Goal: Answer question/provide support: Share knowledge or assist other users

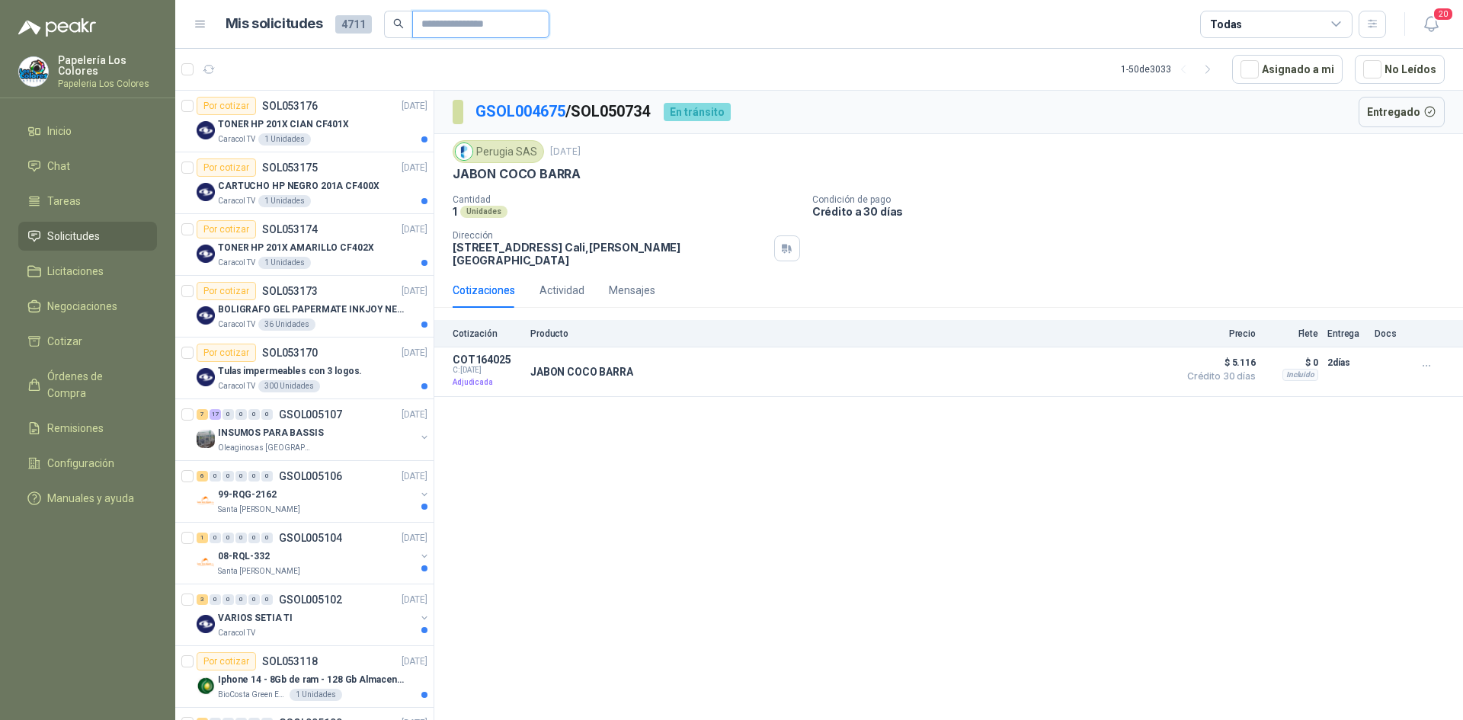
click at [502, 24] on input "text" at bounding box center [474, 24] width 107 height 26
type input "****"
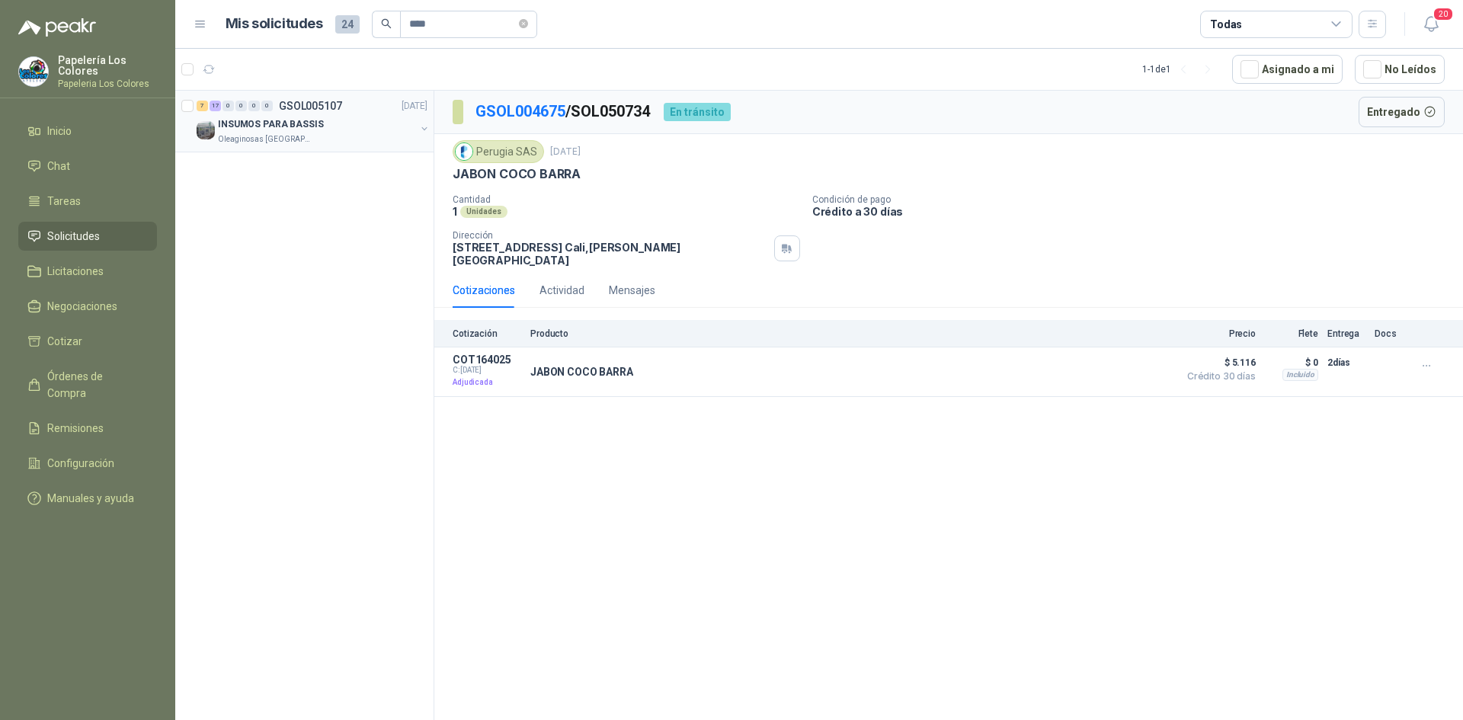
click at [336, 126] on div "INSUMOS PARA BASSIS" at bounding box center [316, 124] width 197 height 18
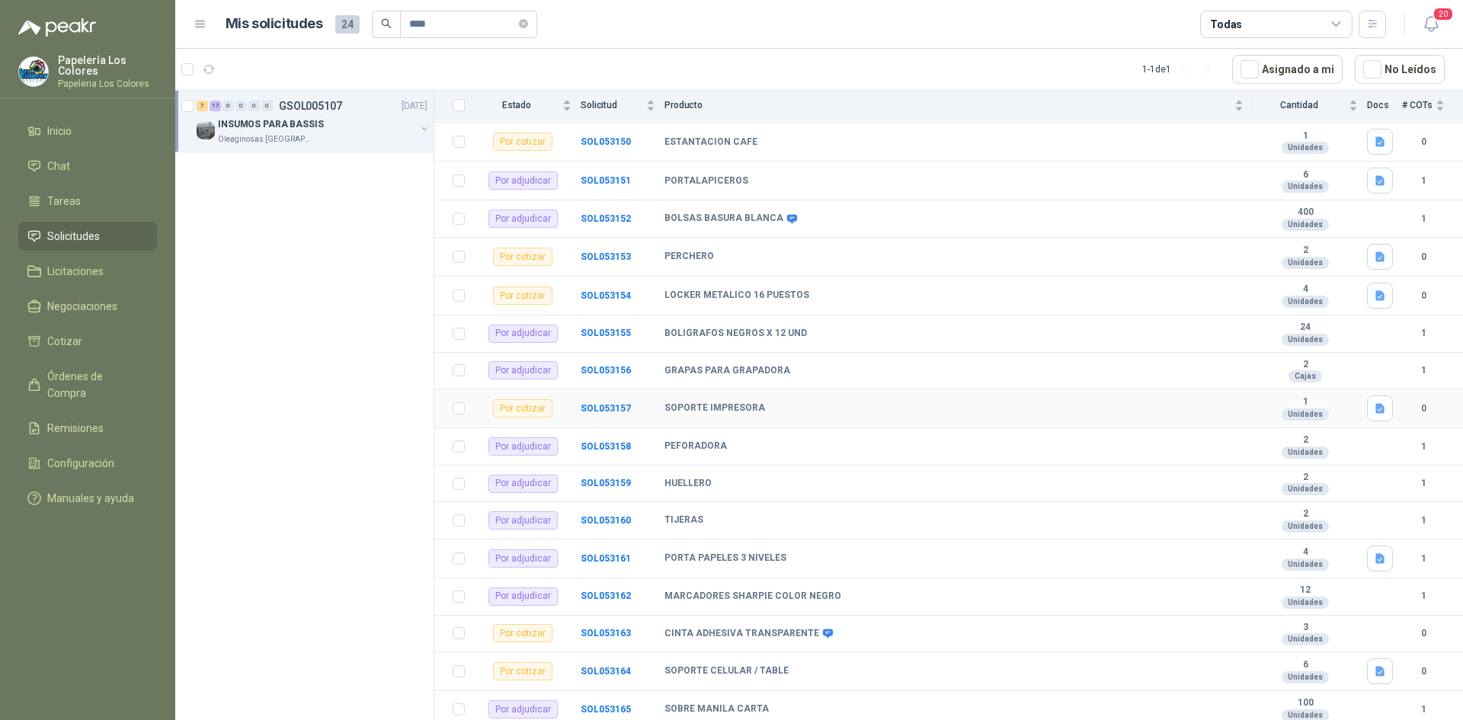
scroll to position [472, 0]
click at [609, 626] on b "SOL053163" at bounding box center [606, 630] width 50 height 11
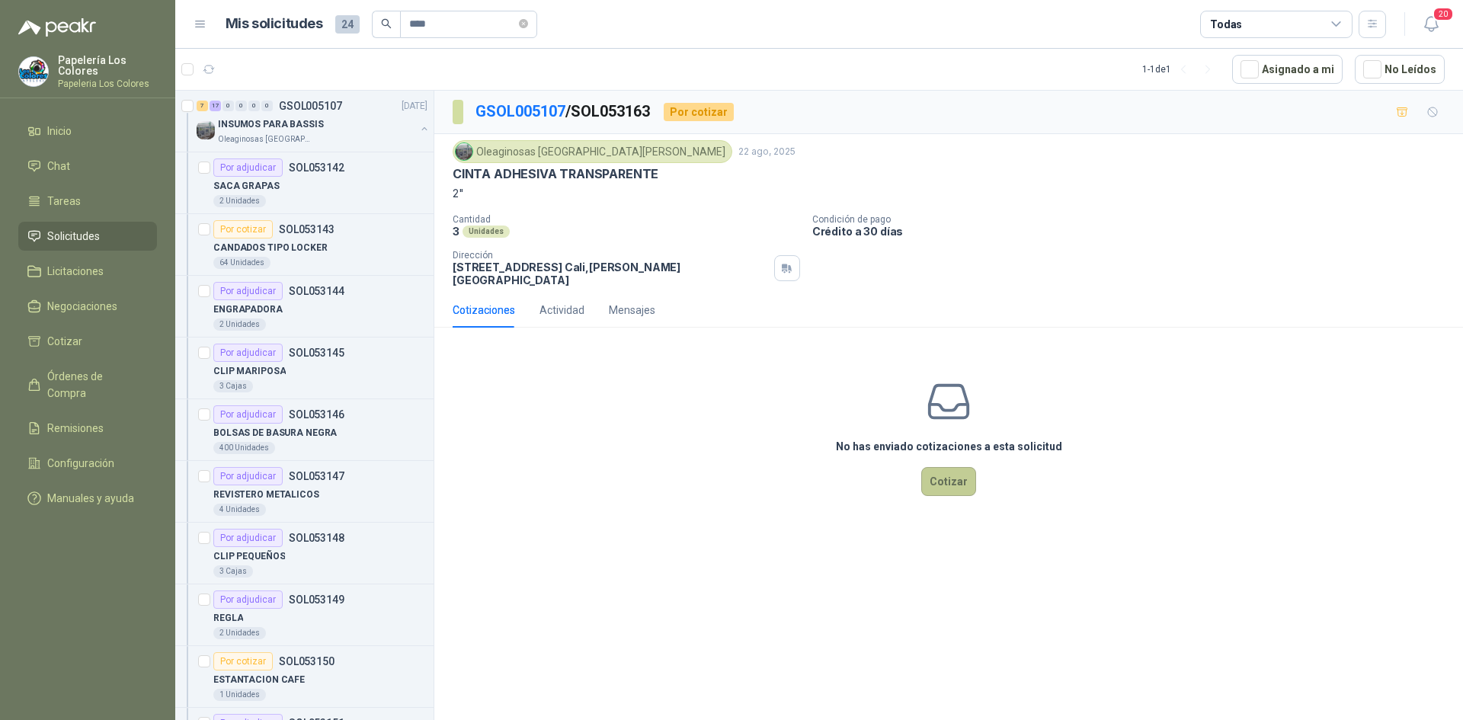
click at [953, 467] on button "Cotizar" at bounding box center [948, 481] width 55 height 29
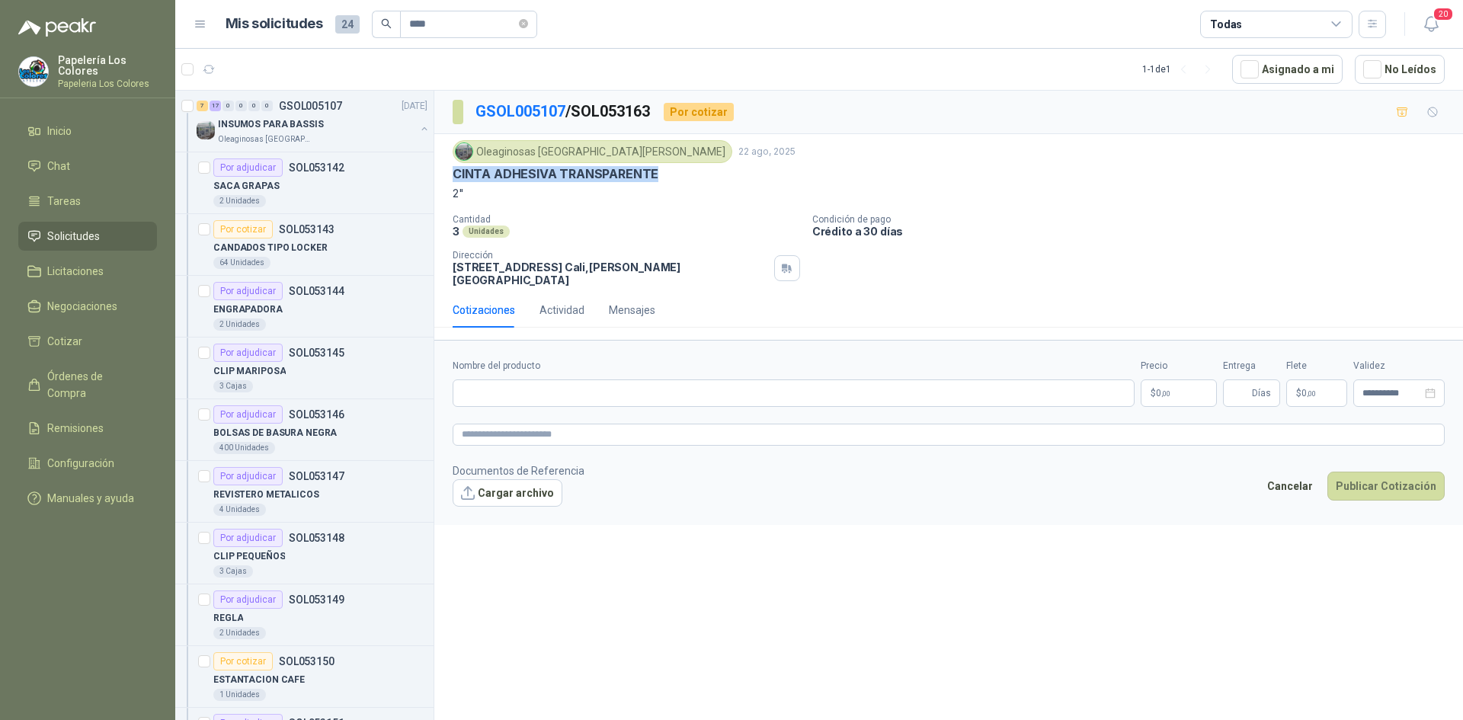
drag, startPoint x: 651, startPoint y: 173, endPoint x: 450, endPoint y: 182, distance: 201.3
click at [450, 182] on div "Oleaginosas [GEOGRAPHIC_DATA][PERSON_NAME] 22 ago, 2025 CINTA ADHESIVA TRANSPAR…" at bounding box center [948, 213] width 1029 height 158
copy p "CINTA ADHESIVA TRANSPARENTE"
click at [545, 386] on input "Nombre del producto" at bounding box center [794, 392] width 682 height 27
paste input "**********"
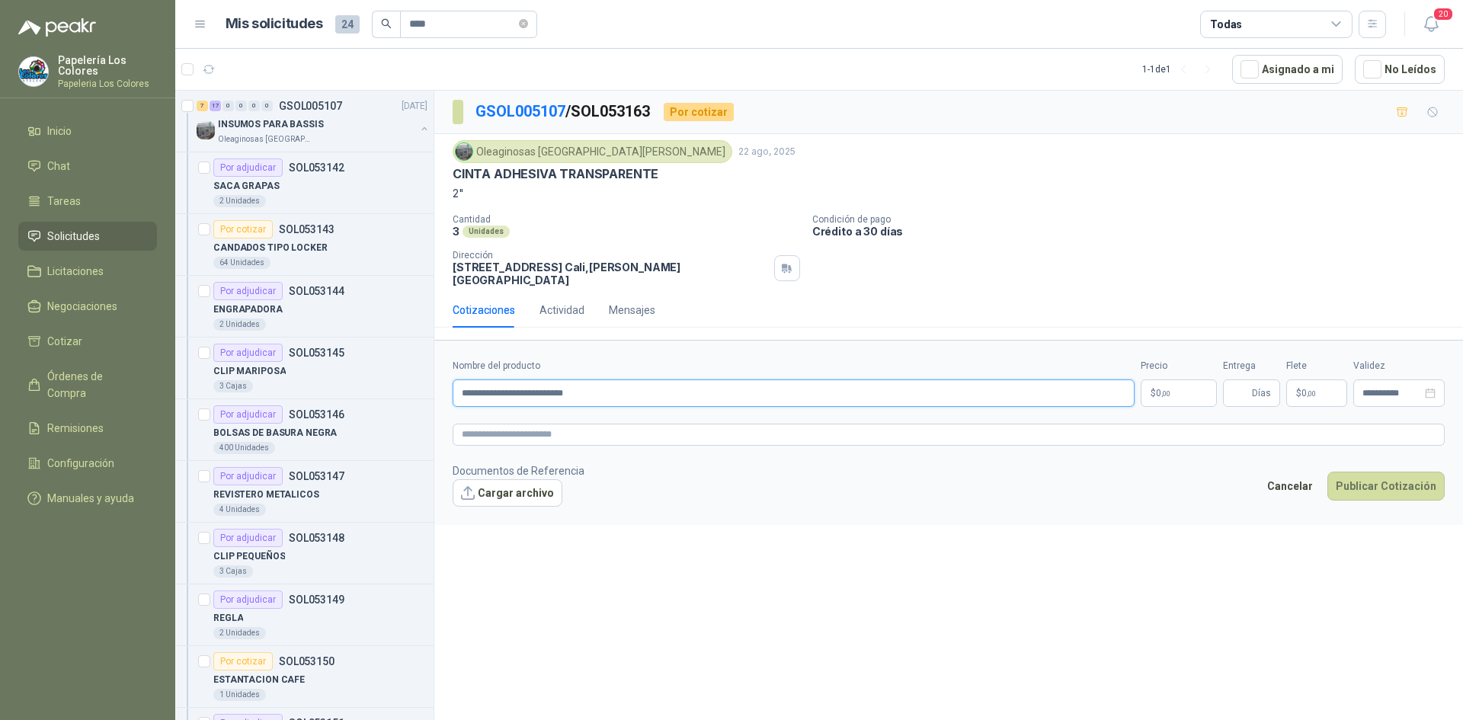
type input "**********"
click at [1163, 381] on body "Papelería Los Colores Papeleria Los Colores Inicio Chat Tareas Solicitudes Lici…" at bounding box center [731, 360] width 1463 height 720
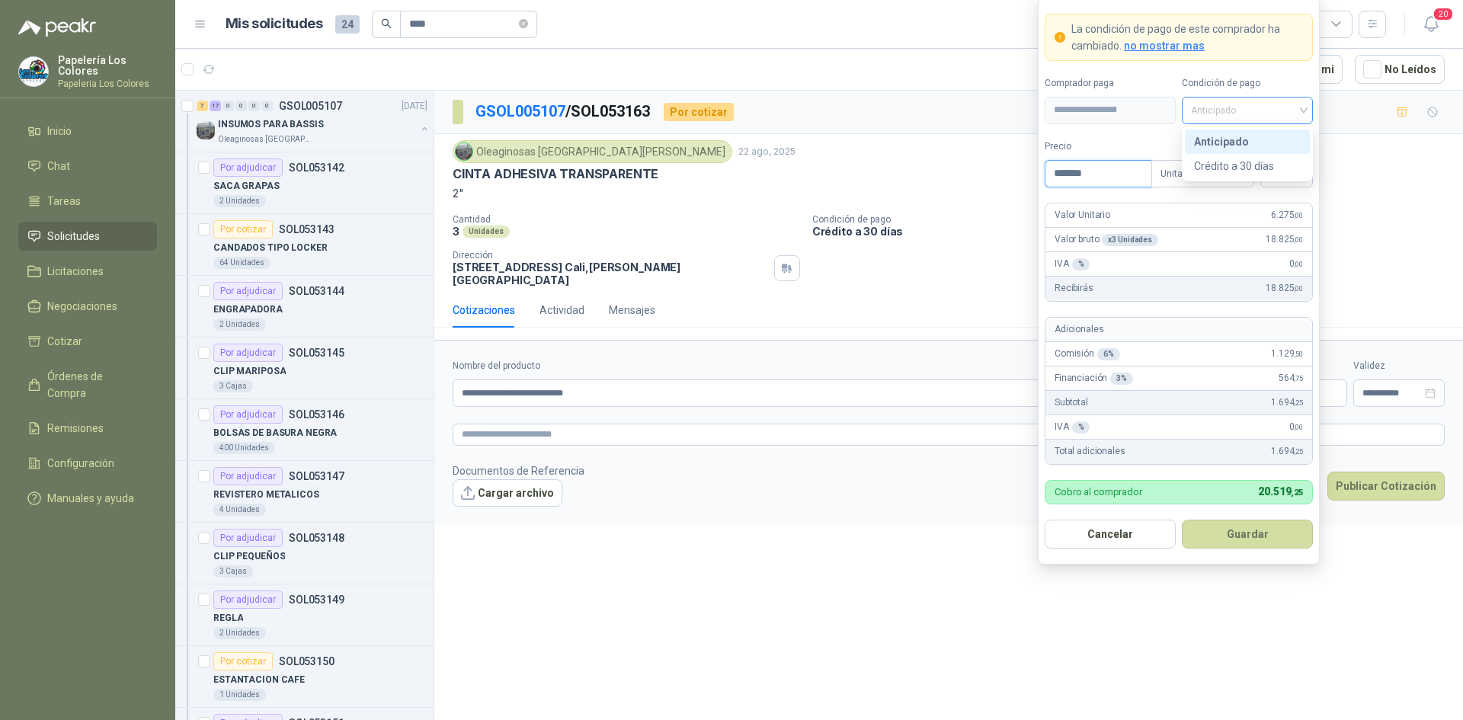
click at [1240, 110] on span "Anticipado" at bounding box center [1247, 110] width 113 height 23
type input "*******"
click at [1234, 168] on div "Crédito a 30 días" at bounding box center [1247, 166] width 107 height 17
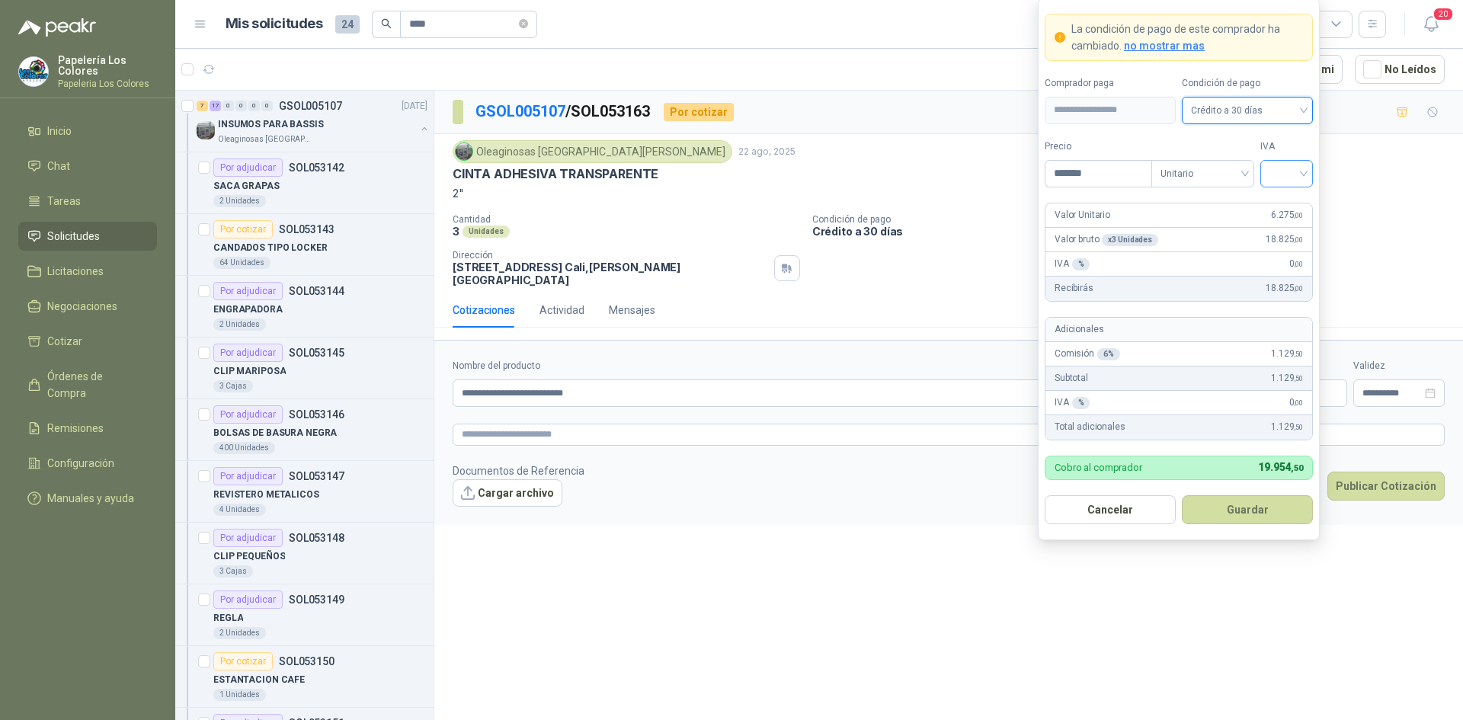
click at [1281, 176] on input "search" at bounding box center [1286, 172] width 34 height 23
click at [1278, 197] on div "19%" at bounding box center [1286, 205] width 28 height 17
click at [1227, 507] on button "Guardar" at bounding box center [1247, 509] width 131 height 29
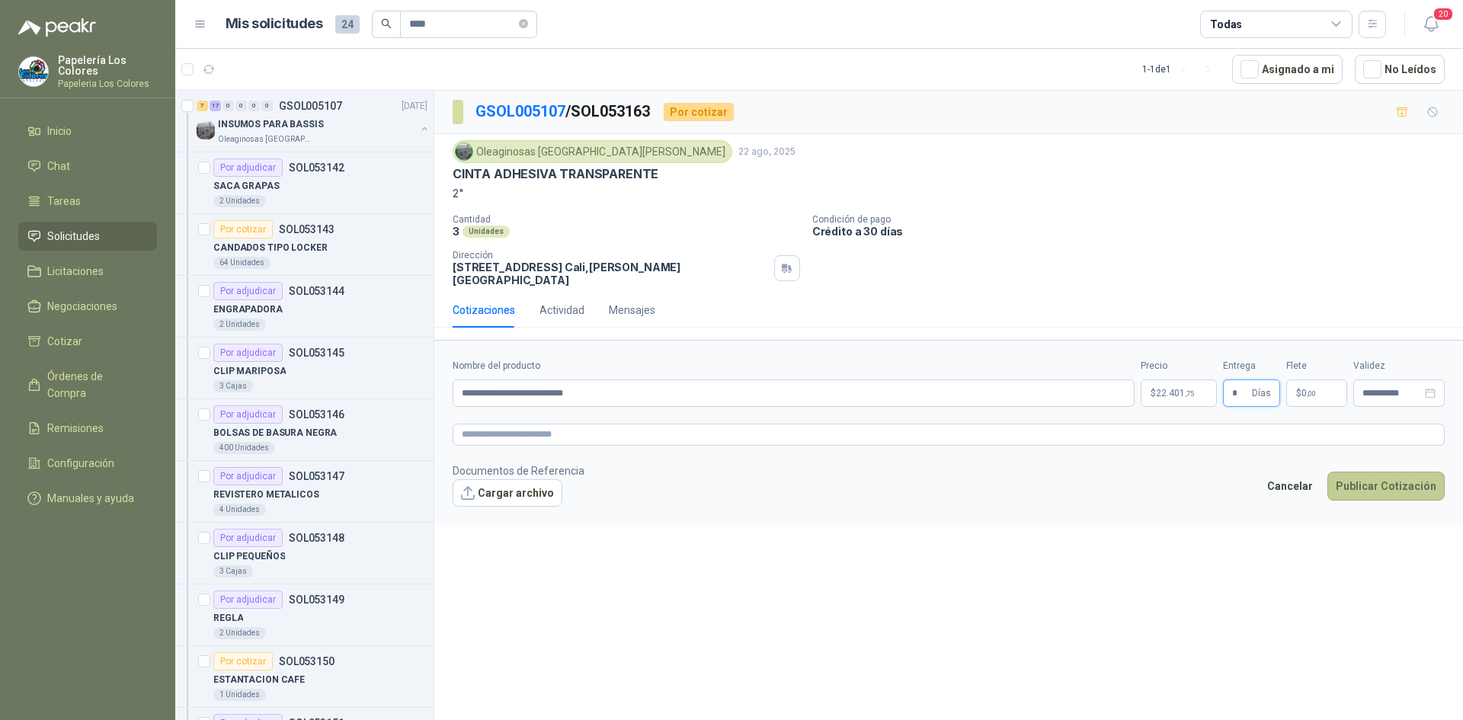
type input "*"
click at [1389, 472] on button "Publicar Cotización" at bounding box center [1385, 486] width 117 height 29
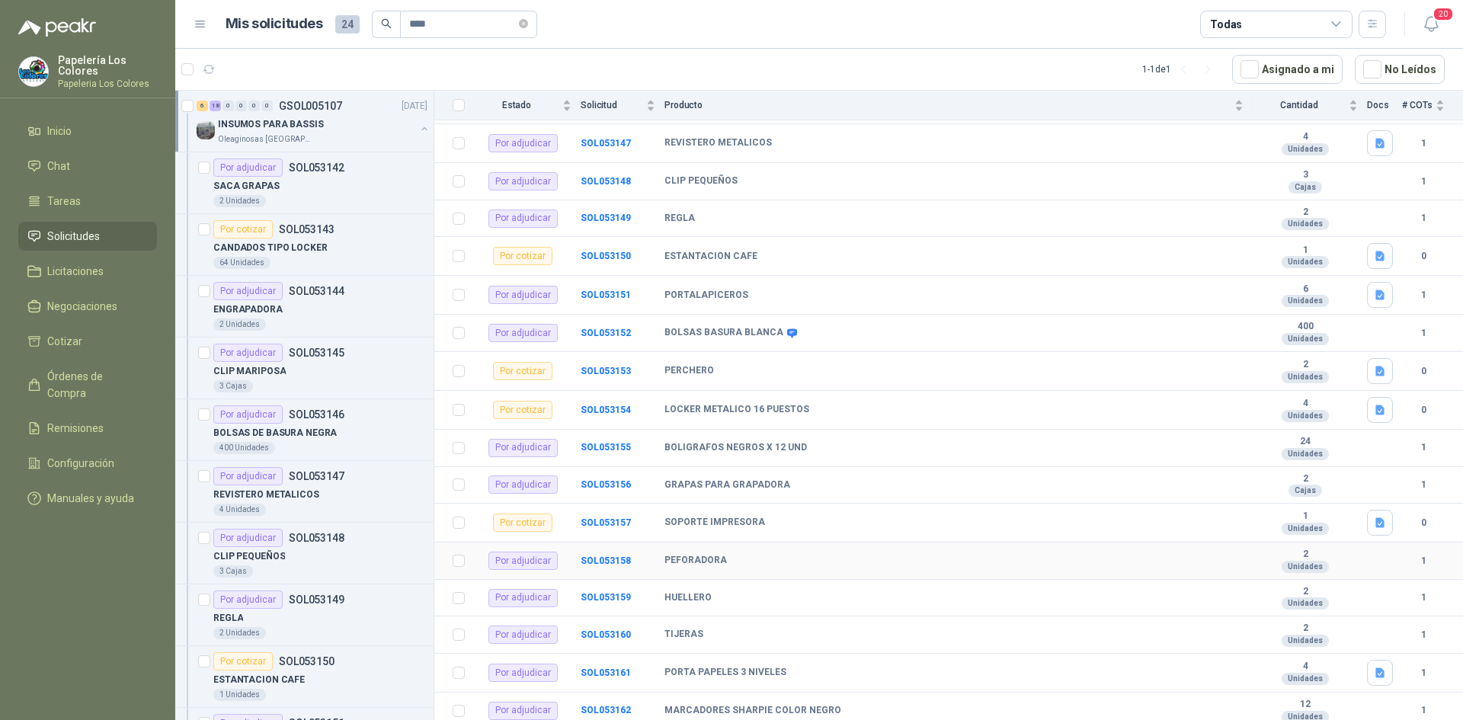
scroll to position [457, 0]
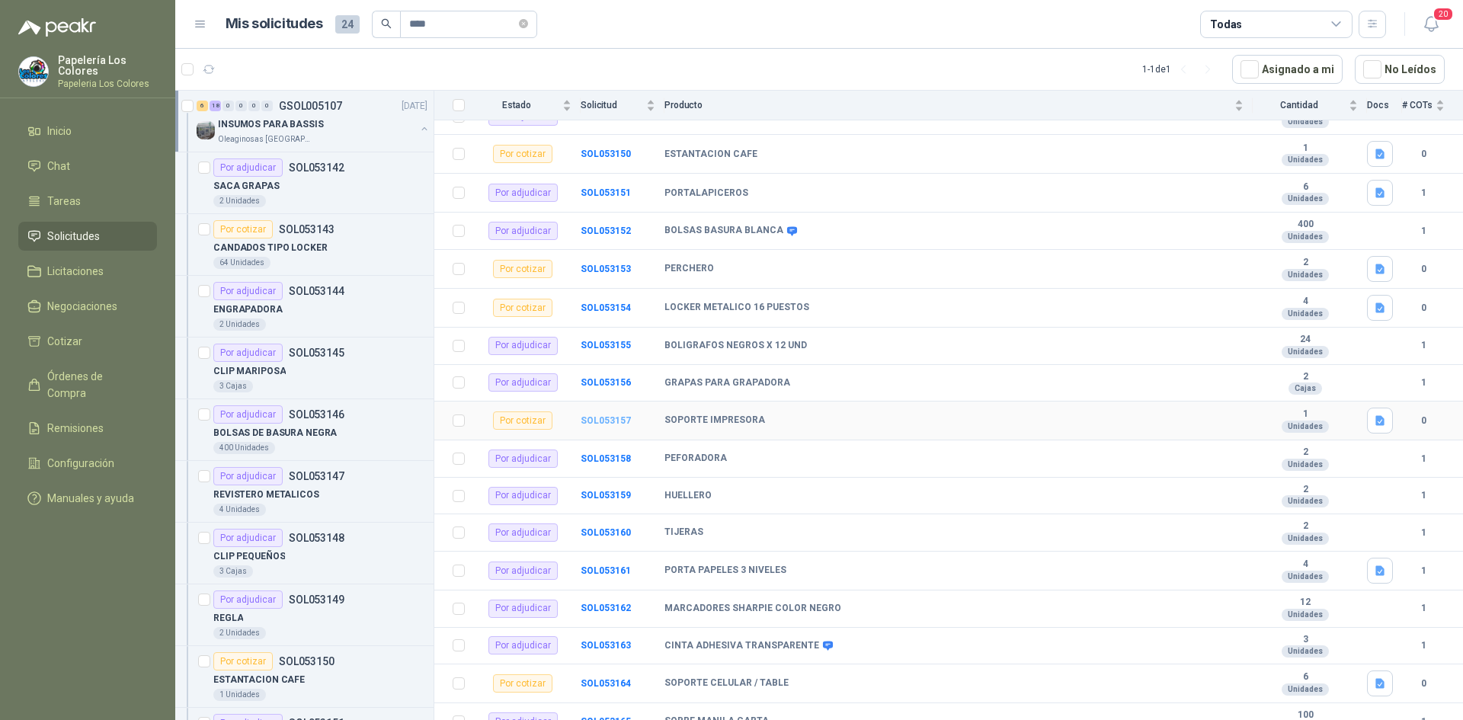
click at [606, 417] on b "SOL053157" at bounding box center [606, 420] width 50 height 11
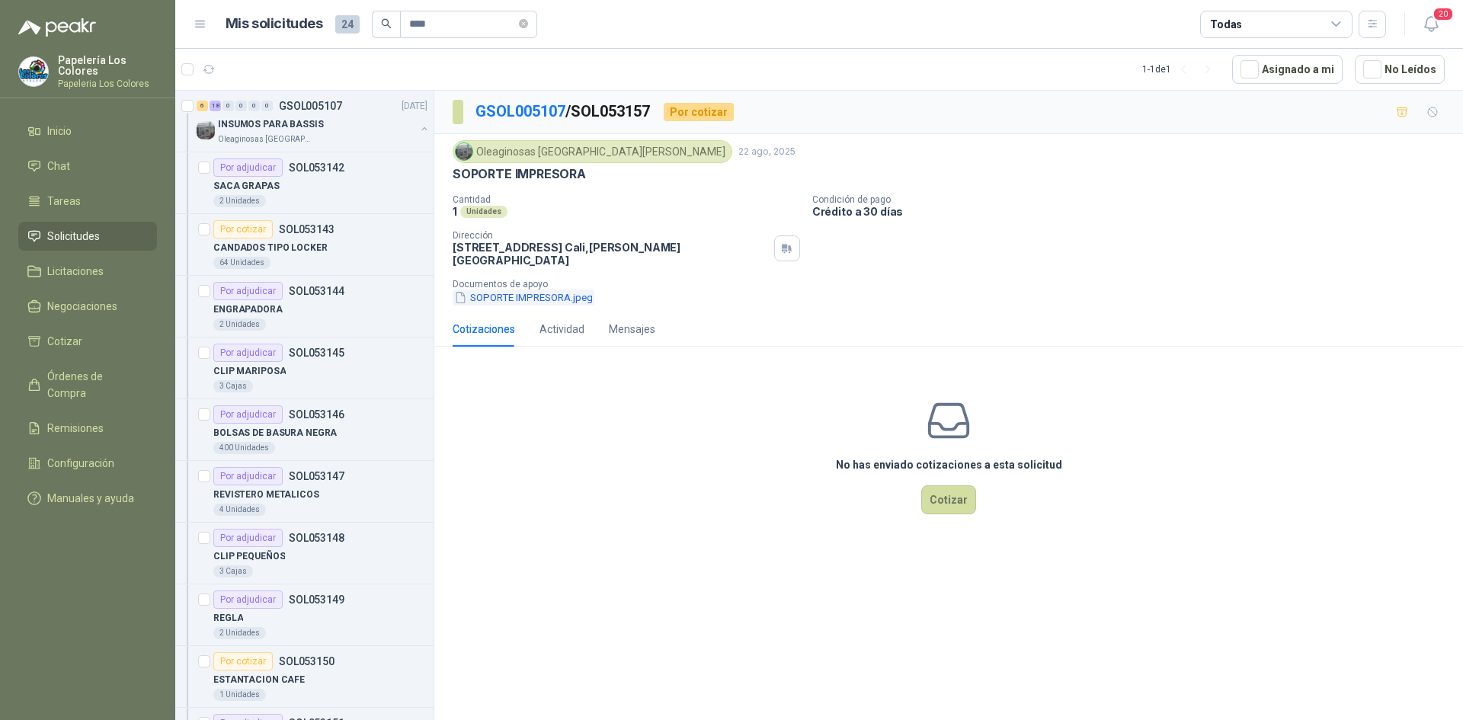
click at [504, 290] on button "SOPORTE IMPRESORA.jpeg" at bounding box center [524, 298] width 142 height 16
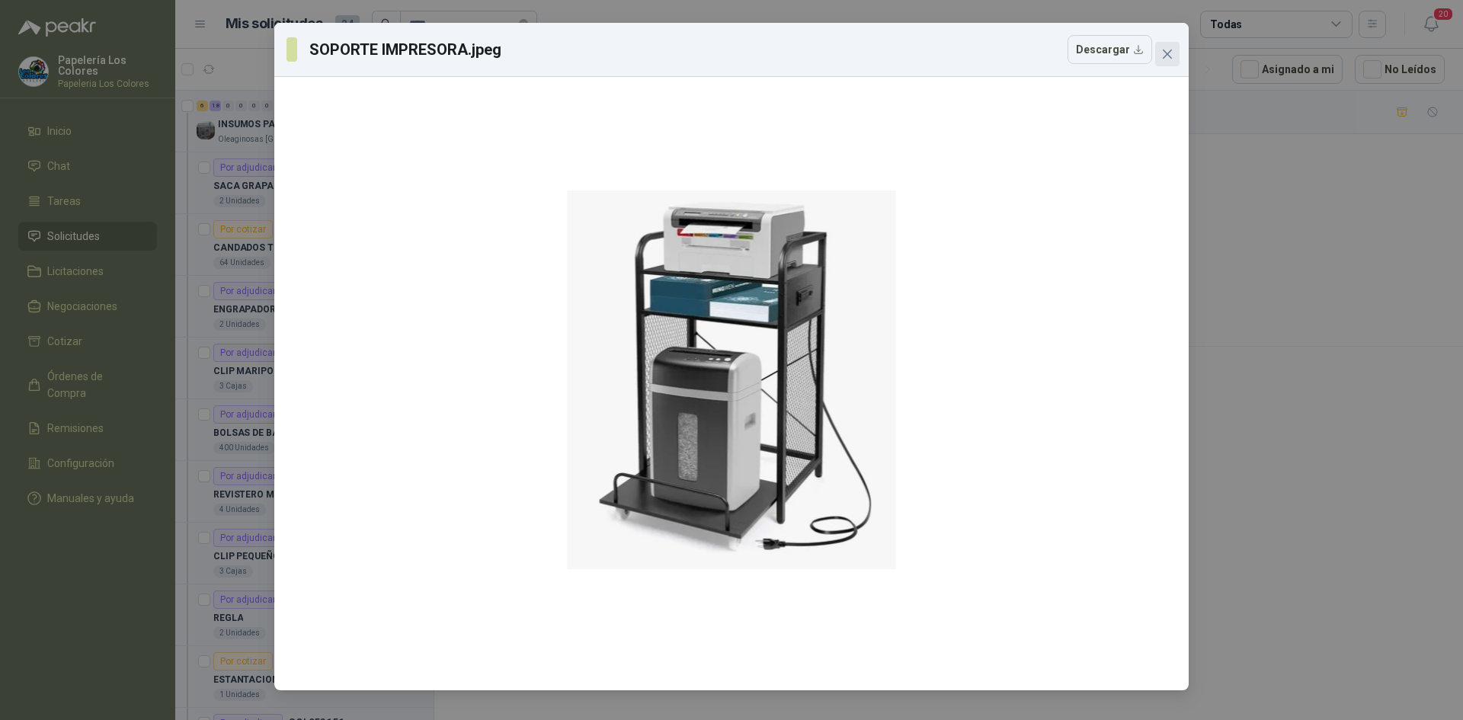
click at [1167, 59] on icon "close" at bounding box center [1167, 54] width 12 height 12
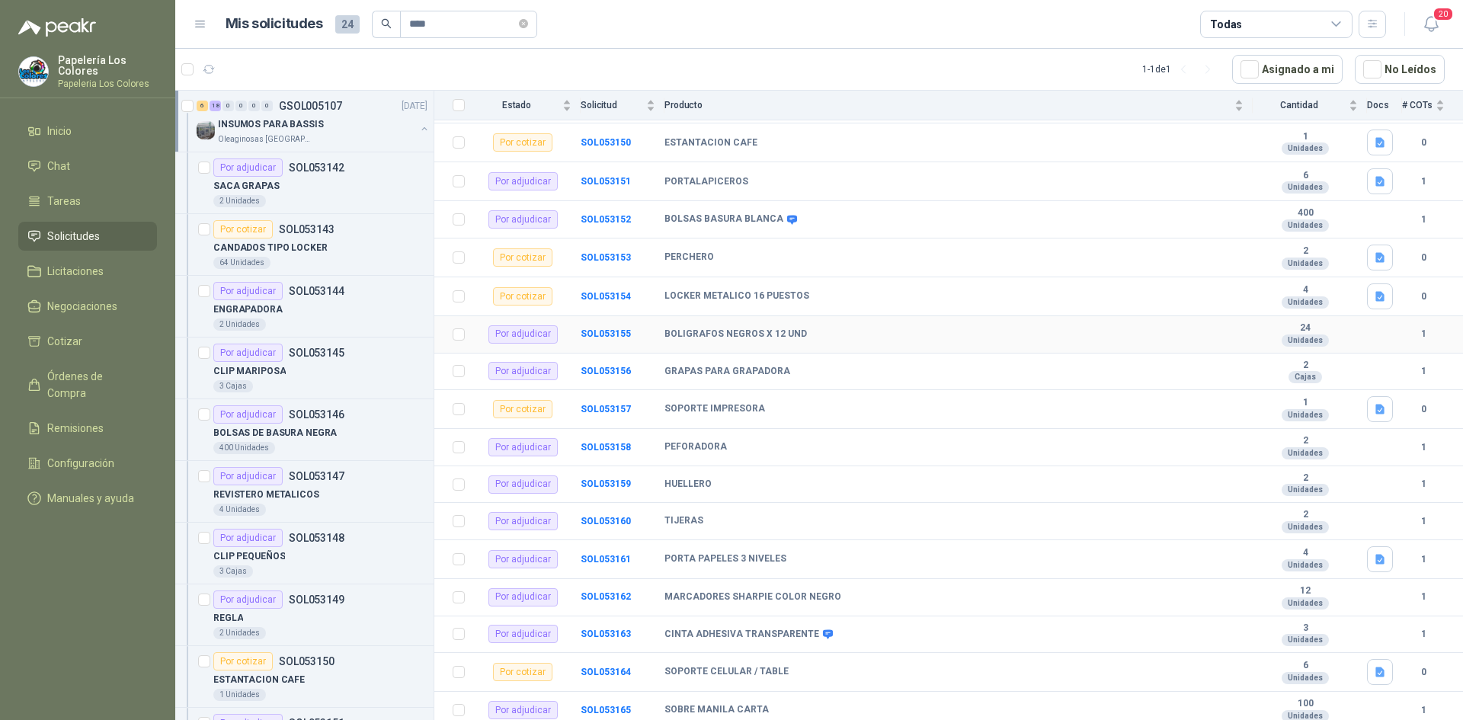
scroll to position [472, 0]
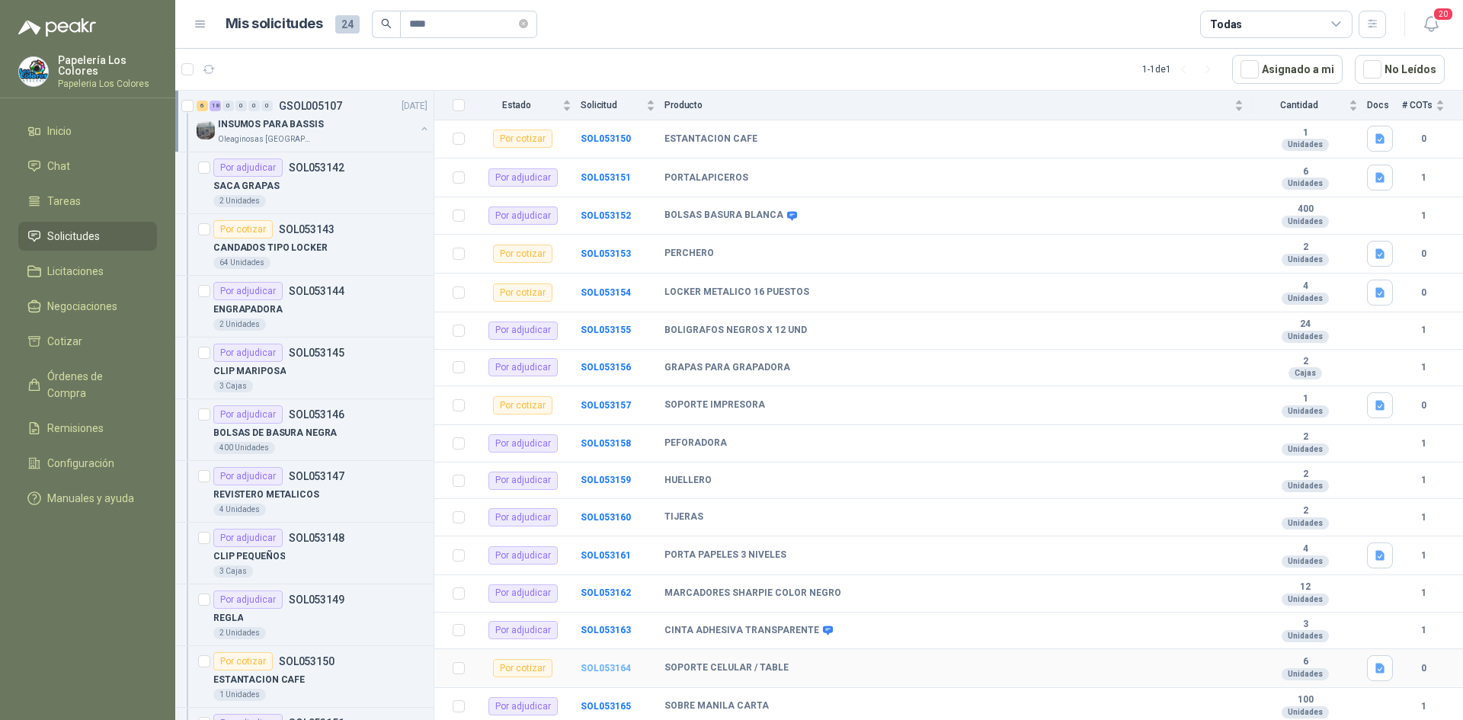
click at [599, 664] on b "SOL053164" at bounding box center [606, 668] width 50 height 11
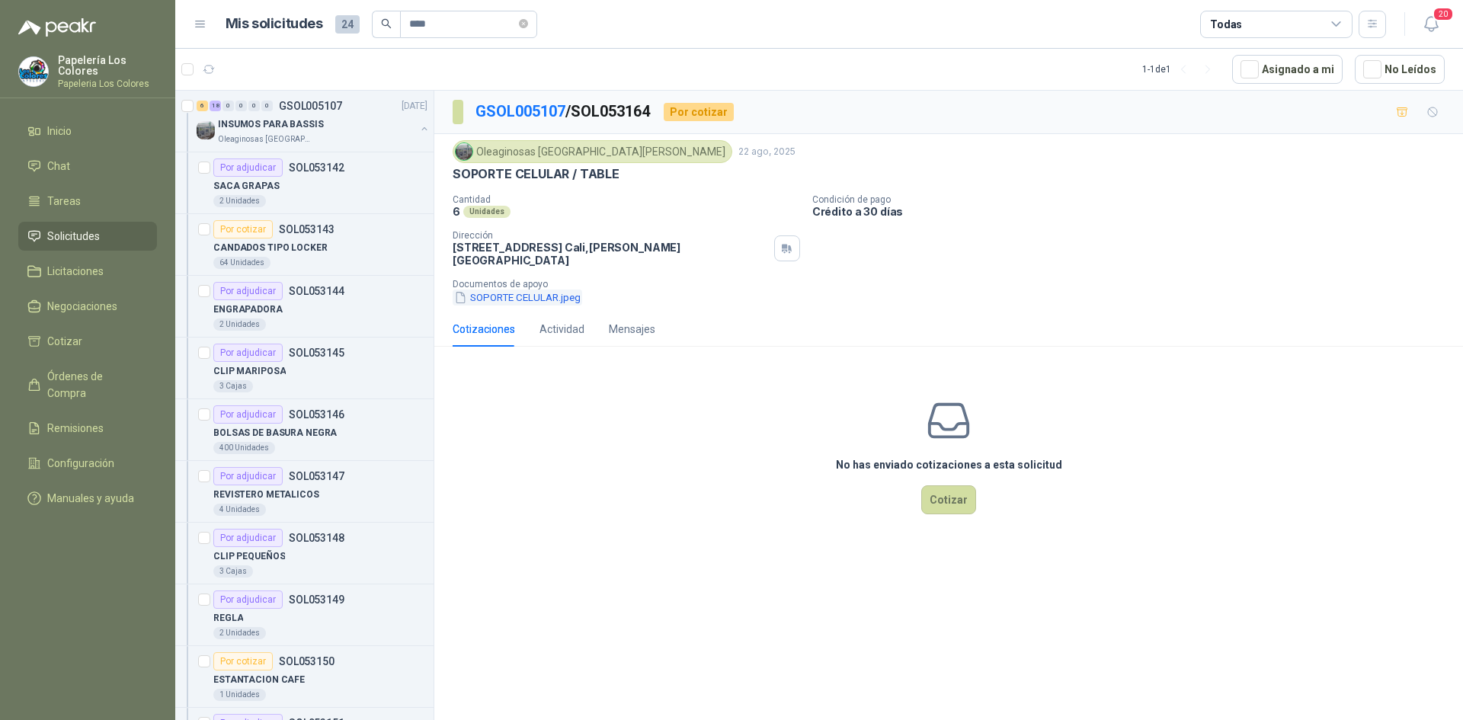
click at [541, 290] on button "SOPORTE CELULAR.jpeg" at bounding box center [518, 298] width 130 height 16
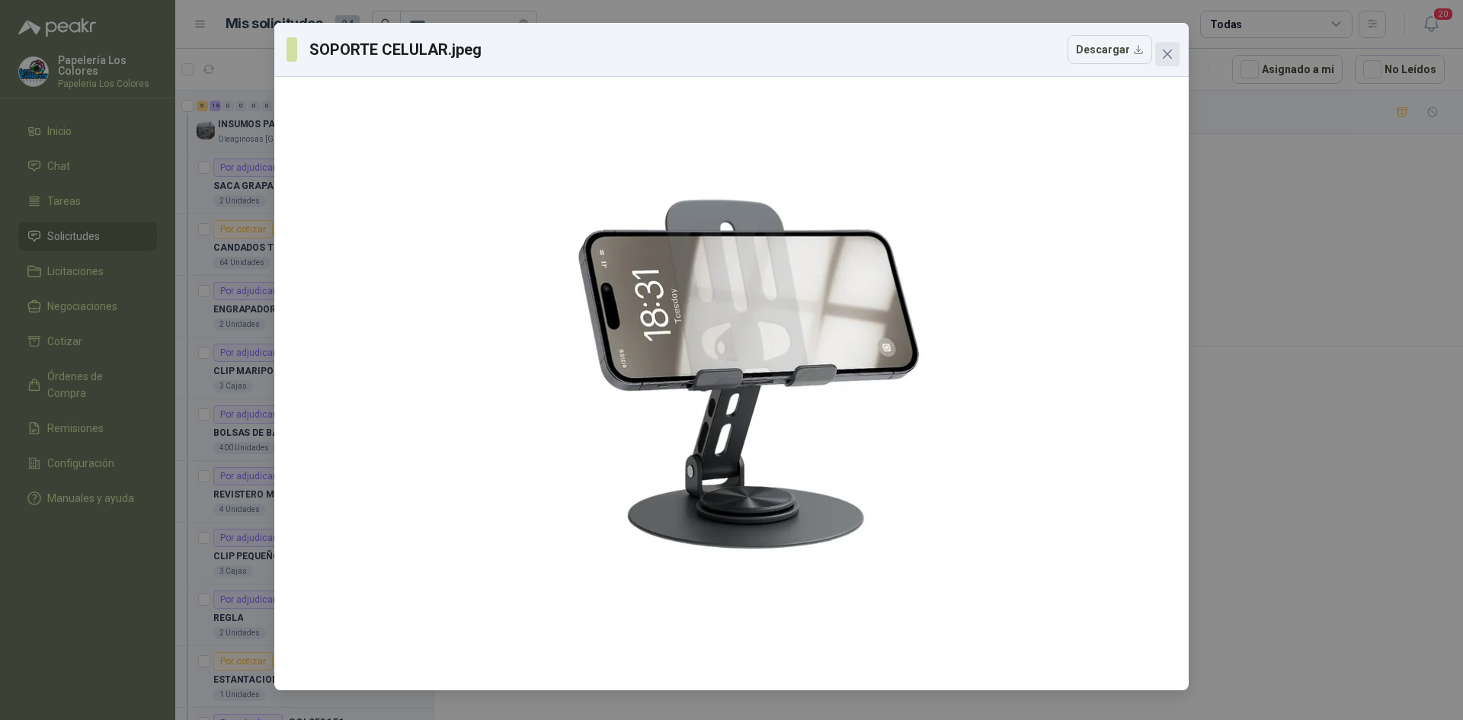
click at [1169, 58] on icon "close" at bounding box center [1167, 54] width 12 height 12
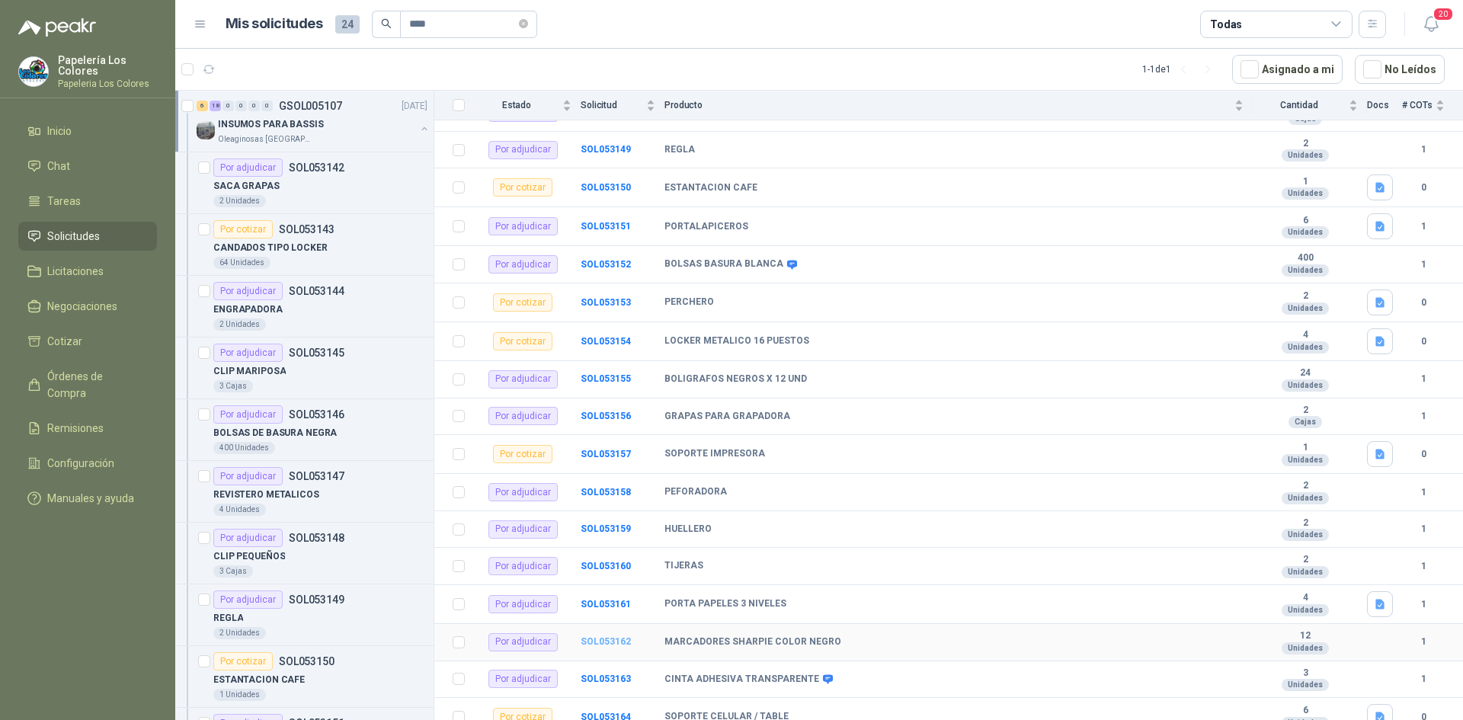
scroll to position [472, 0]
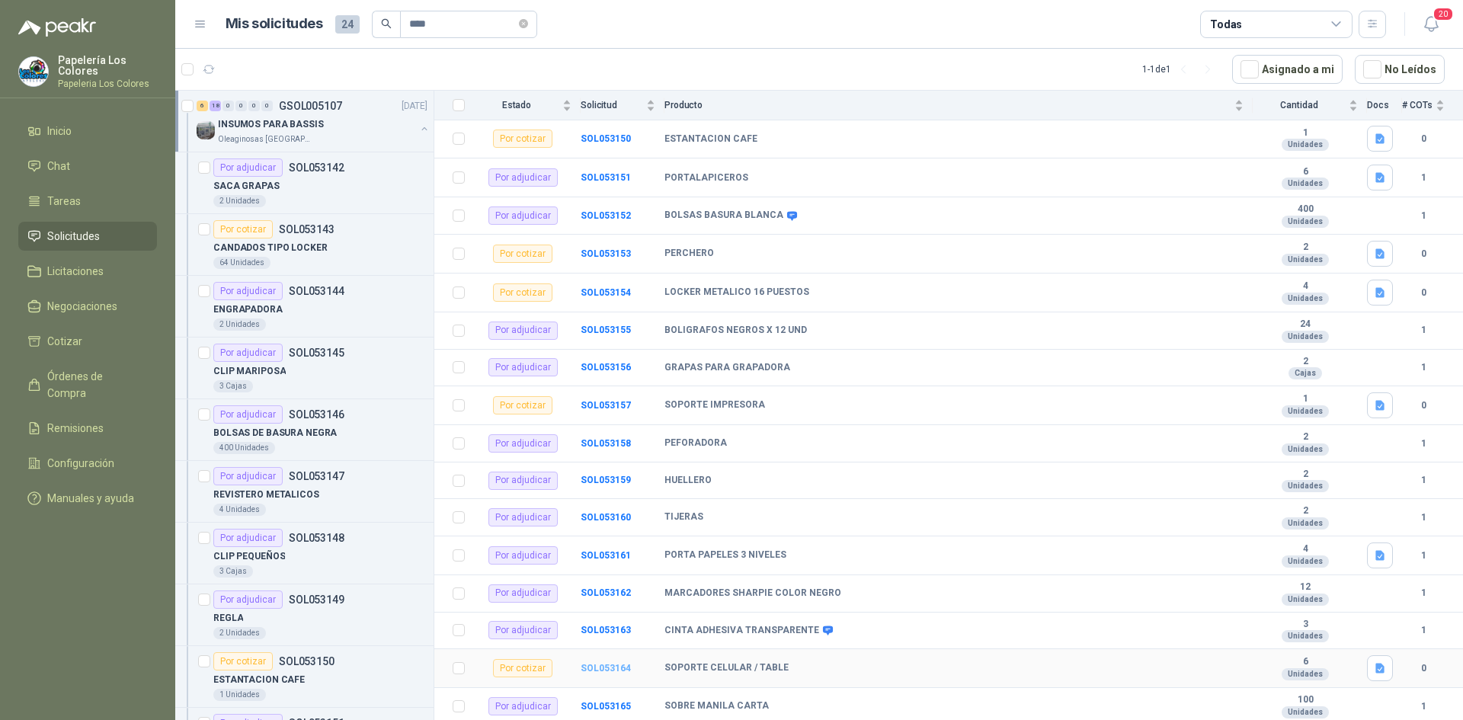
click at [600, 667] on b "SOL053164" at bounding box center [606, 668] width 50 height 11
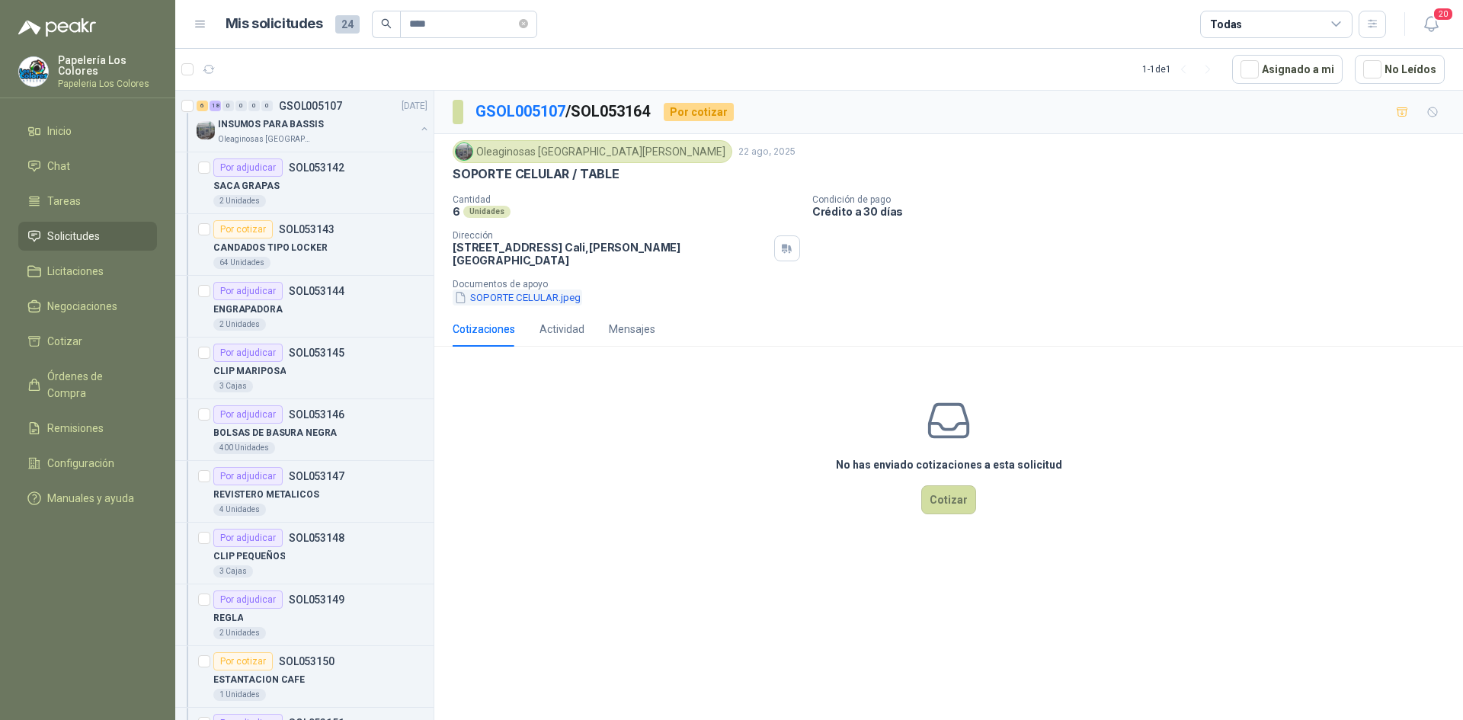
click at [529, 290] on button "SOPORTE CELULAR.jpeg" at bounding box center [518, 298] width 130 height 16
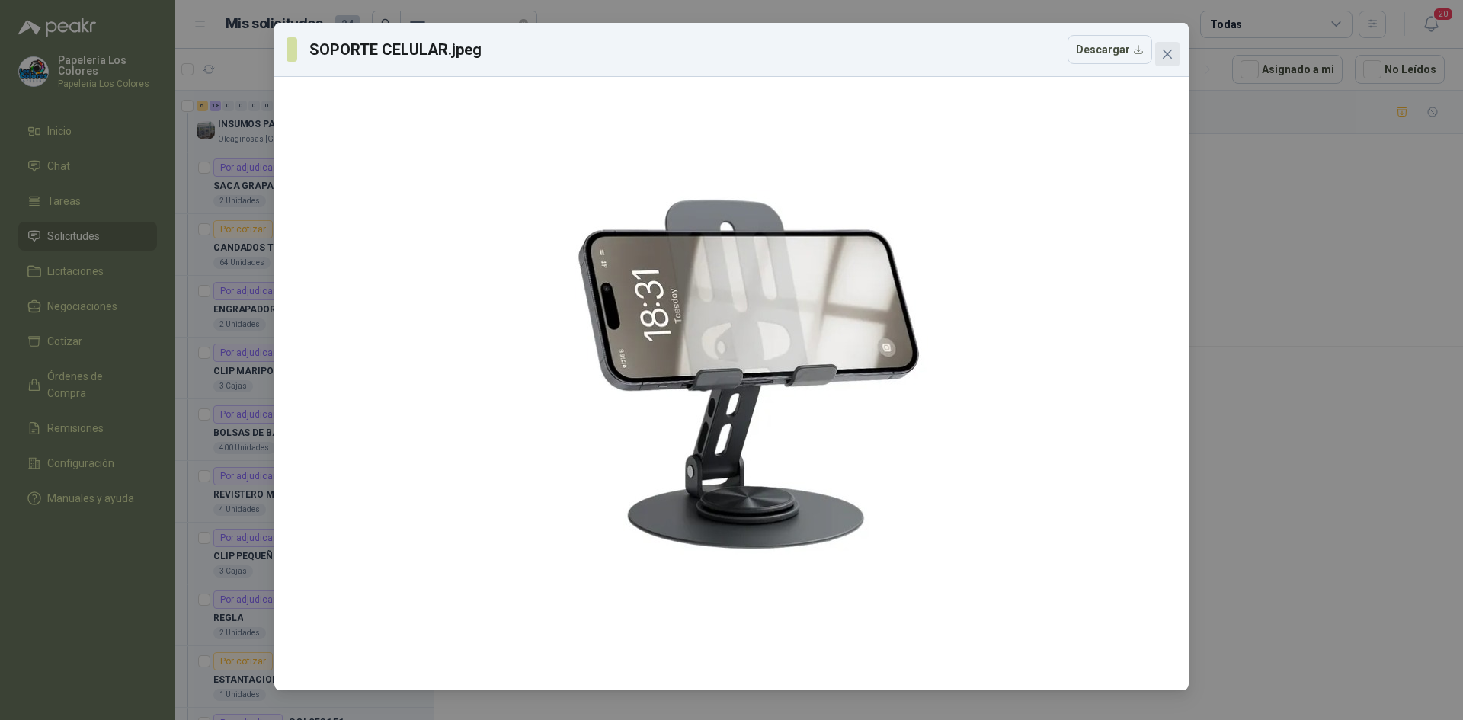
click at [1166, 56] on icon "close" at bounding box center [1167, 54] width 9 height 9
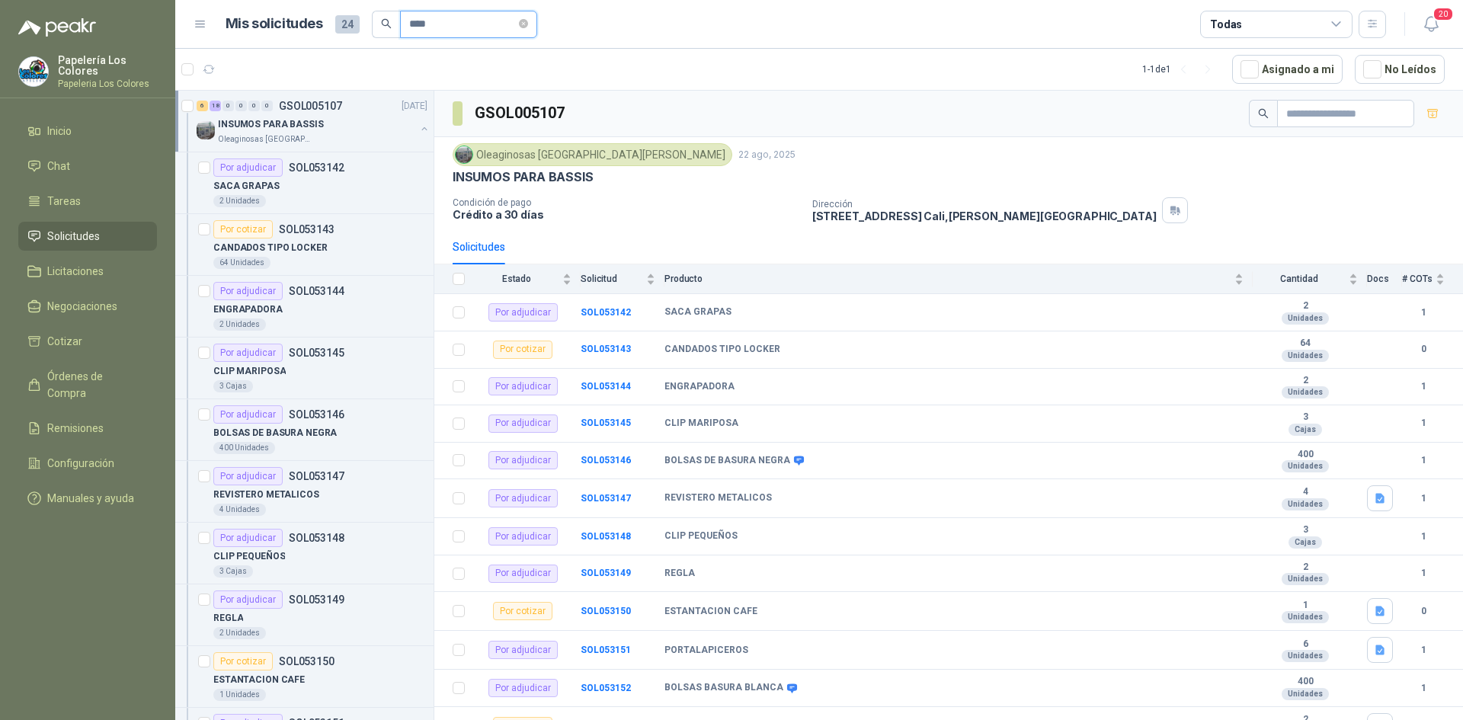
drag, startPoint x: 422, startPoint y: 21, endPoint x: 364, endPoint y: 27, distance: 58.2
click at [364, 27] on div "Mis solicitudes 24 ****" at bounding box center [382, 24] width 312 height 27
type input "****"
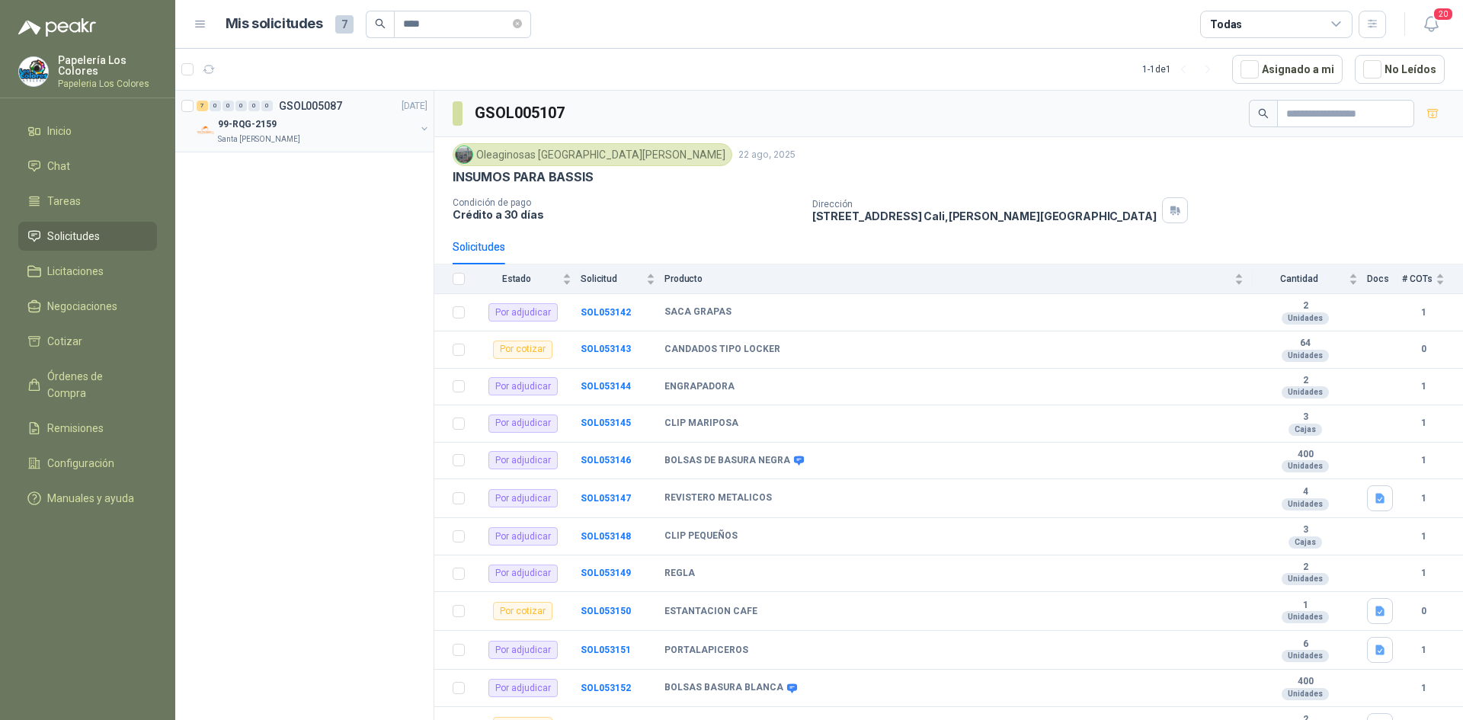
click at [309, 124] on div "99-RQG-2159" at bounding box center [316, 124] width 197 height 18
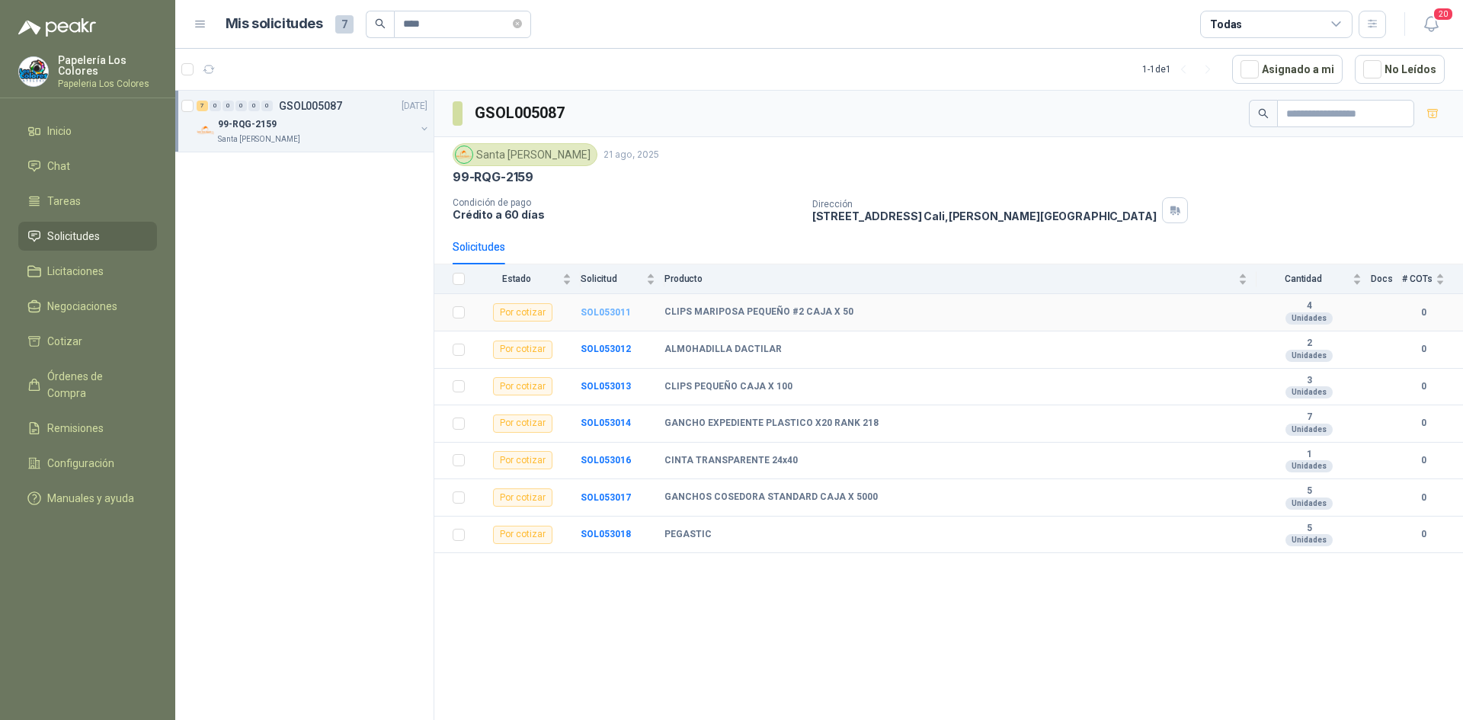
click at [608, 307] on b "SOL053011" at bounding box center [606, 312] width 50 height 11
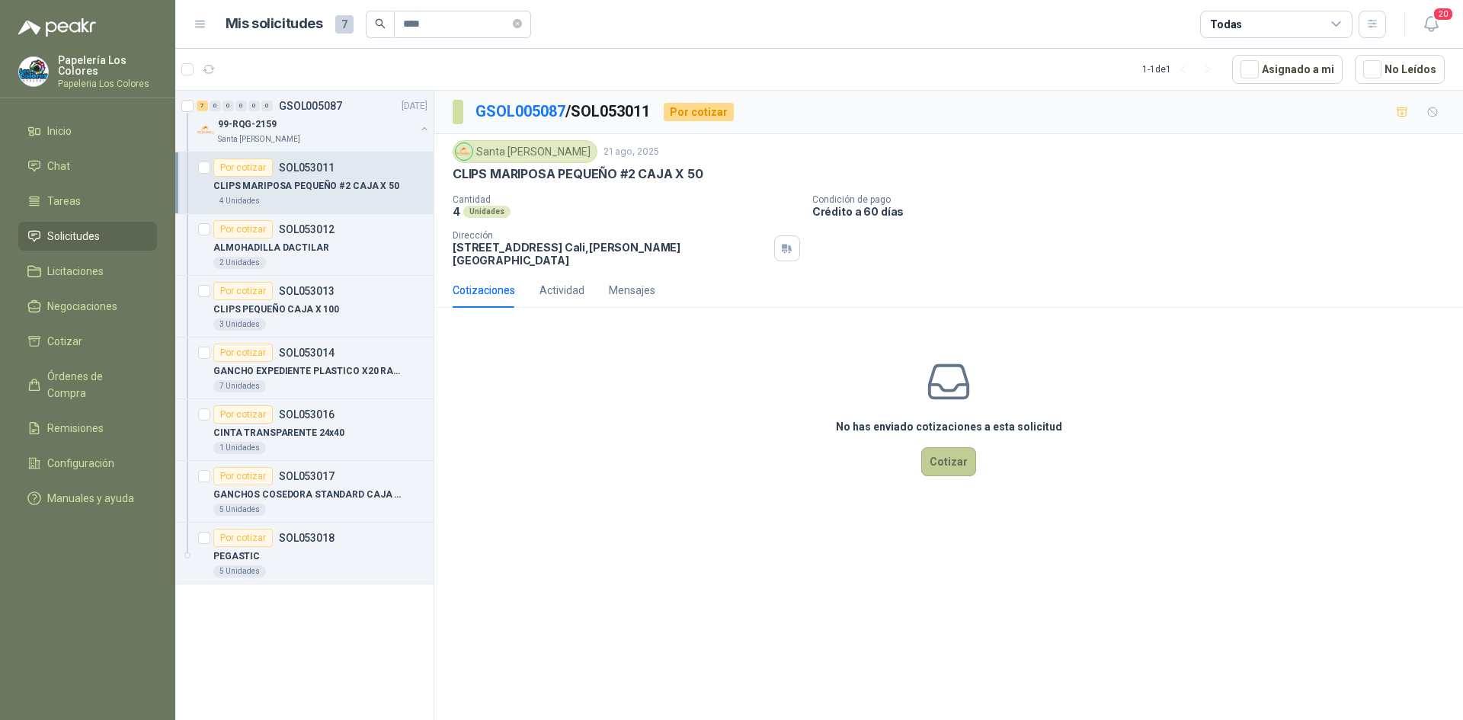
click at [952, 448] on button "Cotizar" at bounding box center [948, 461] width 55 height 29
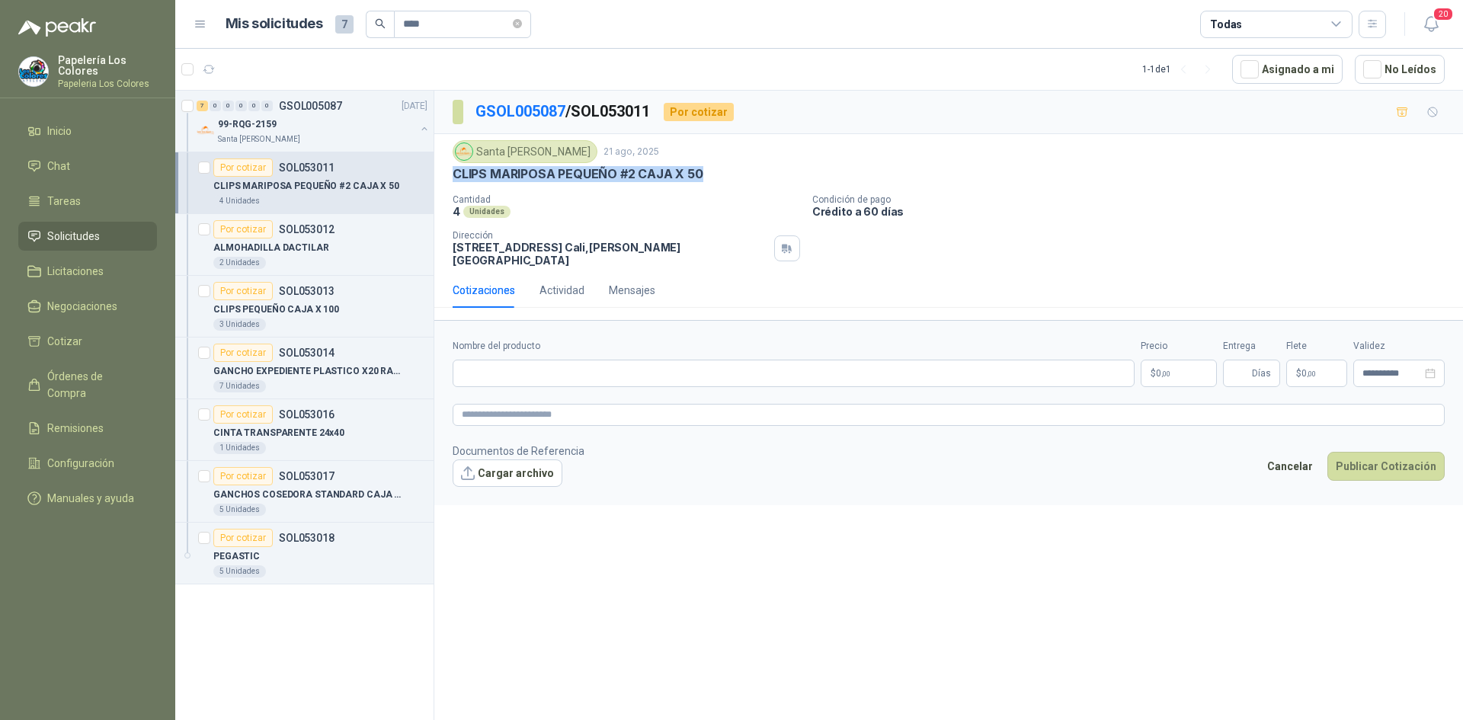
drag, startPoint x: 699, startPoint y: 171, endPoint x: 452, endPoint y: 174, distance: 247.6
click at [452, 174] on div "Santa [PERSON_NAME] 21 ago, 2025 CLIPS MARIPOSA PEQUEÑO #2 CAJA X 50 Cantidad 4…" at bounding box center [948, 203] width 1029 height 139
copy p "CLIPS MARIPOSA PEQUEÑO #2 CAJA X 50"
click at [585, 370] on input "Nombre del producto" at bounding box center [794, 373] width 682 height 27
paste input "**********"
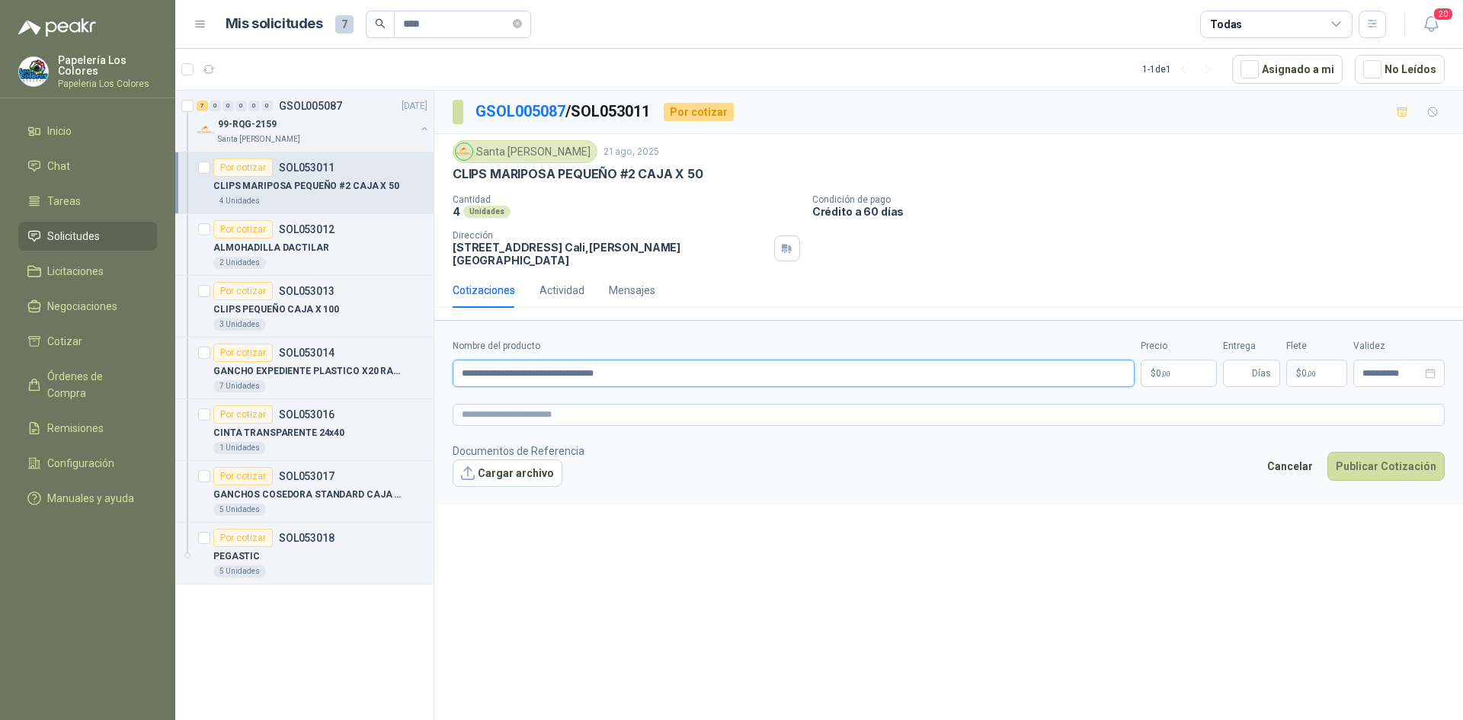
type input "**********"
click at [1185, 359] on body "Papelería Los Colores Papeleria Los Colores Inicio Chat Tareas Solicitudes Lici…" at bounding box center [731, 360] width 1463 height 720
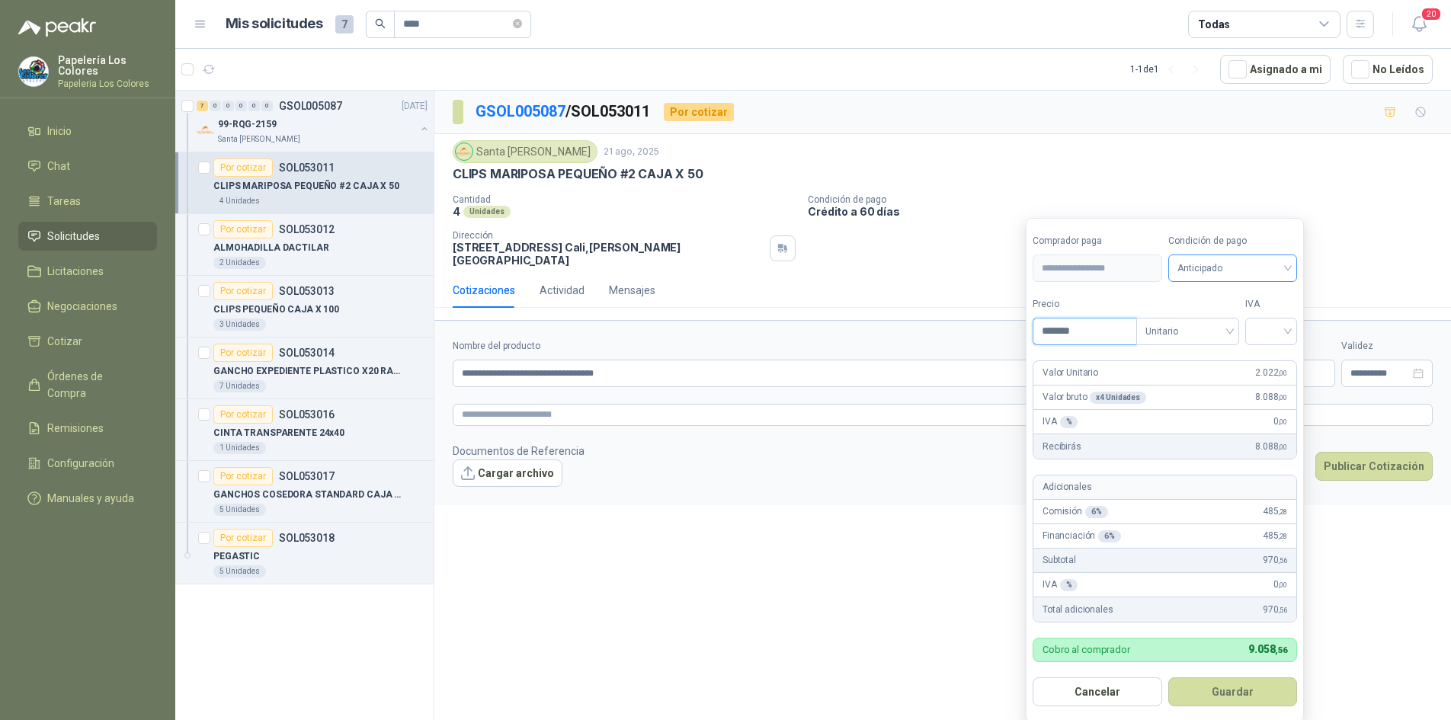
click at [1218, 271] on span "Anticipado" at bounding box center [1232, 268] width 111 height 23
type input "*******"
click at [1222, 349] on div "Crédito a 60 días" at bounding box center [1235, 349] width 107 height 17
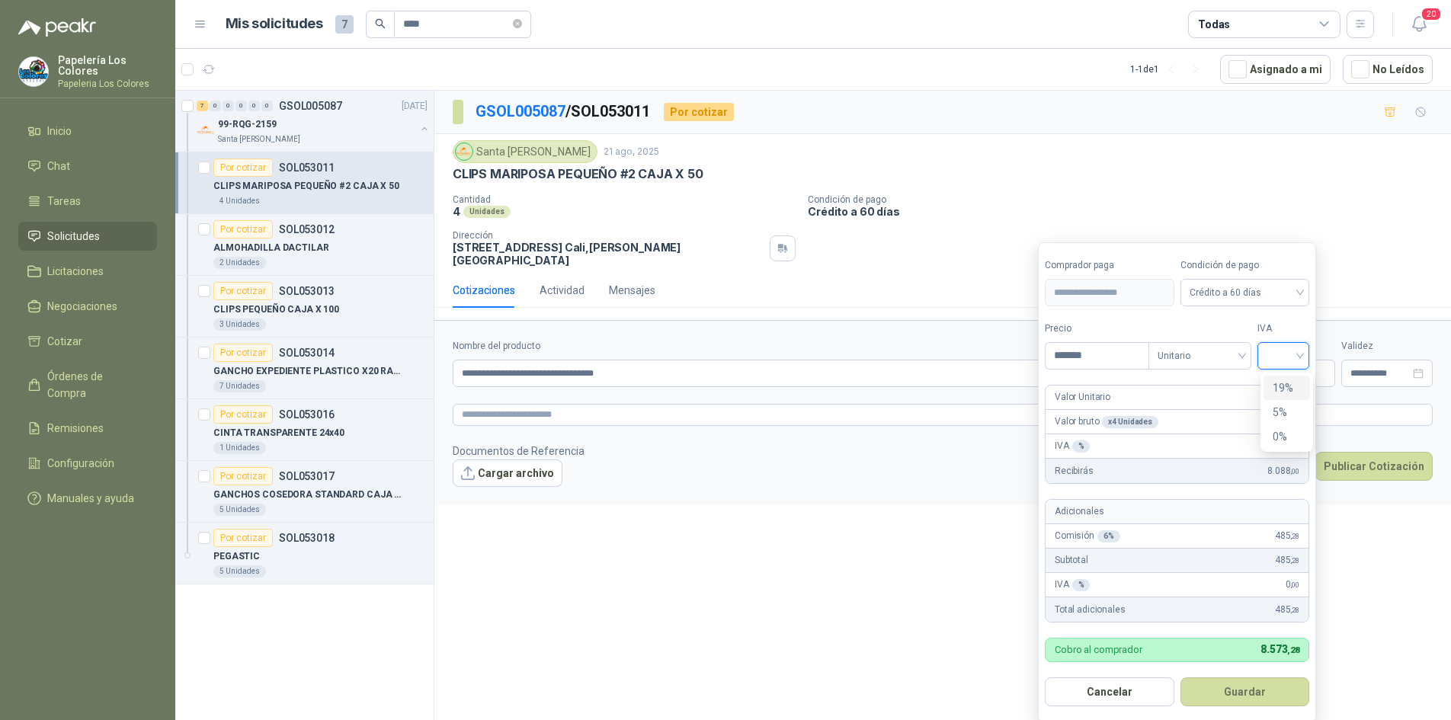
click at [1278, 344] on input "search" at bounding box center [1283, 354] width 34 height 23
click at [1279, 384] on div "19%" at bounding box center [1286, 387] width 28 height 17
click at [1244, 696] on button "Guardar" at bounding box center [1247, 691] width 131 height 29
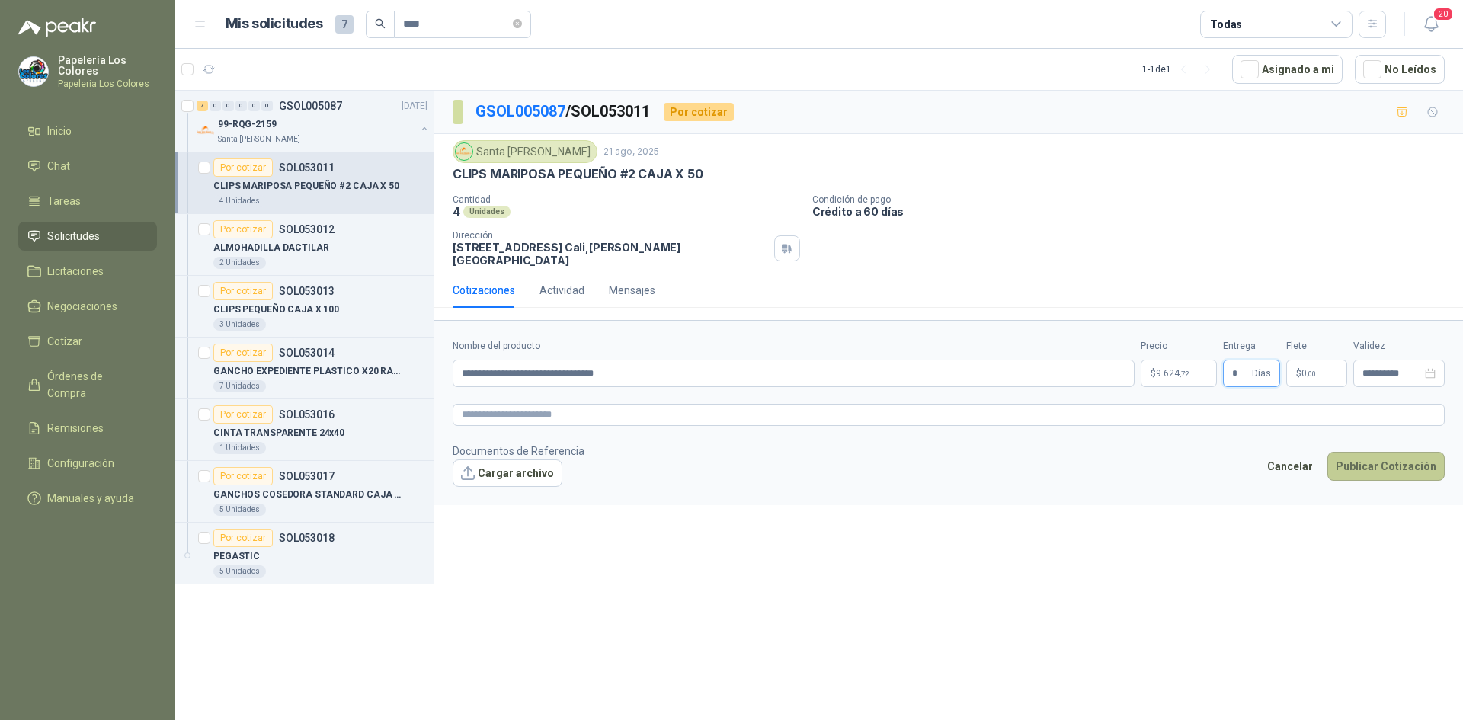
type input "*"
click at [1378, 459] on button "Publicar Cotización" at bounding box center [1385, 466] width 117 height 29
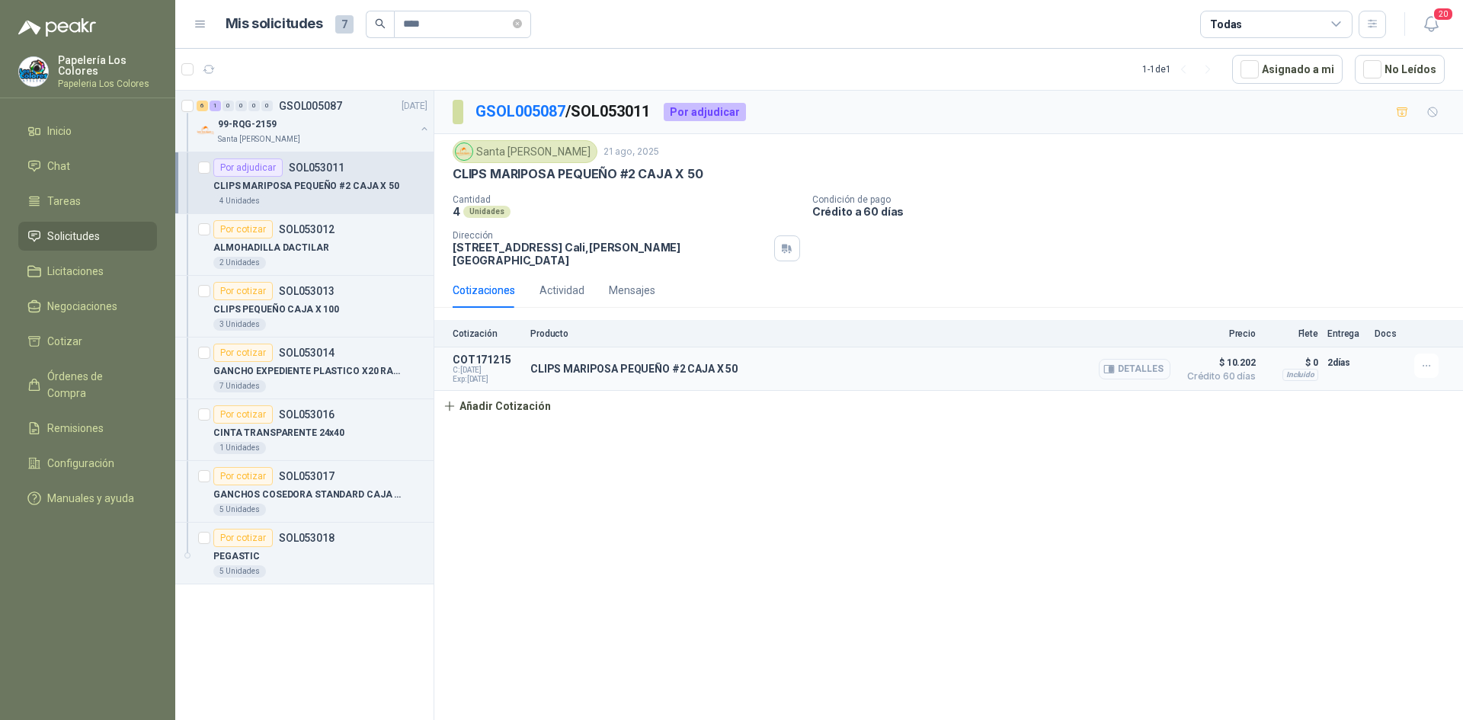
click at [1147, 363] on button "Detalles" at bounding box center [1135, 369] width 72 height 21
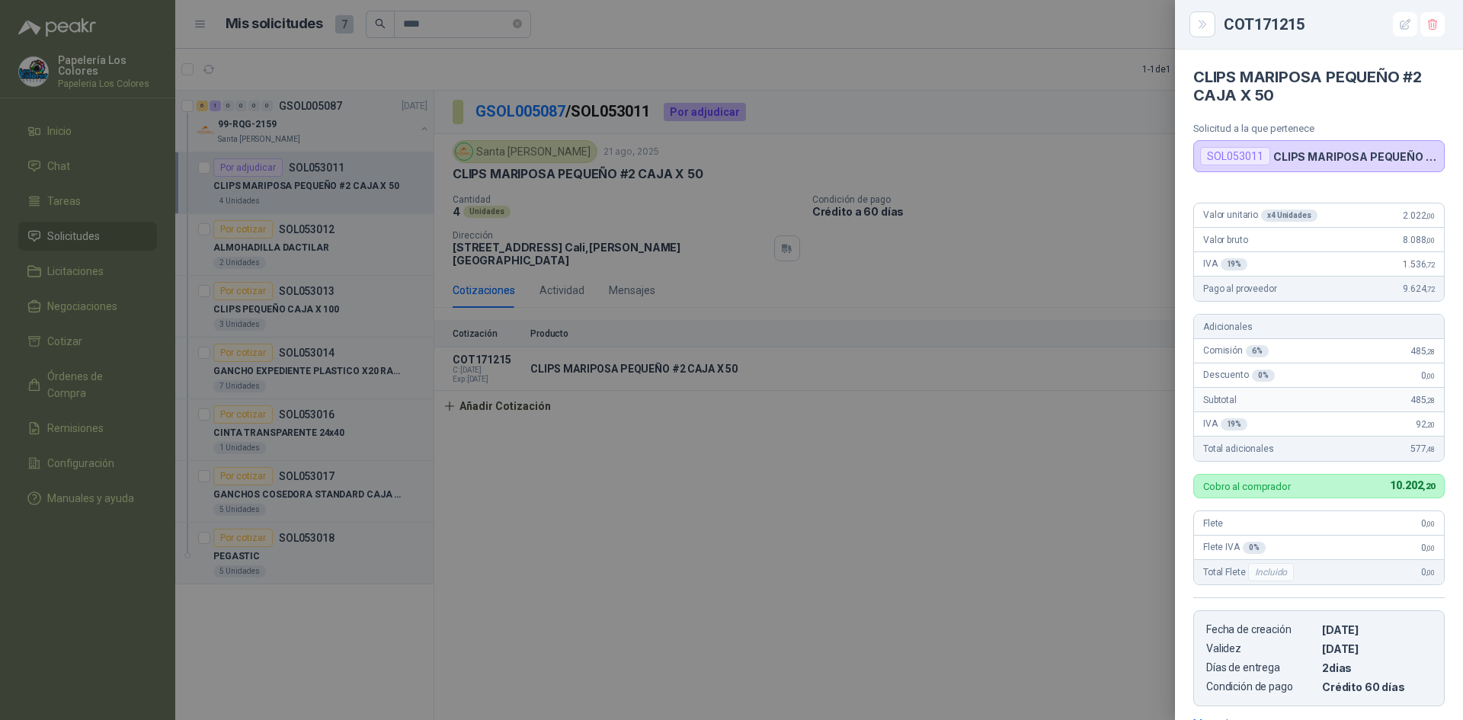
click at [837, 485] on div at bounding box center [731, 360] width 1463 height 720
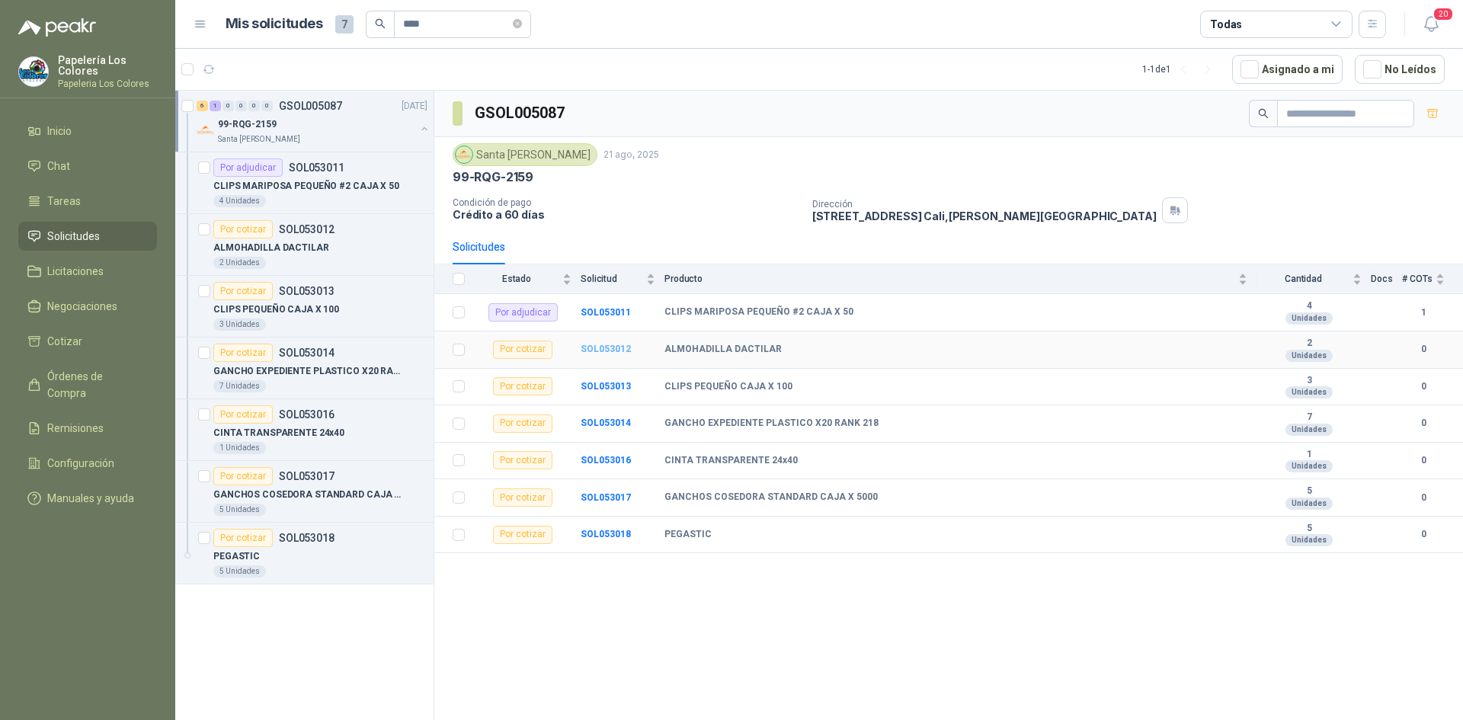
click at [600, 346] on b "SOL053012" at bounding box center [606, 349] width 50 height 11
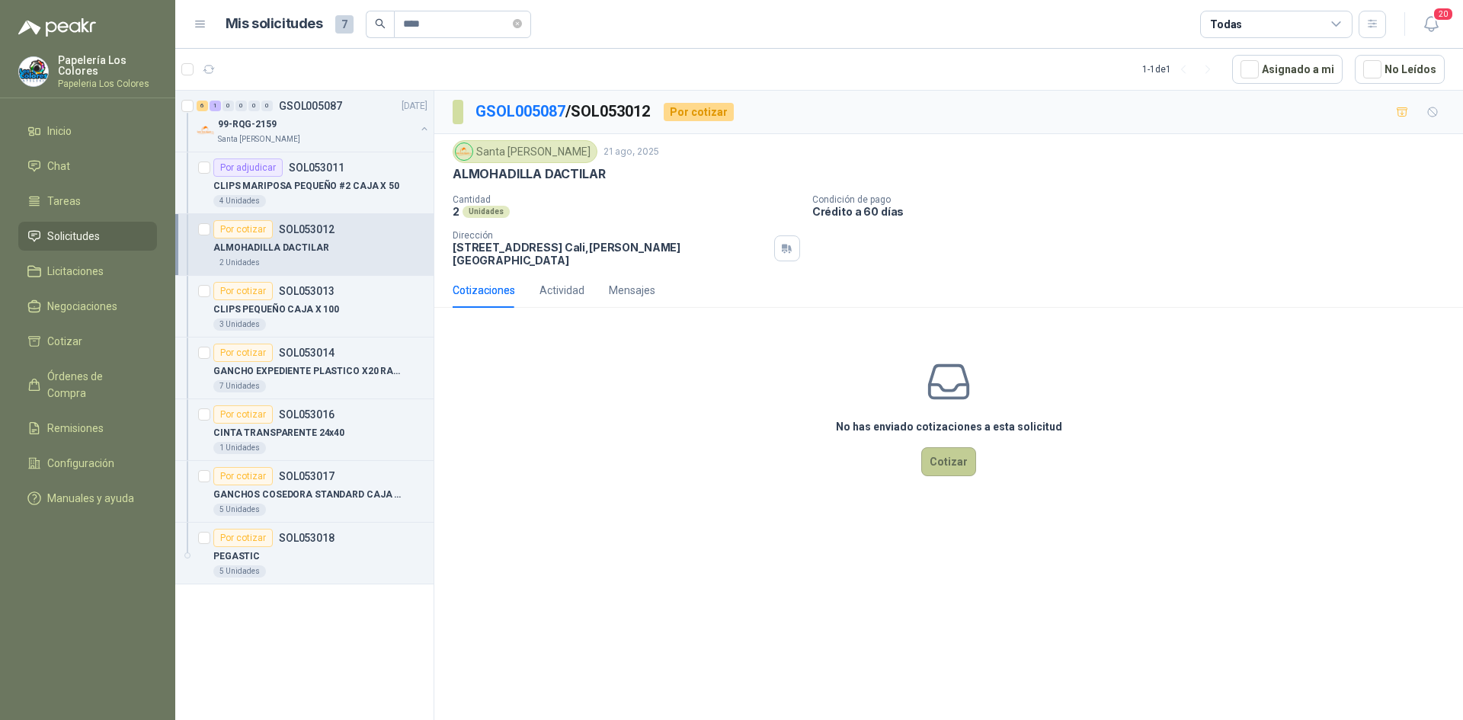
click at [950, 449] on button "Cotizar" at bounding box center [948, 461] width 55 height 29
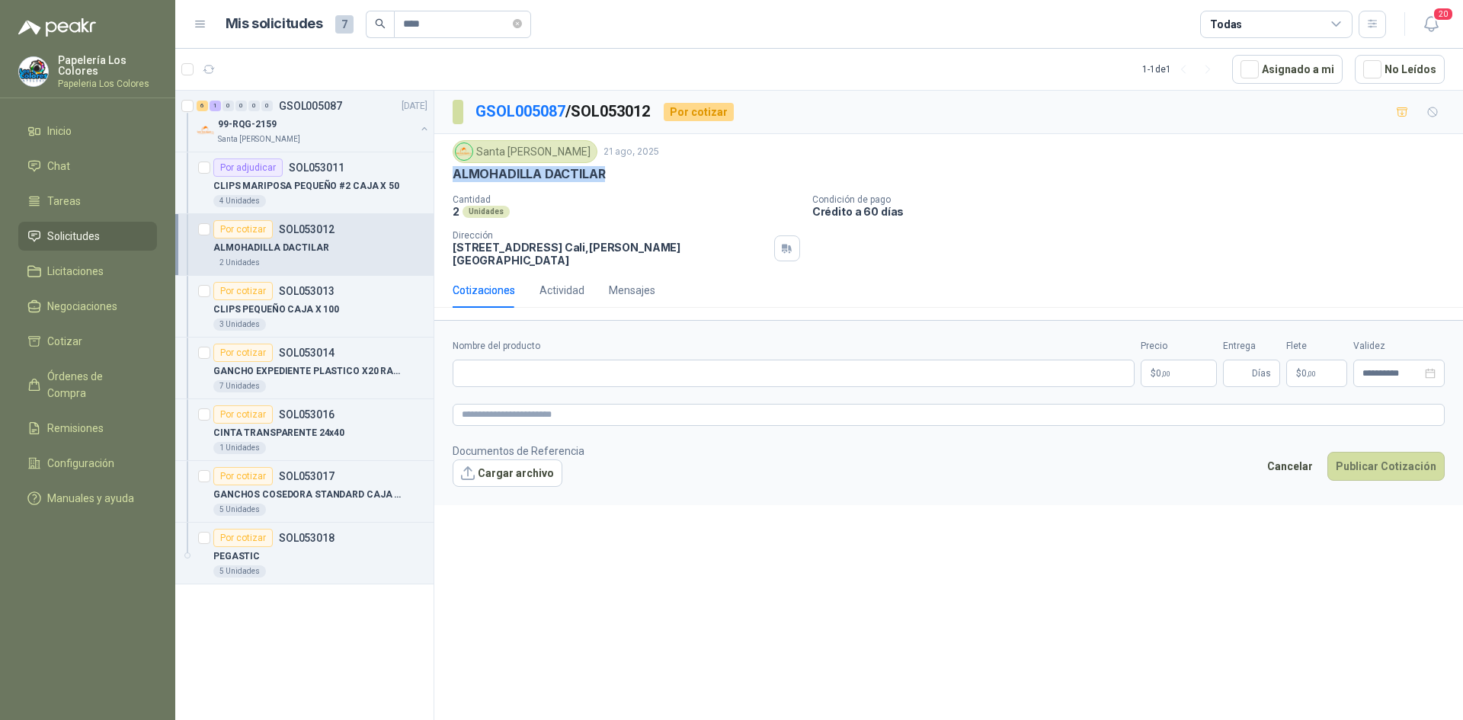
drag, startPoint x: 603, startPoint y: 171, endPoint x: 443, endPoint y: 176, distance: 160.8
click at [443, 176] on div "Santa [PERSON_NAME] 21 ago, 2025 ALMOHADILLA DACTILAR Cantidad 2 Unidades Condi…" at bounding box center [948, 203] width 1029 height 139
copy p "ALMOHADILLA DACTILAR"
click at [545, 360] on input "Nombre del producto" at bounding box center [794, 373] width 682 height 27
paste input "**********"
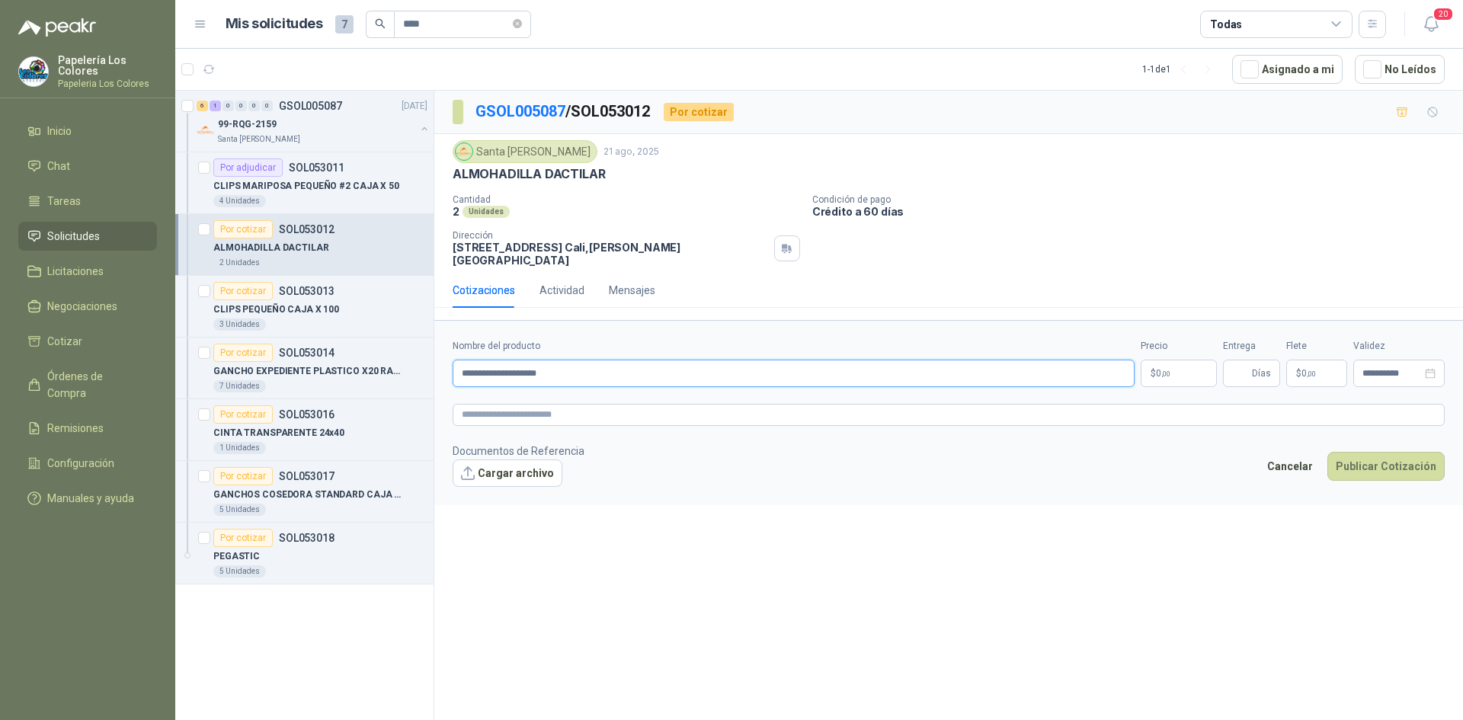
type input "**********"
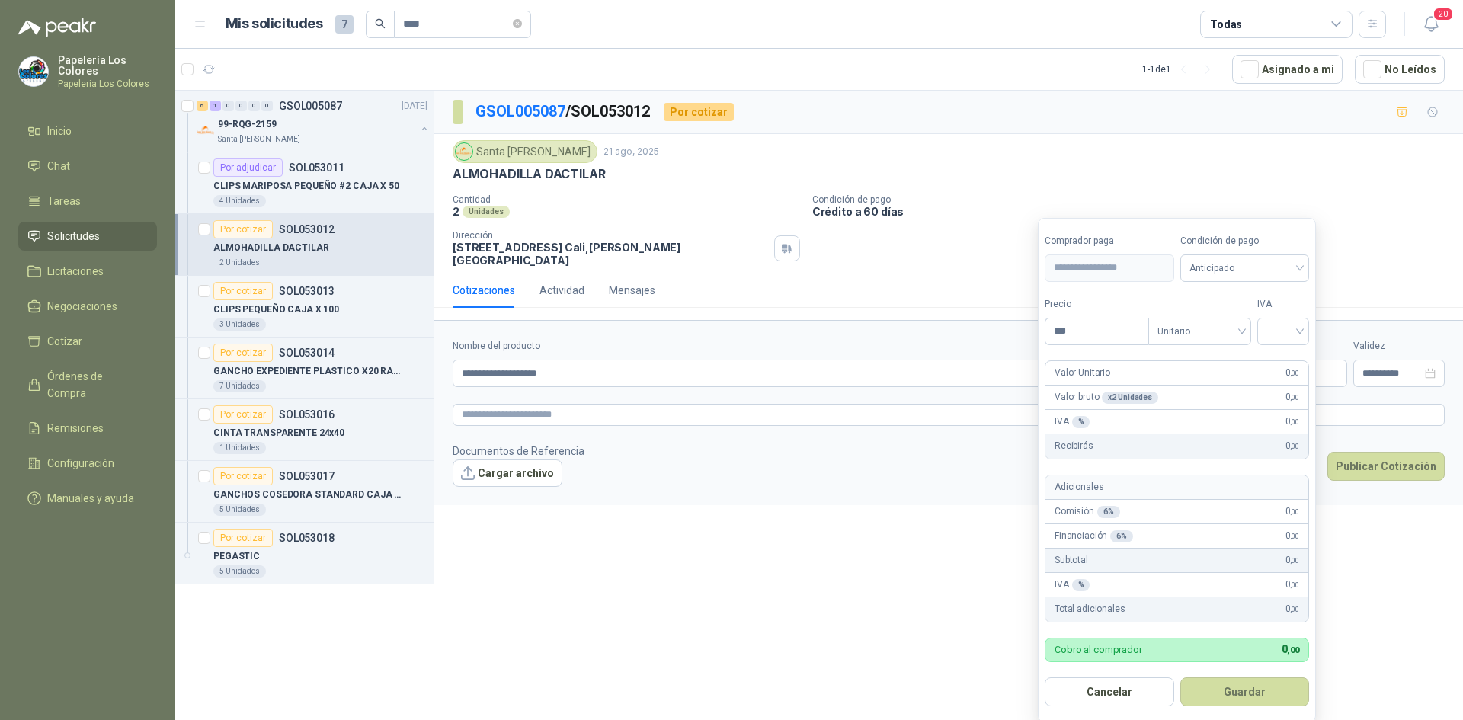
click at [1179, 364] on body "Papelería Los Colores Papeleria Los Colores Inicio Chat Tareas Solicitudes Lici…" at bounding box center [731, 360] width 1463 height 720
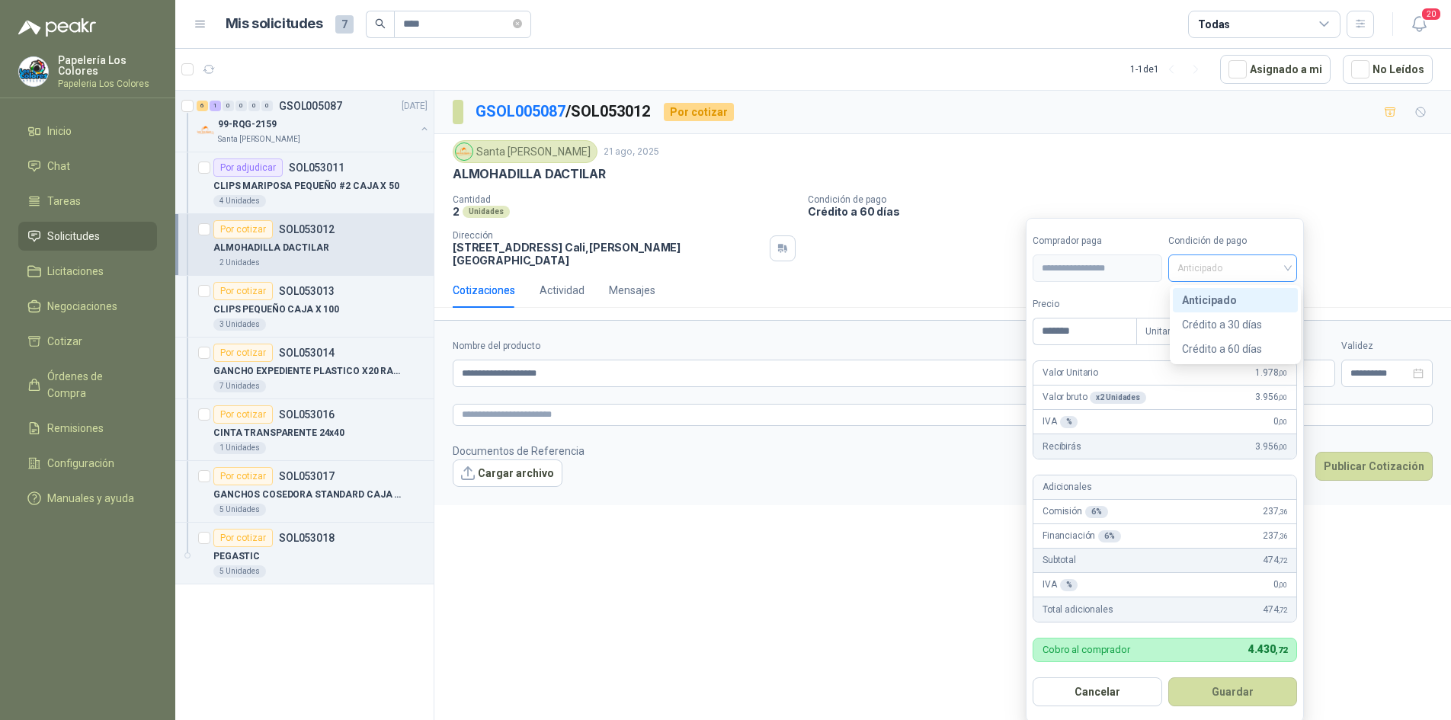
click at [1233, 266] on span "Anticipado" at bounding box center [1232, 268] width 111 height 23
type input "*******"
click at [1215, 347] on div "Crédito a 60 días" at bounding box center [1235, 349] width 107 height 17
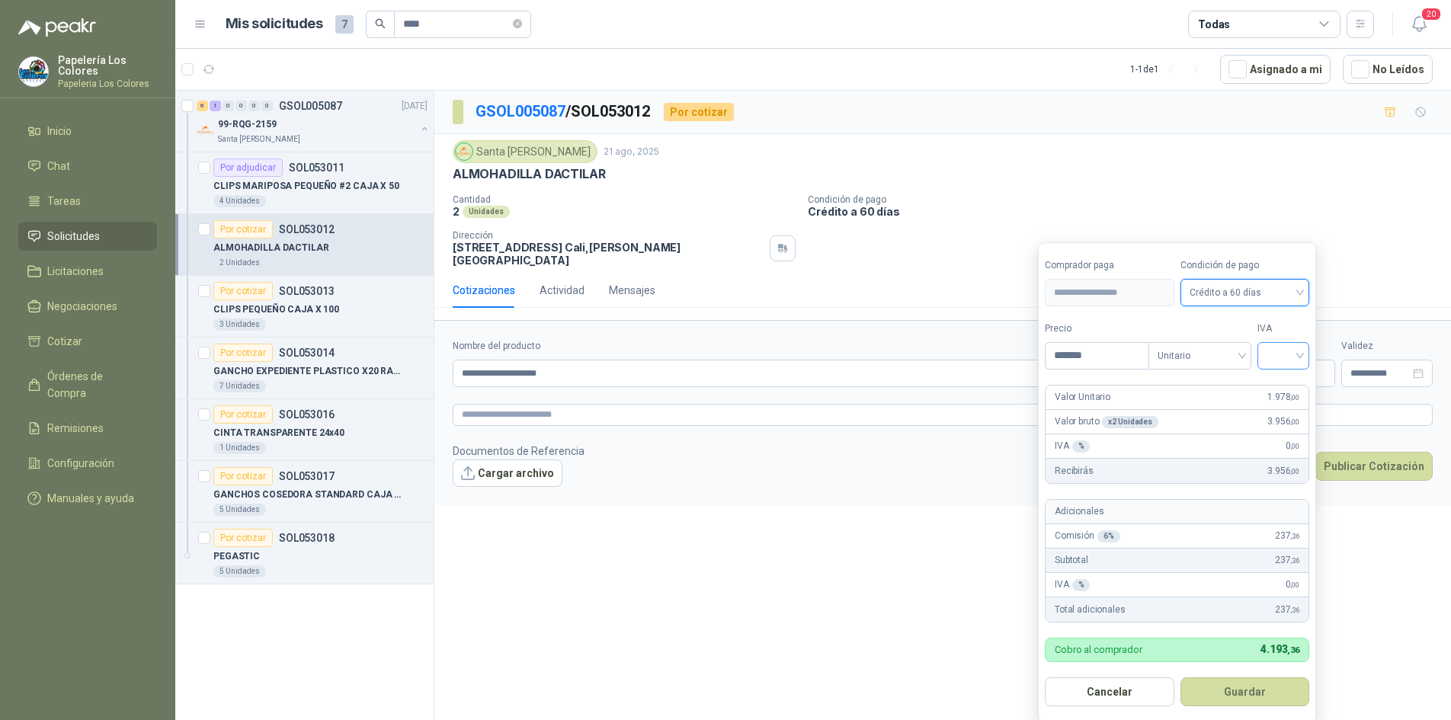
click at [1280, 354] on input "search" at bounding box center [1283, 354] width 34 height 23
click at [1281, 383] on div "19%" at bounding box center [1286, 387] width 28 height 17
click at [1243, 695] on button "Guardar" at bounding box center [1247, 691] width 131 height 29
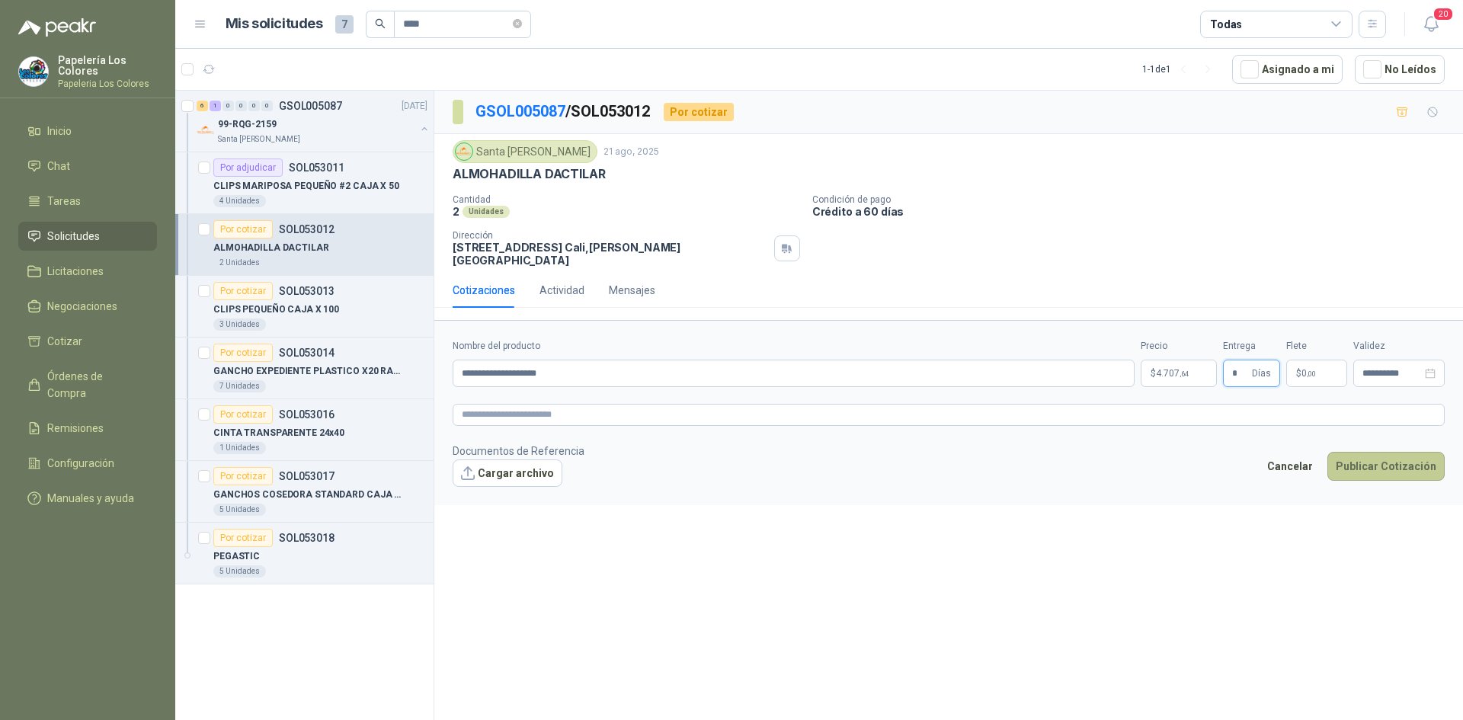
type input "*"
click at [1374, 452] on button "Publicar Cotización" at bounding box center [1385, 466] width 117 height 29
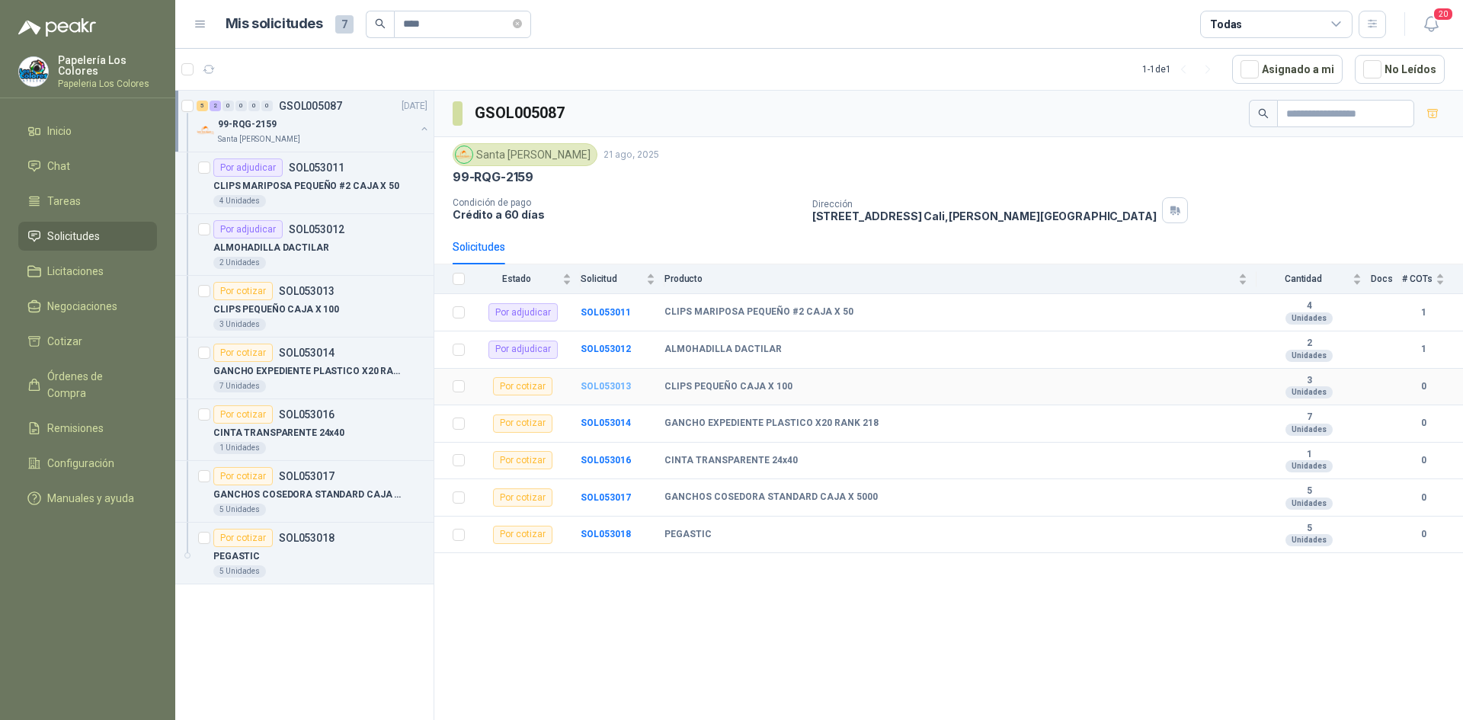
click at [610, 383] on b "SOL053013" at bounding box center [606, 386] width 50 height 11
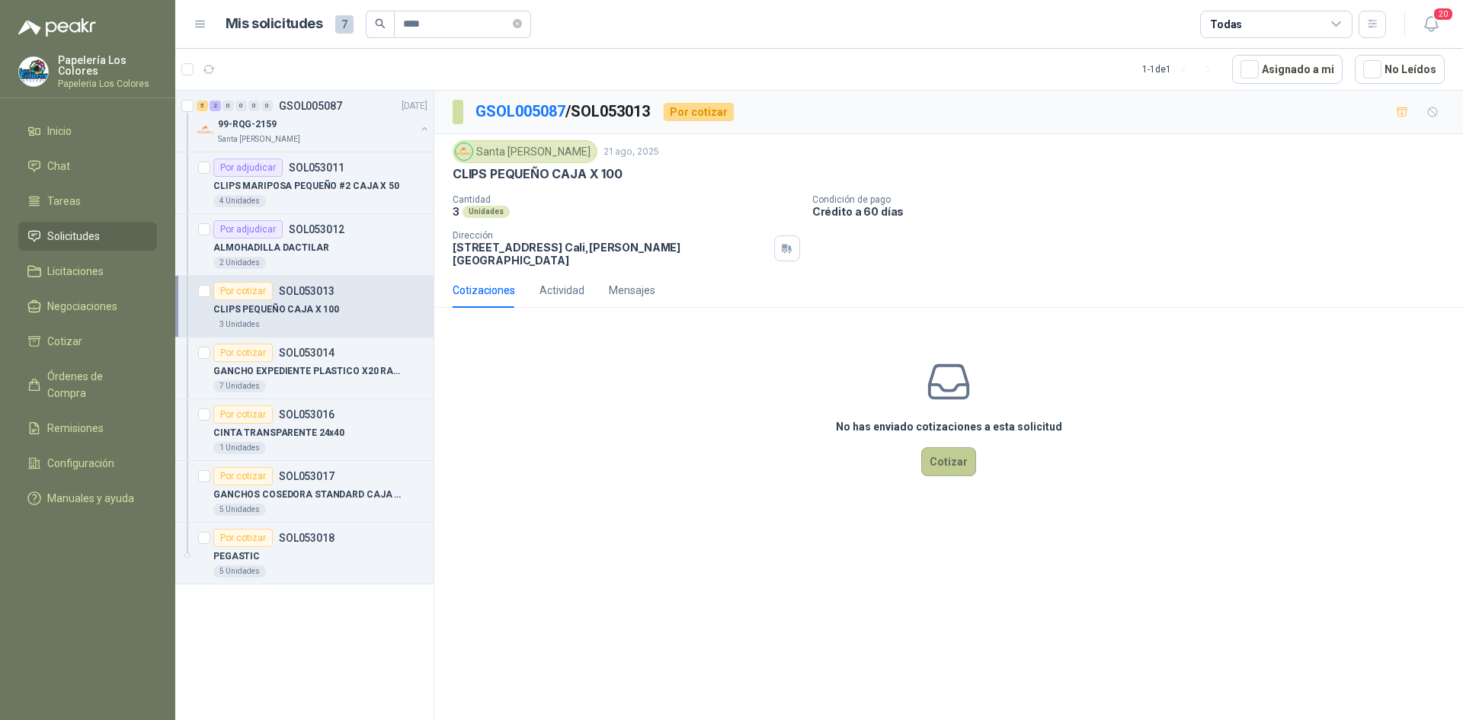
click at [942, 450] on button "Cotizar" at bounding box center [948, 461] width 55 height 29
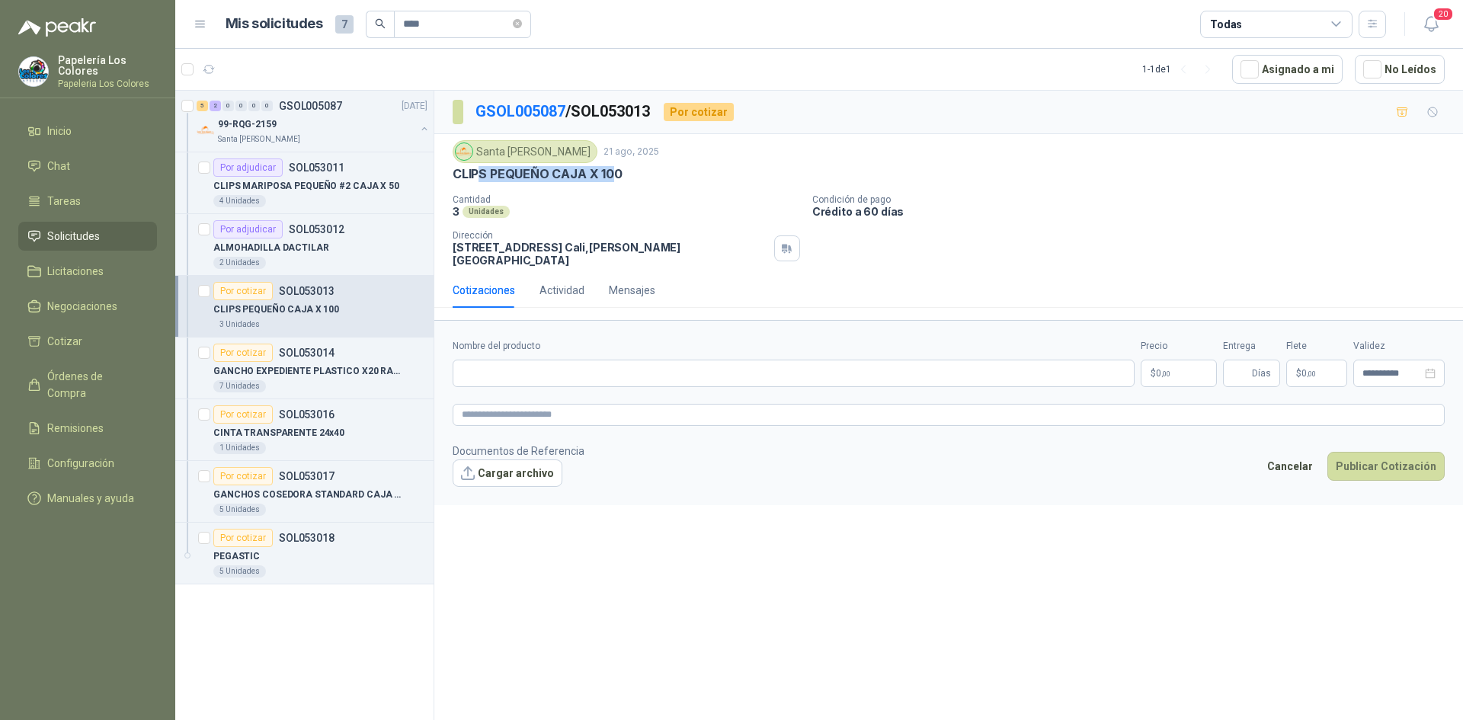
drag, startPoint x: 584, startPoint y: 168, endPoint x: 478, endPoint y: 171, distance: 105.9
click at [478, 171] on p "CLIPS PEQUEÑO CAJA X 100" at bounding box center [538, 174] width 170 height 16
click at [621, 181] on div "CLIPS PEQUEÑO CAJA X 100" at bounding box center [949, 174] width 992 height 16
drag, startPoint x: 618, startPoint y: 172, endPoint x: 454, endPoint y: 174, distance: 163.8
click at [454, 174] on p "CLIPS PEQUEÑO CAJA X 100" at bounding box center [538, 174] width 170 height 16
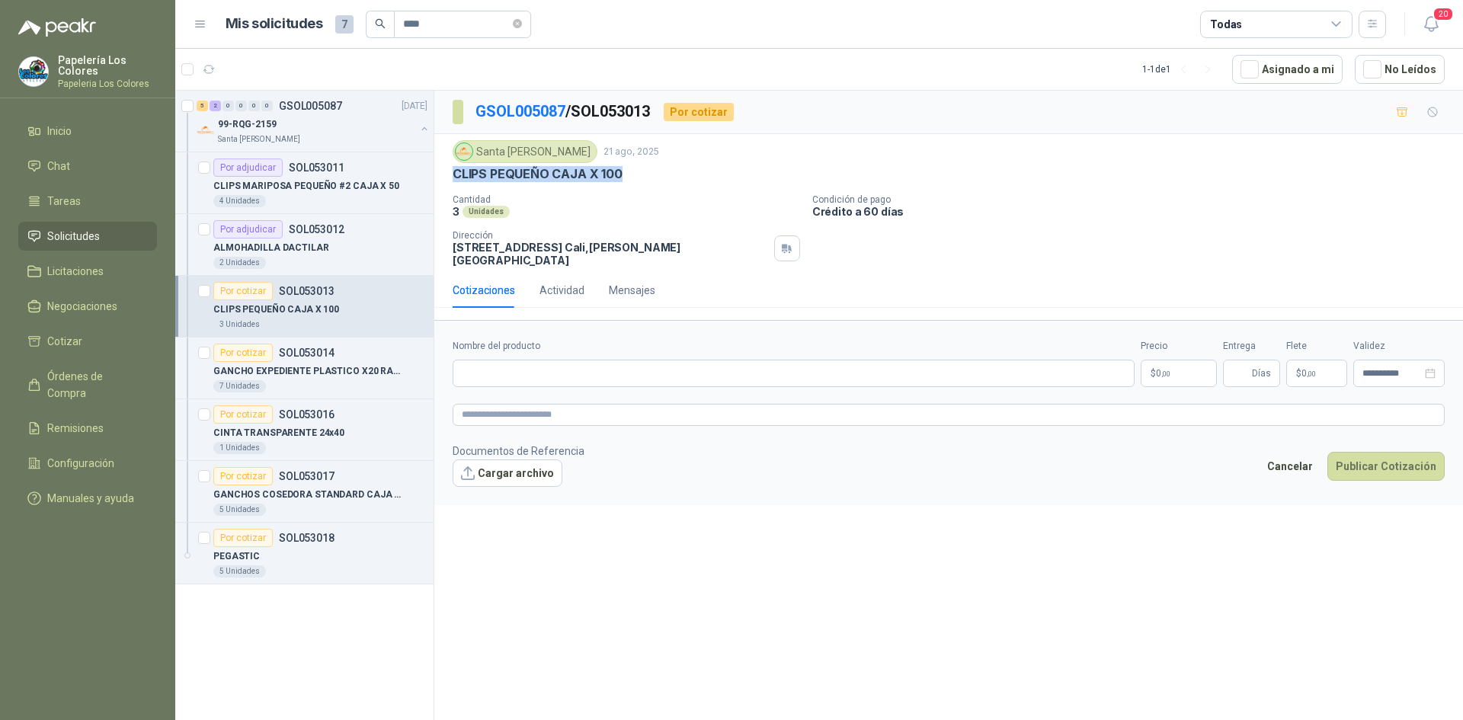
copy p "CLIPS PEQUEÑO CAJA X 100"
click at [636, 366] on input "Nombre del producto" at bounding box center [794, 373] width 682 height 27
paste input "**********"
type input "**********"
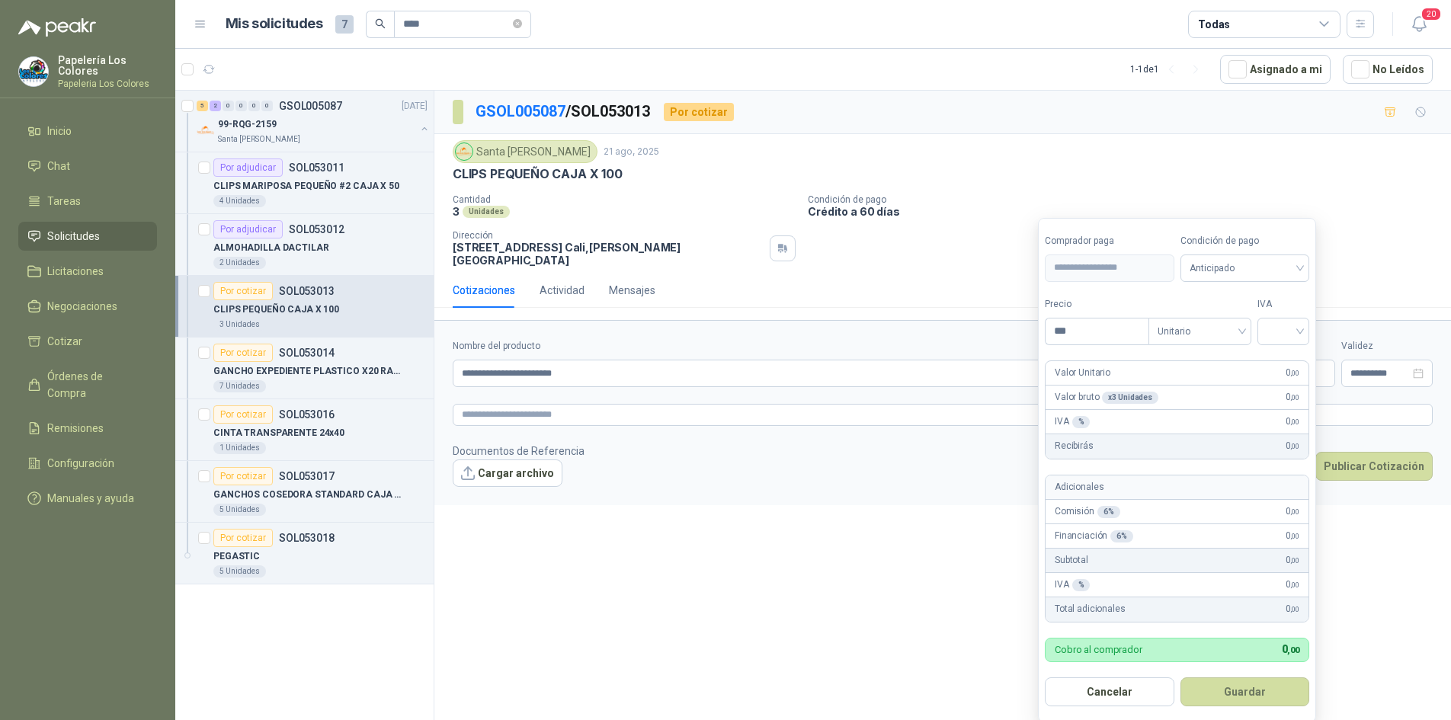
click at [1177, 362] on body "Papelería Los Colores Papeleria Los Colores Inicio Chat Tareas Solicitudes Lici…" at bounding box center [725, 360] width 1451 height 720
type input "*****"
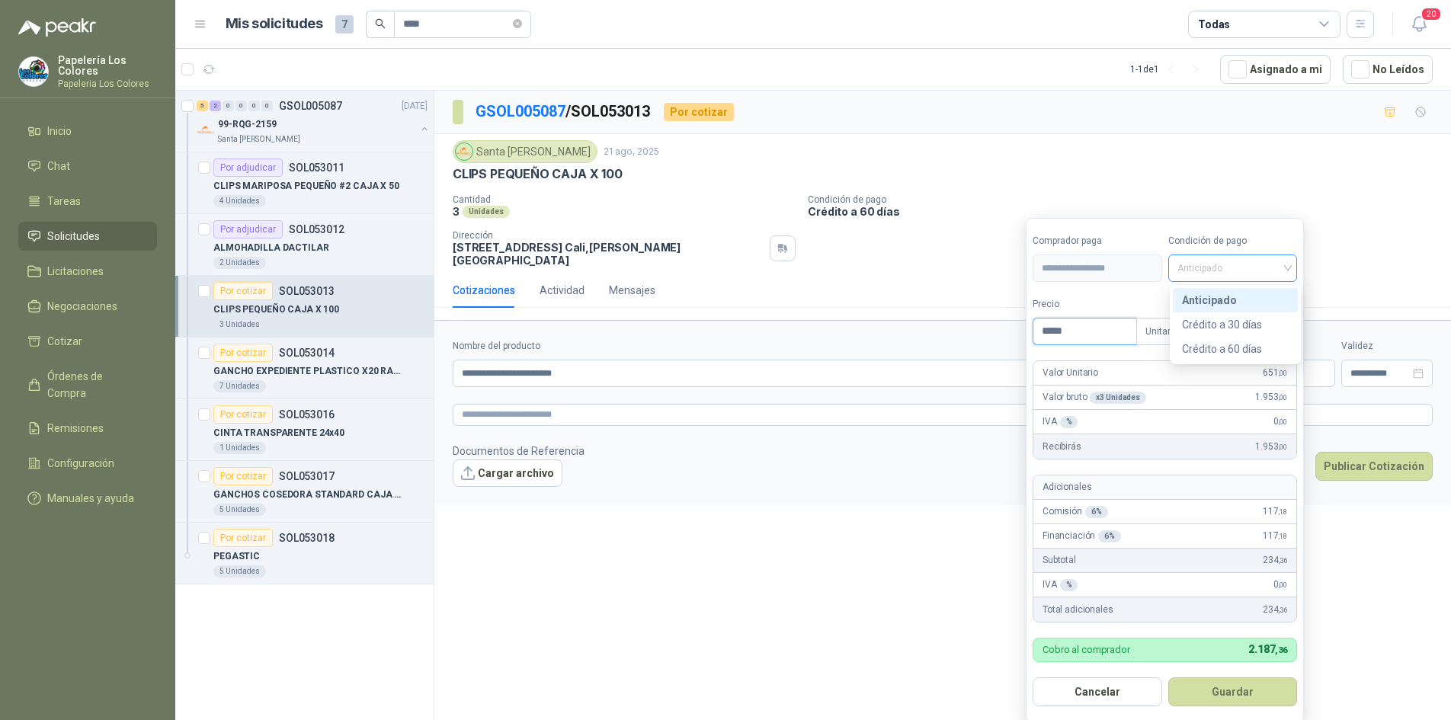
click at [1230, 270] on span "Anticipado" at bounding box center [1232, 268] width 111 height 23
click at [1220, 344] on div "Crédito a 60 días" at bounding box center [1235, 349] width 107 height 17
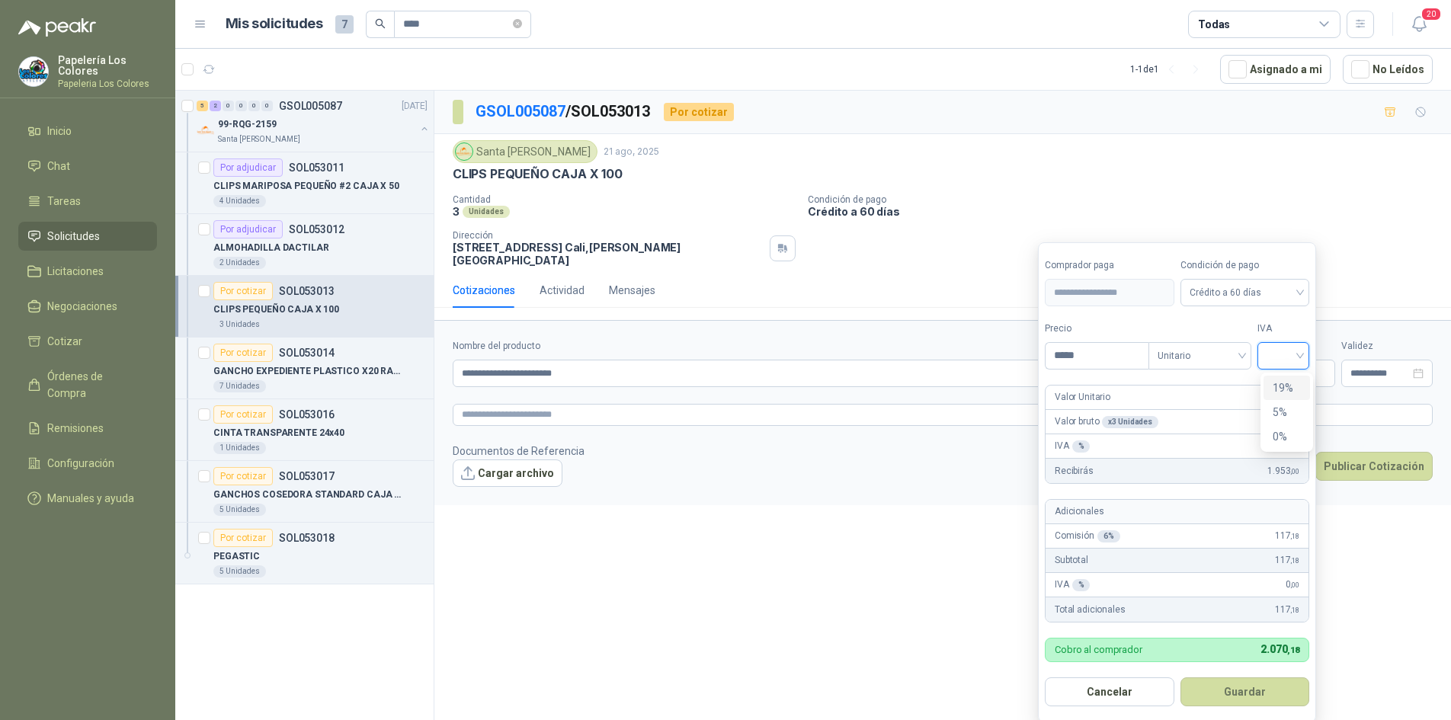
click at [1287, 350] on input "search" at bounding box center [1283, 354] width 34 height 23
click at [1279, 391] on div "19%" at bounding box center [1286, 387] width 28 height 17
click at [1234, 689] on button "Guardar" at bounding box center [1247, 691] width 131 height 29
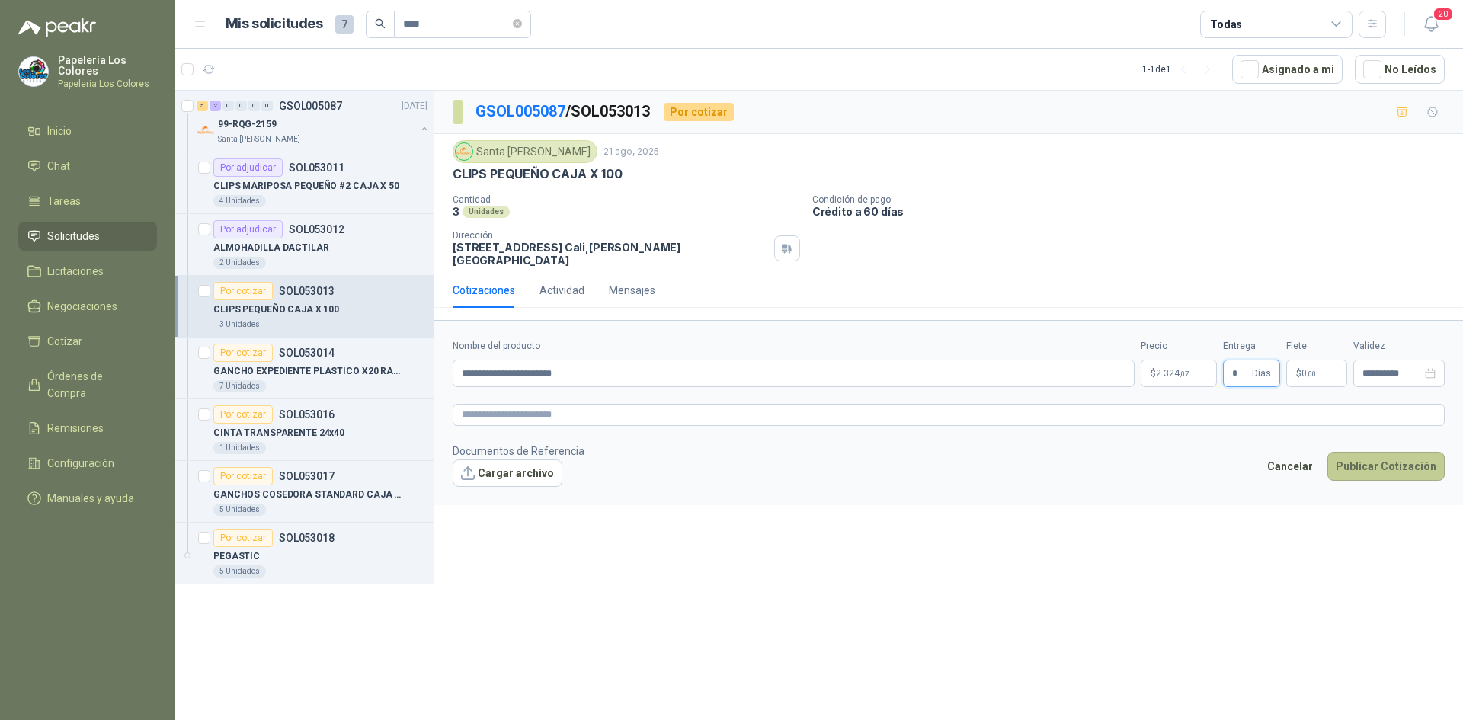
type input "*"
click at [1388, 454] on button "Publicar Cotización" at bounding box center [1385, 466] width 117 height 29
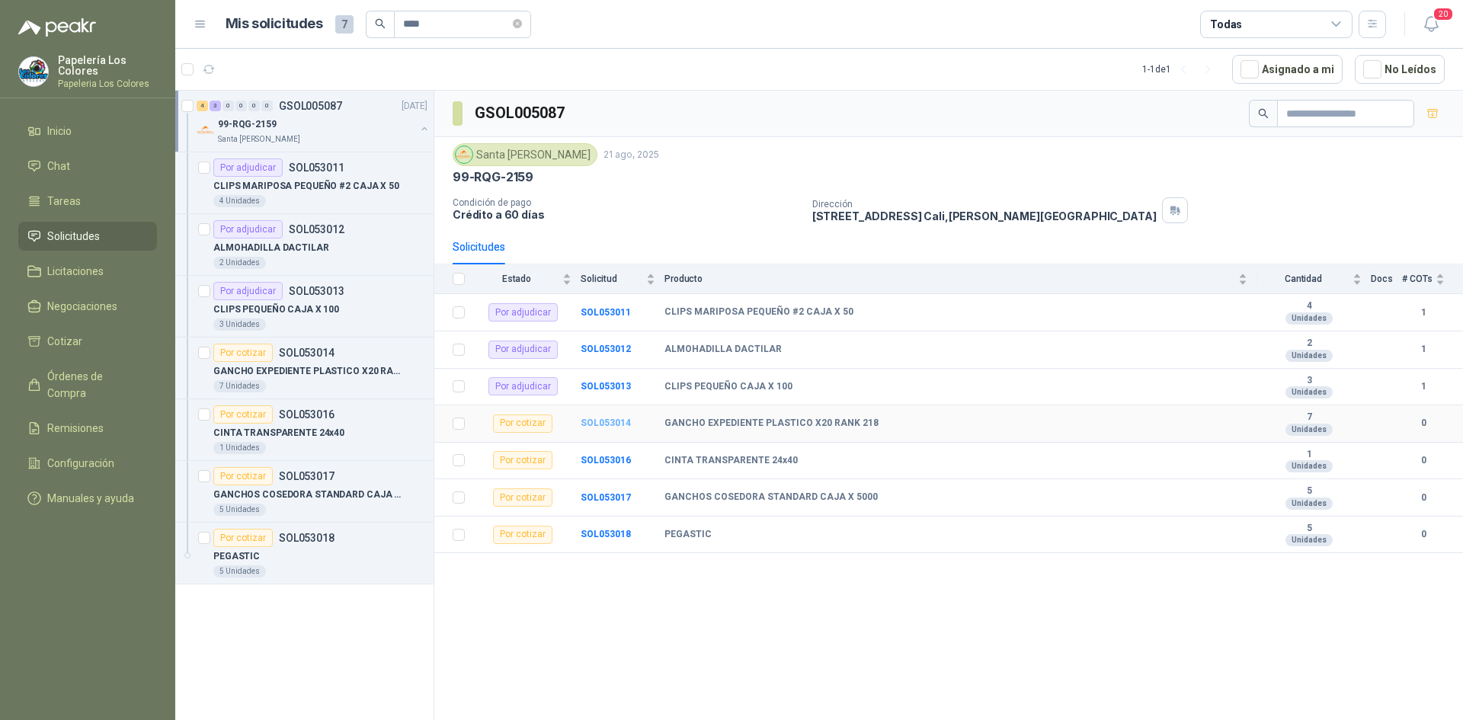
click at [615, 418] on b "SOL053014" at bounding box center [606, 422] width 50 height 11
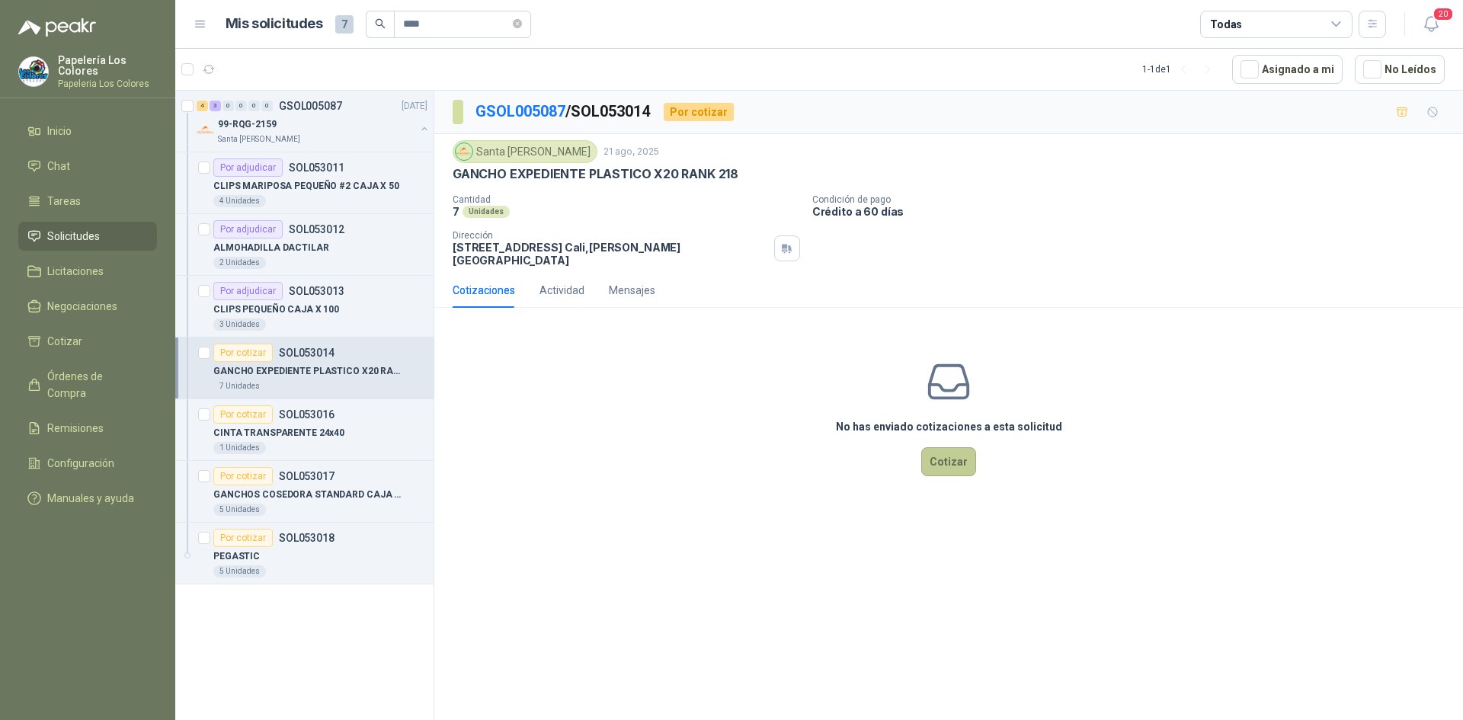
click at [952, 451] on button "Cotizar" at bounding box center [948, 461] width 55 height 29
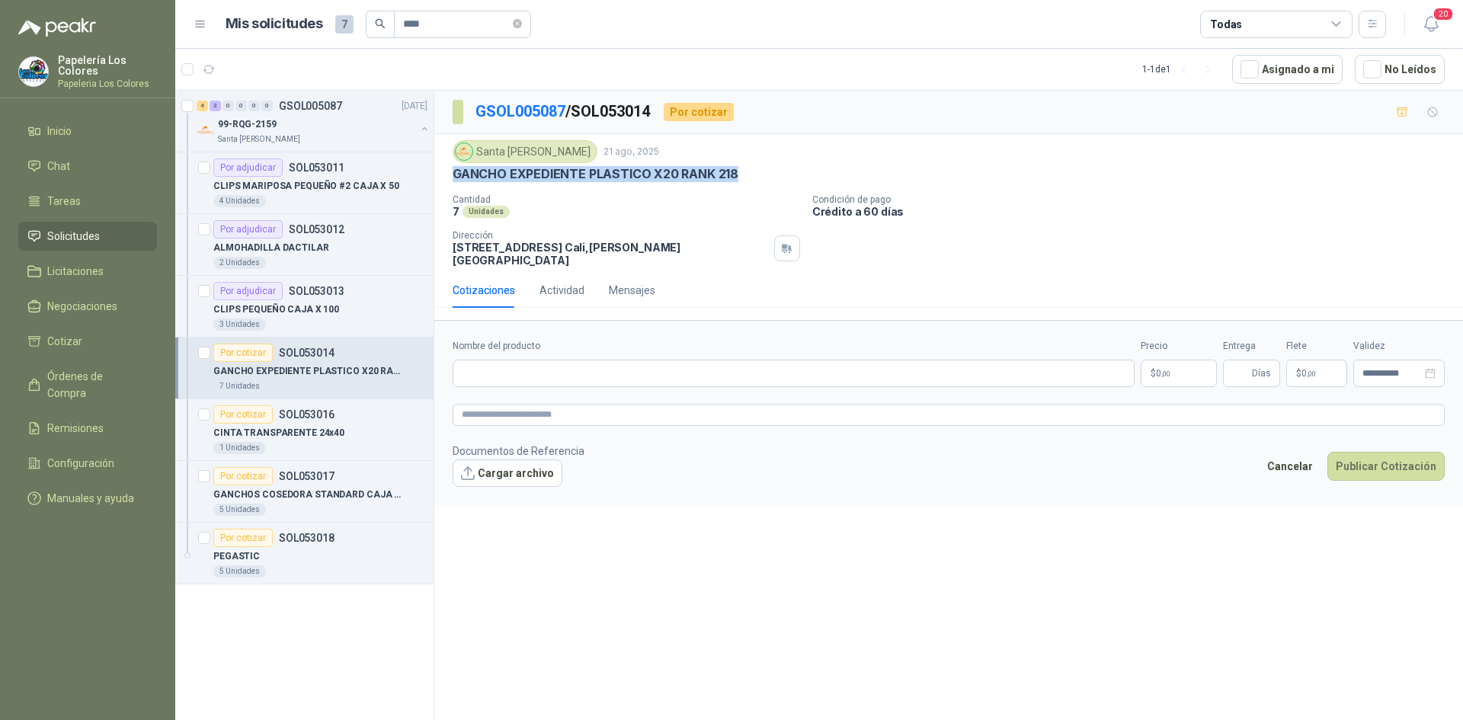
drag, startPoint x: 732, startPoint y: 175, endPoint x: 449, endPoint y: 177, distance: 282.7
click at [449, 177] on div "Santa [PERSON_NAME] 21 ago, 2025 GANCHO EXPEDIENTE PLASTICO X20 RANK 218 Cantid…" at bounding box center [948, 203] width 1029 height 139
copy p "GANCHO EXPEDIENTE PLASTICO X20 RANK 218"
click at [548, 370] on input "Nombre del producto" at bounding box center [794, 373] width 682 height 27
paste input "**********"
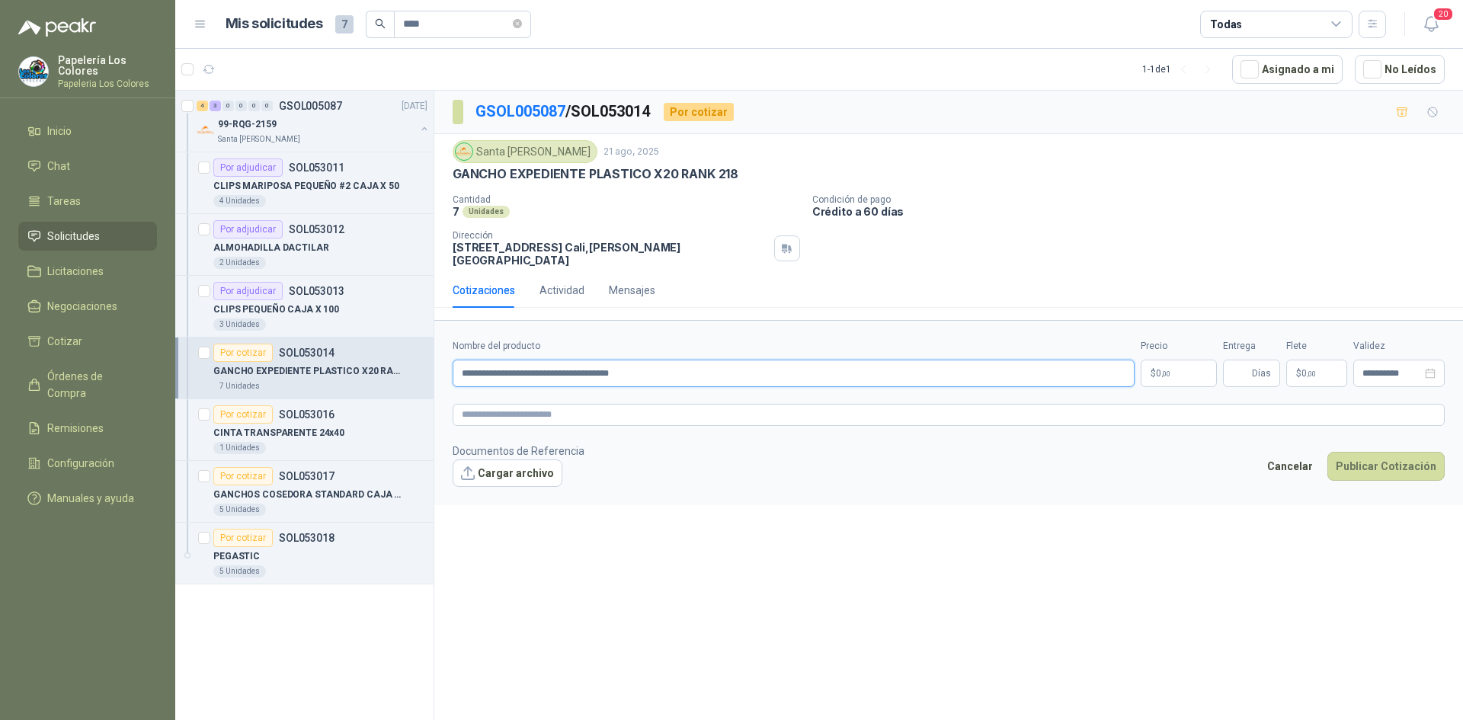
type input "**********"
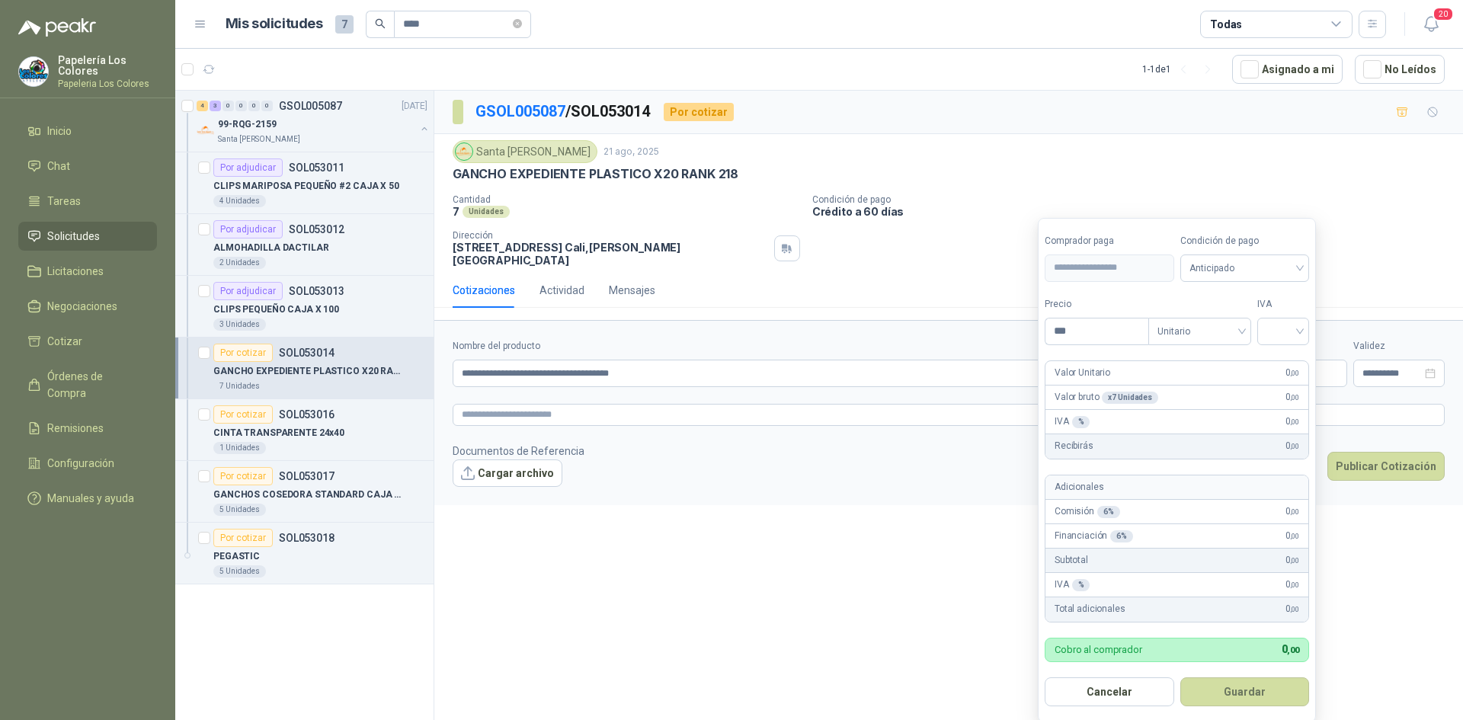
click at [1170, 363] on body "Papelería Los Colores Papeleria Los Colores Inicio Chat Tareas Solicitudes Lici…" at bounding box center [731, 360] width 1463 height 720
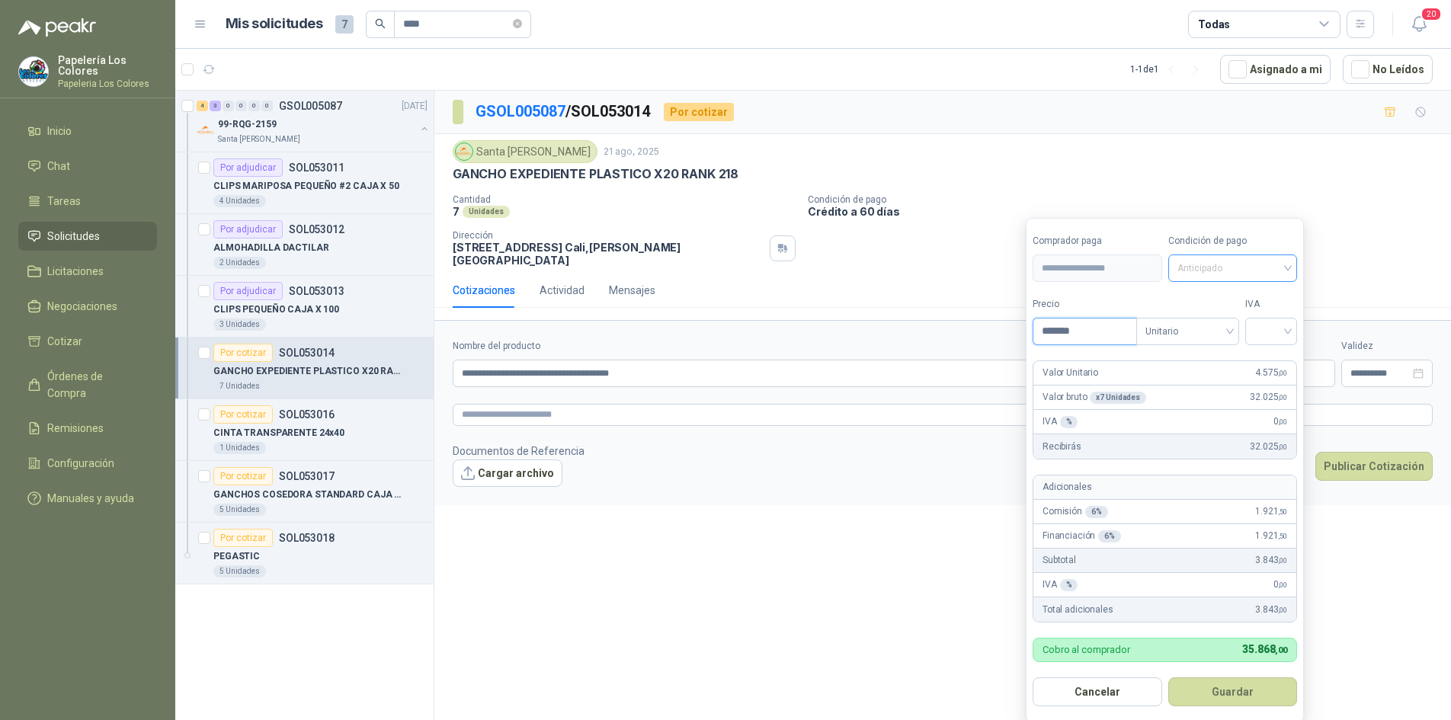
click at [1269, 270] on span "Anticipado" at bounding box center [1232, 268] width 111 height 23
type input "*******"
click at [1205, 347] on div "Crédito a 60 días" at bounding box center [1235, 349] width 107 height 17
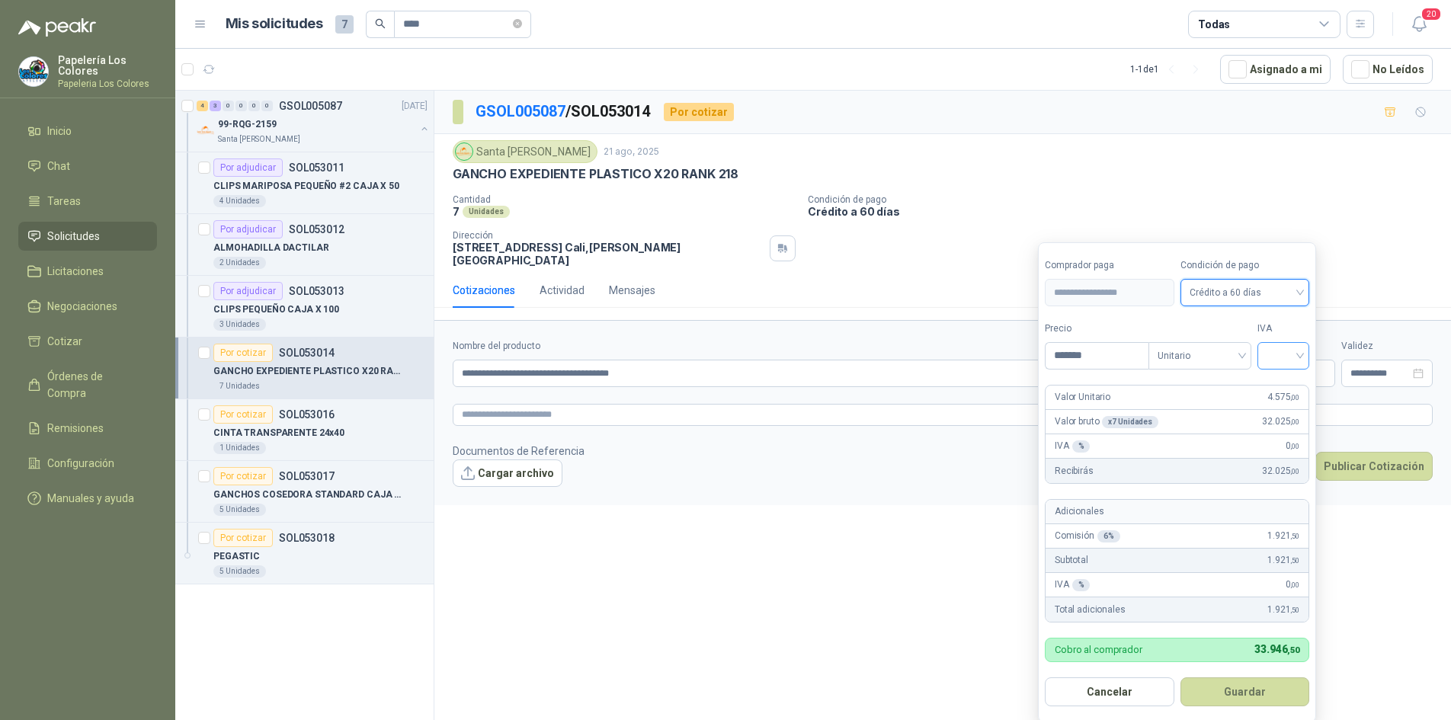
click at [1288, 352] on input "search" at bounding box center [1283, 354] width 34 height 23
click at [1280, 391] on div "19%" at bounding box center [1286, 387] width 28 height 17
click at [1234, 689] on button "Guardar" at bounding box center [1247, 691] width 131 height 29
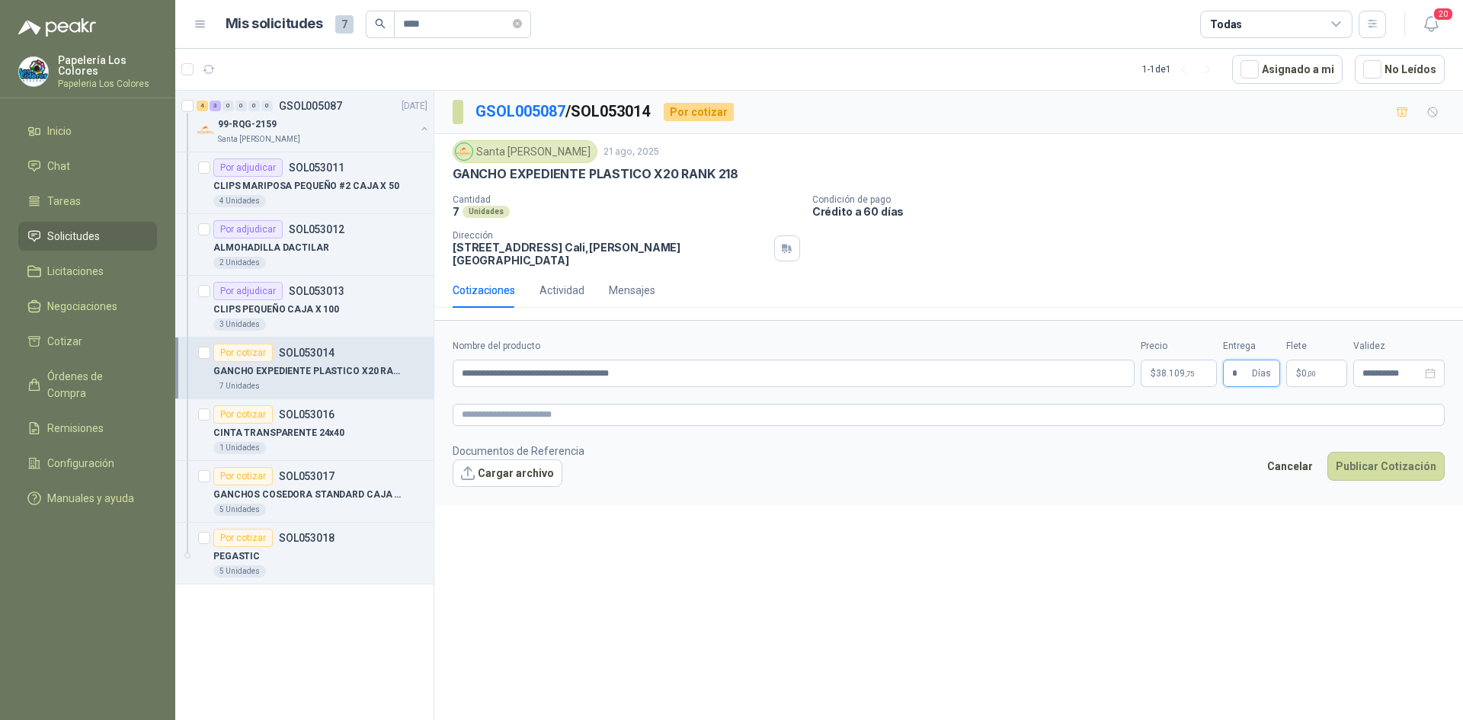
type input "*"
click at [1371, 452] on button "Publicar Cotización" at bounding box center [1385, 466] width 117 height 29
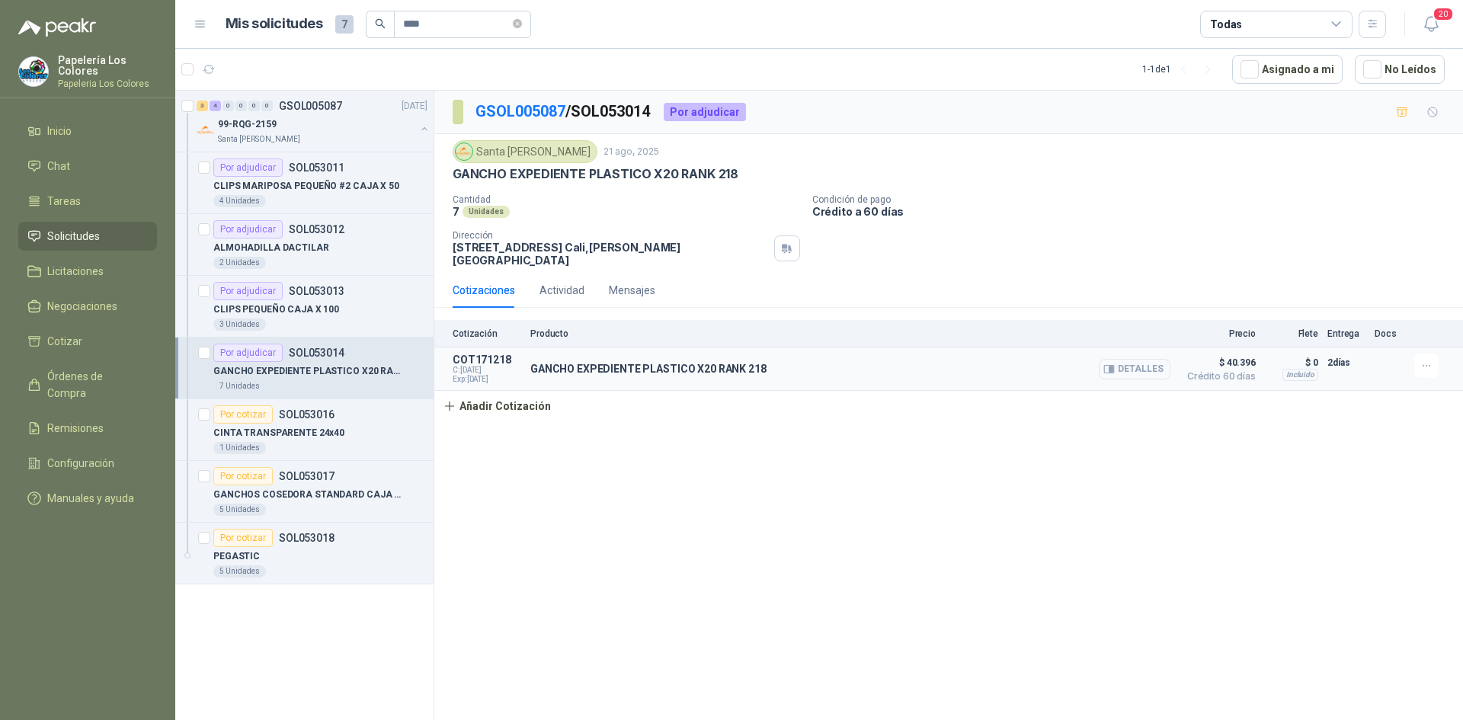
click at [1121, 361] on button "Detalles" at bounding box center [1135, 369] width 72 height 21
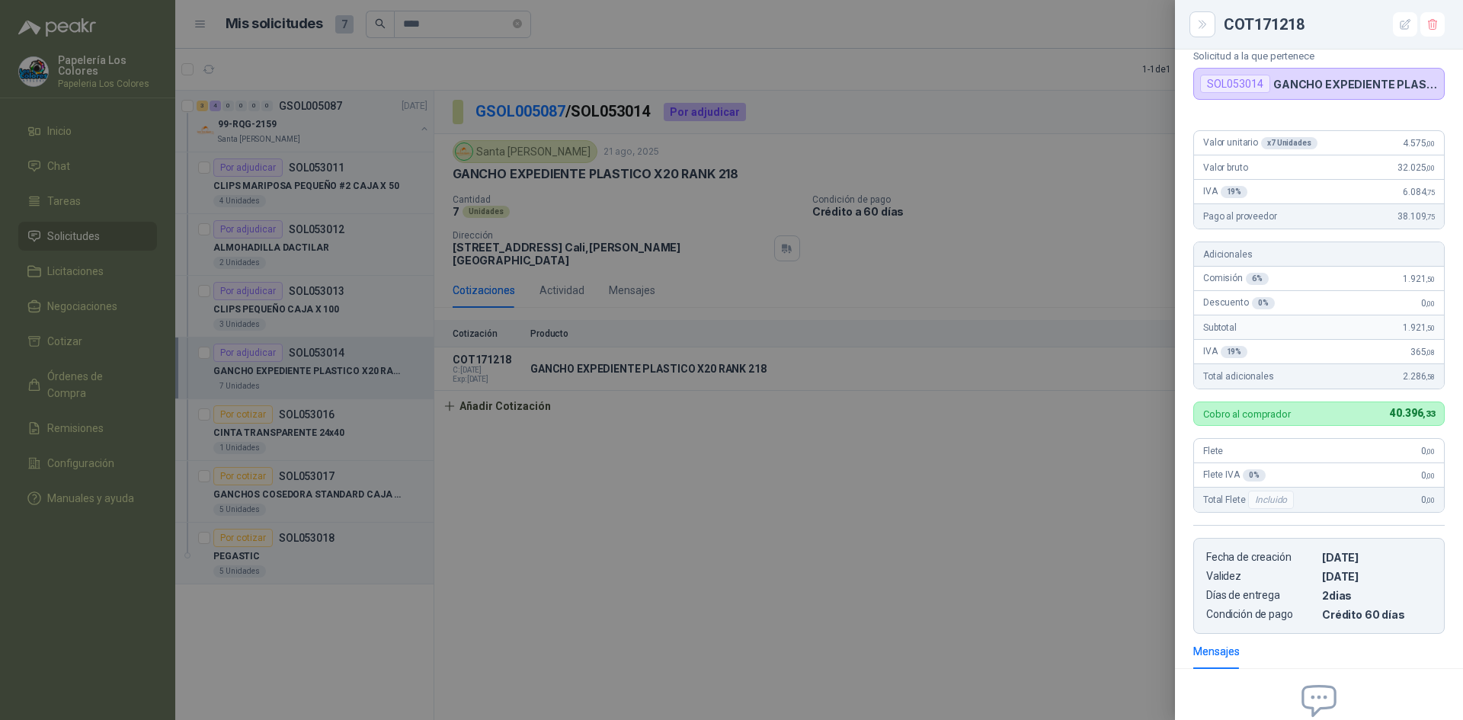
scroll to position [87, 0]
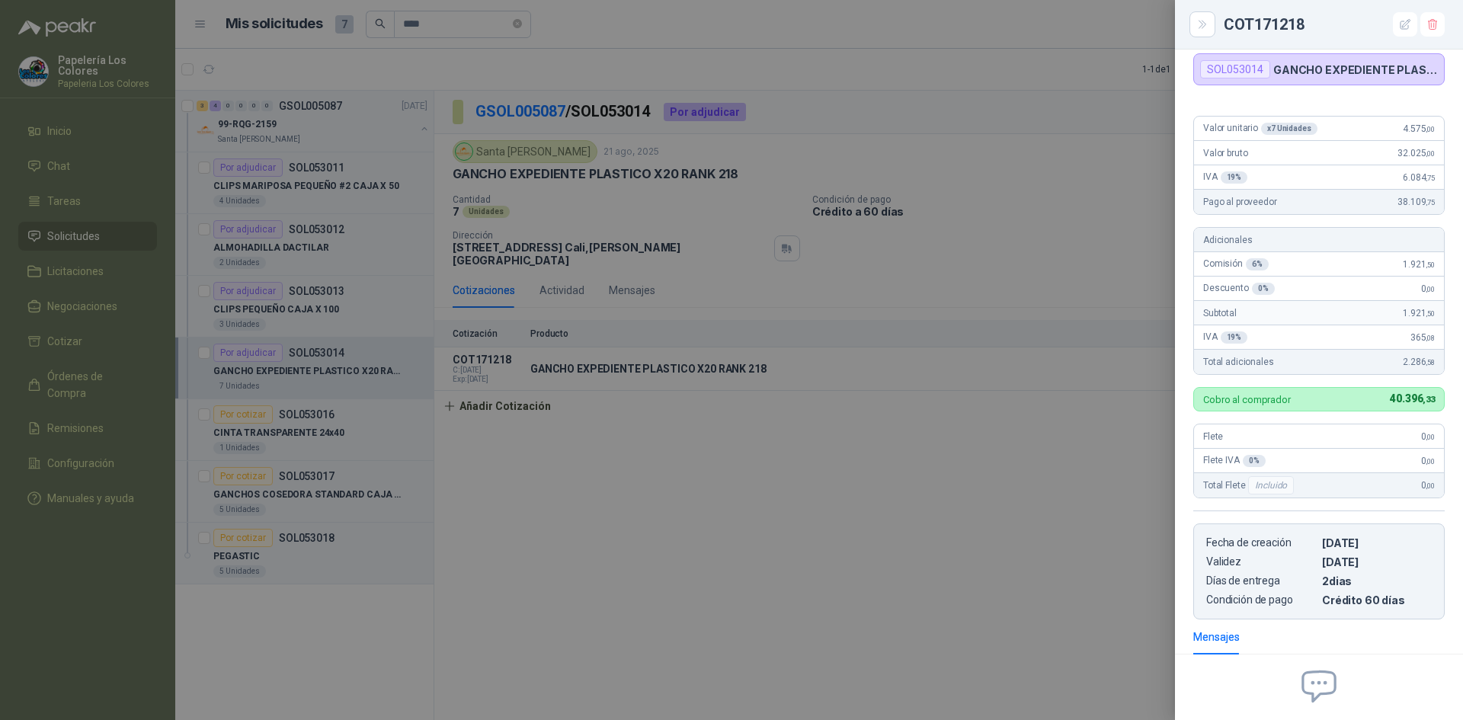
click at [997, 515] on div at bounding box center [731, 360] width 1463 height 720
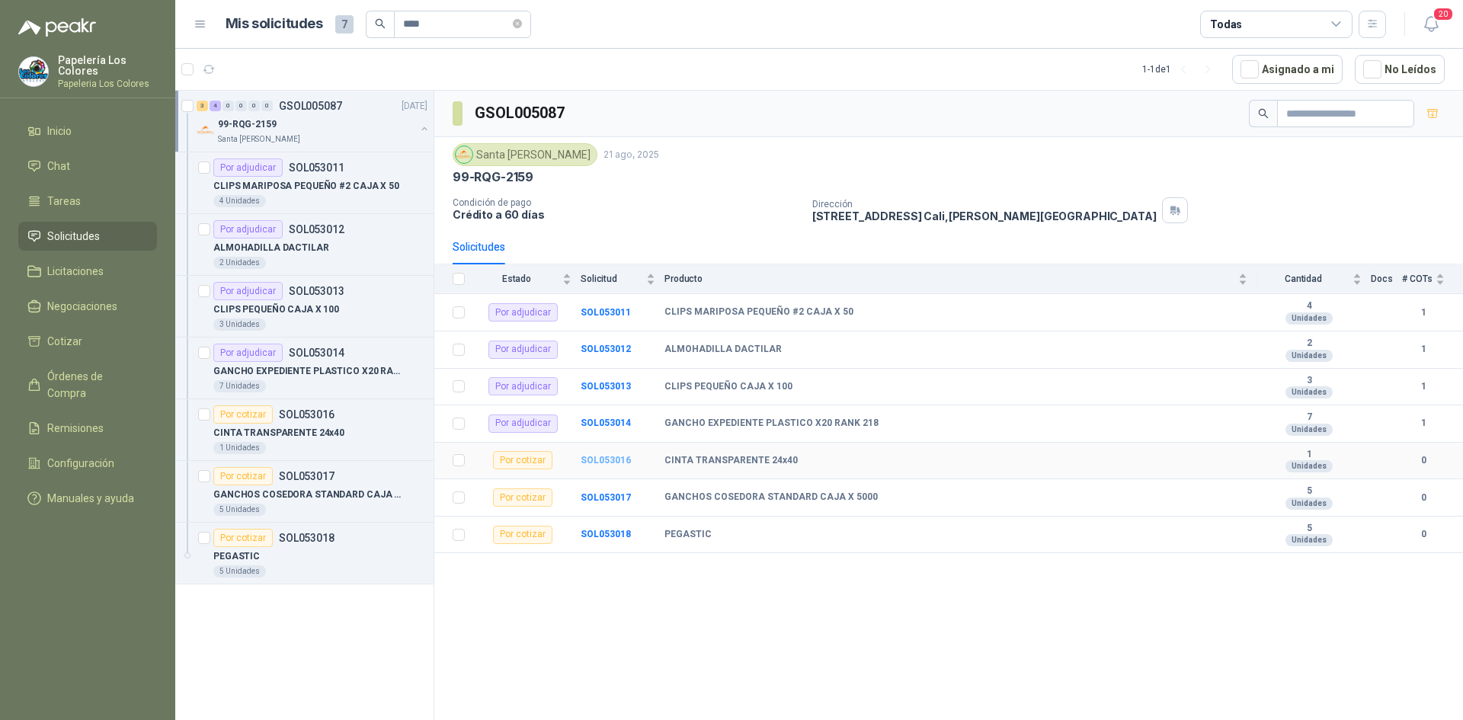
click at [606, 459] on b "SOL053016" at bounding box center [606, 460] width 50 height 11
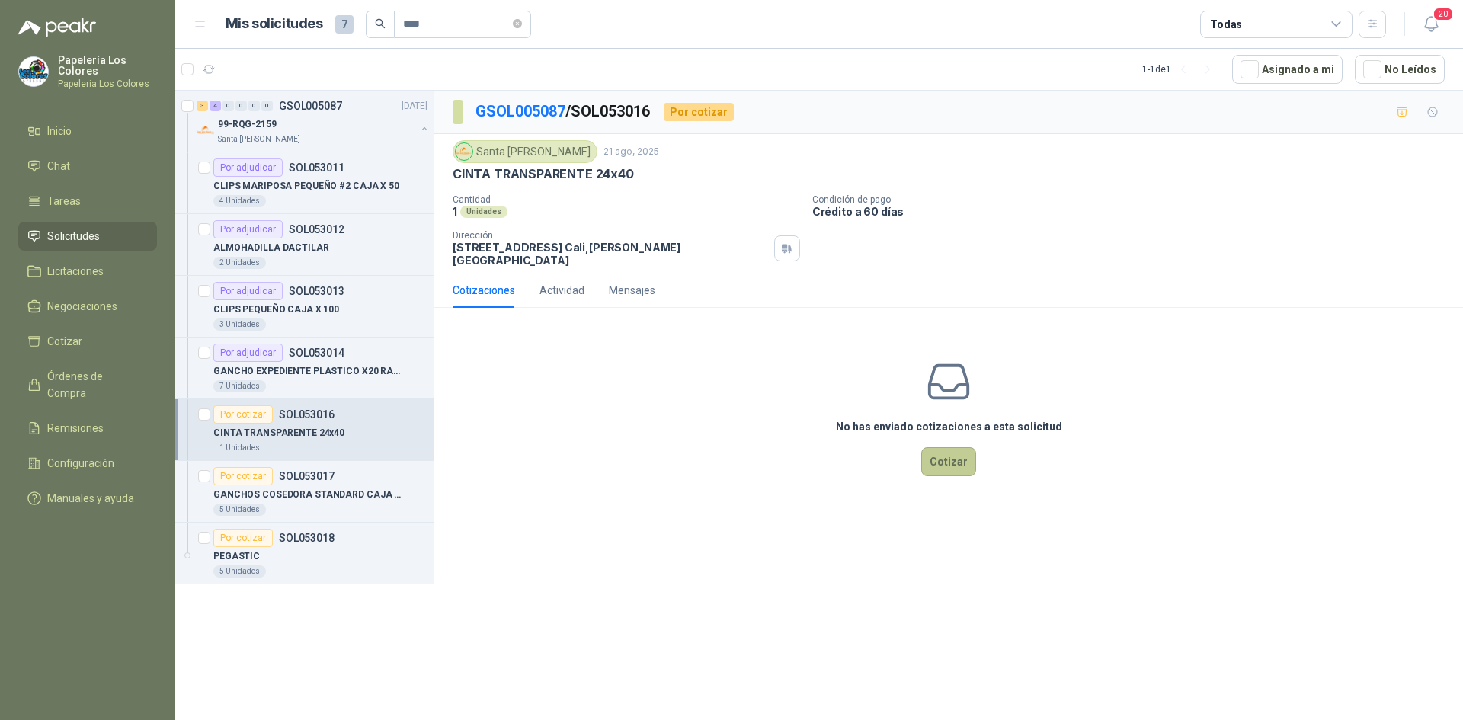
click at [961, 449] on button "Cotizar" at bounding box center [948, 461] width 55 height 29
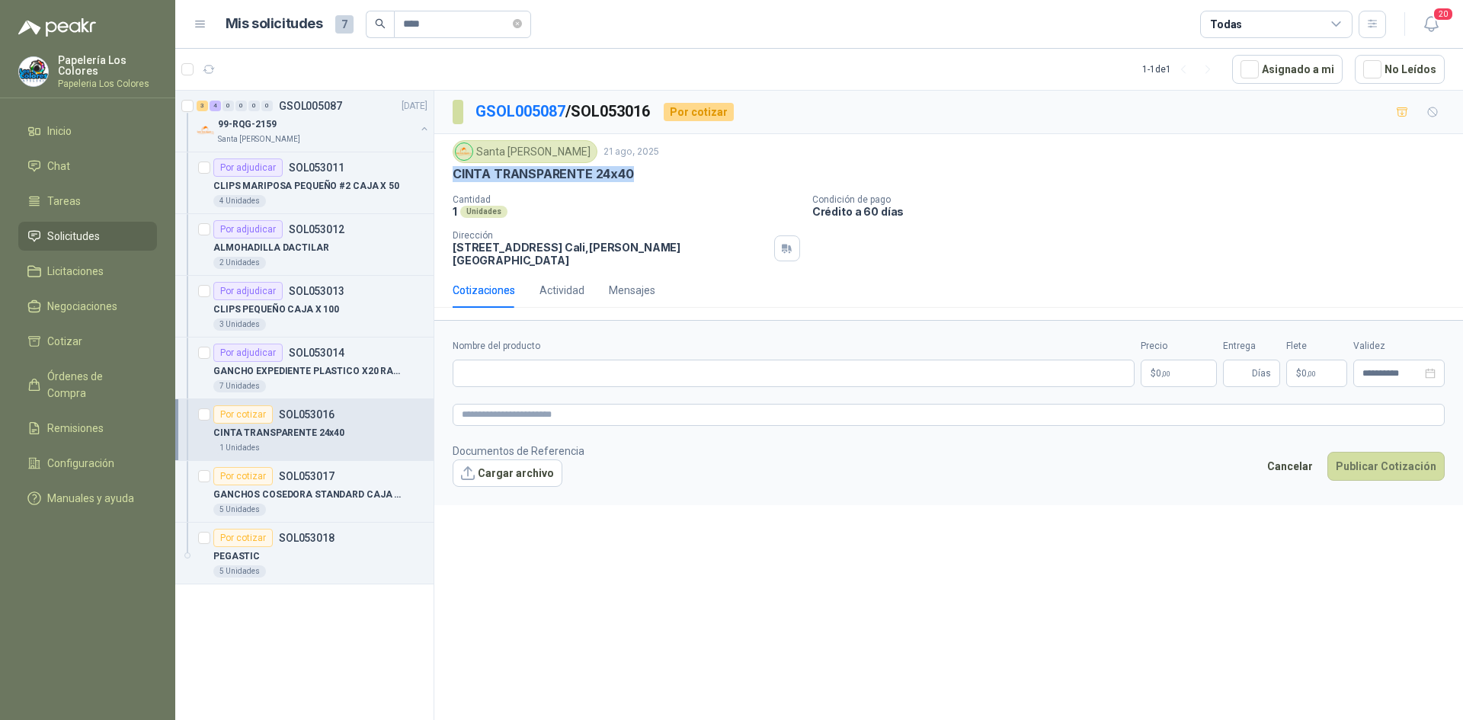
drag, startPoint x: 630, startPoint y: 174, endPoint x: 441, endPoint y: 176, distance: 188.9
click at [441, 176] on div "Santa [PERSON_NAME] 21 ago, 2025 CINTA TRANSPARENTE 24x40 Cantidad 1 Unidades C…" at bounding box center [948, 203] width 1029 height 139
copy p "CINTA TRANSPARENTE 24x40"
click at [576, 365] on input "Nombre del producto" at bounding box center [794, 373] width 682 height 27
paste input "**********"
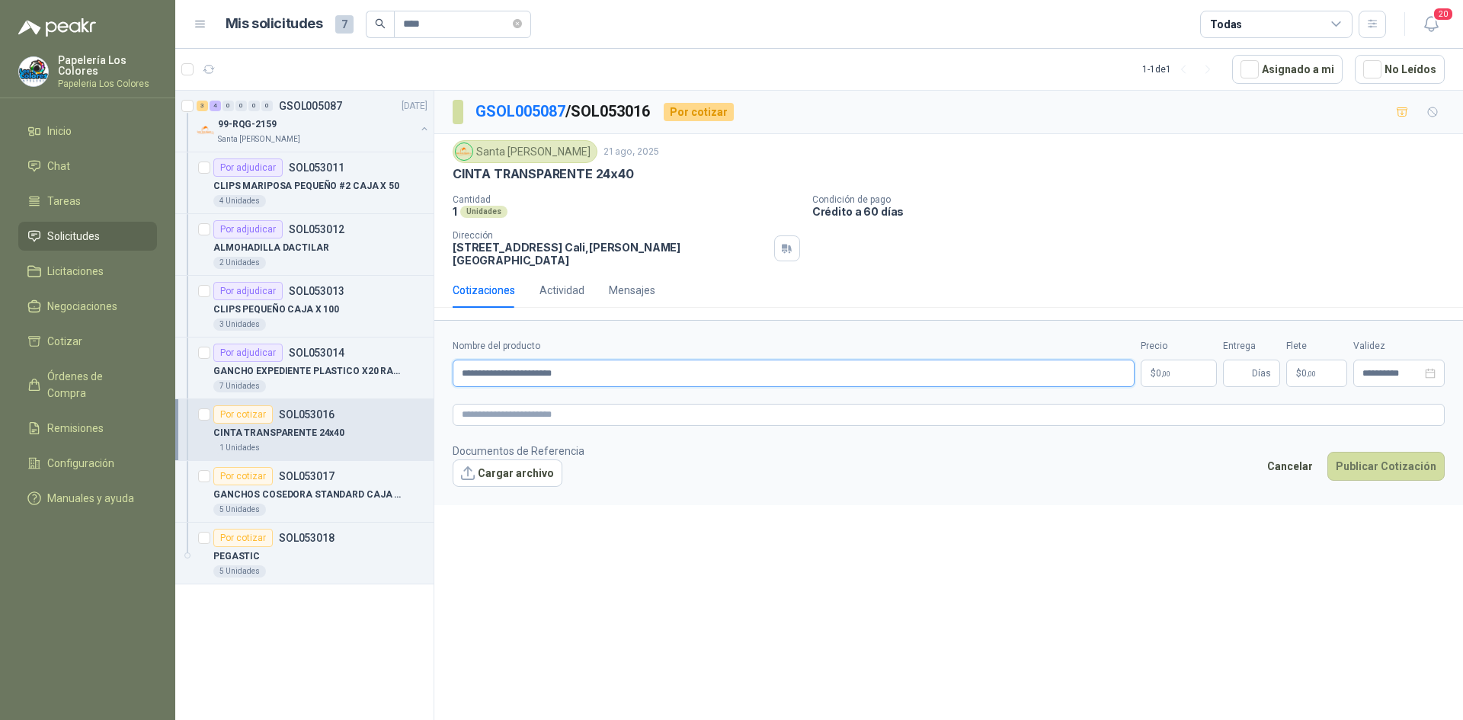
type input "**********"
click at [1178, 358] on body "Papelería Los Colores Papeleria Los Colores Inicio Chat Tareas Solicitudes Lici…" at bounding box center [731, 360] width 1463 height 720
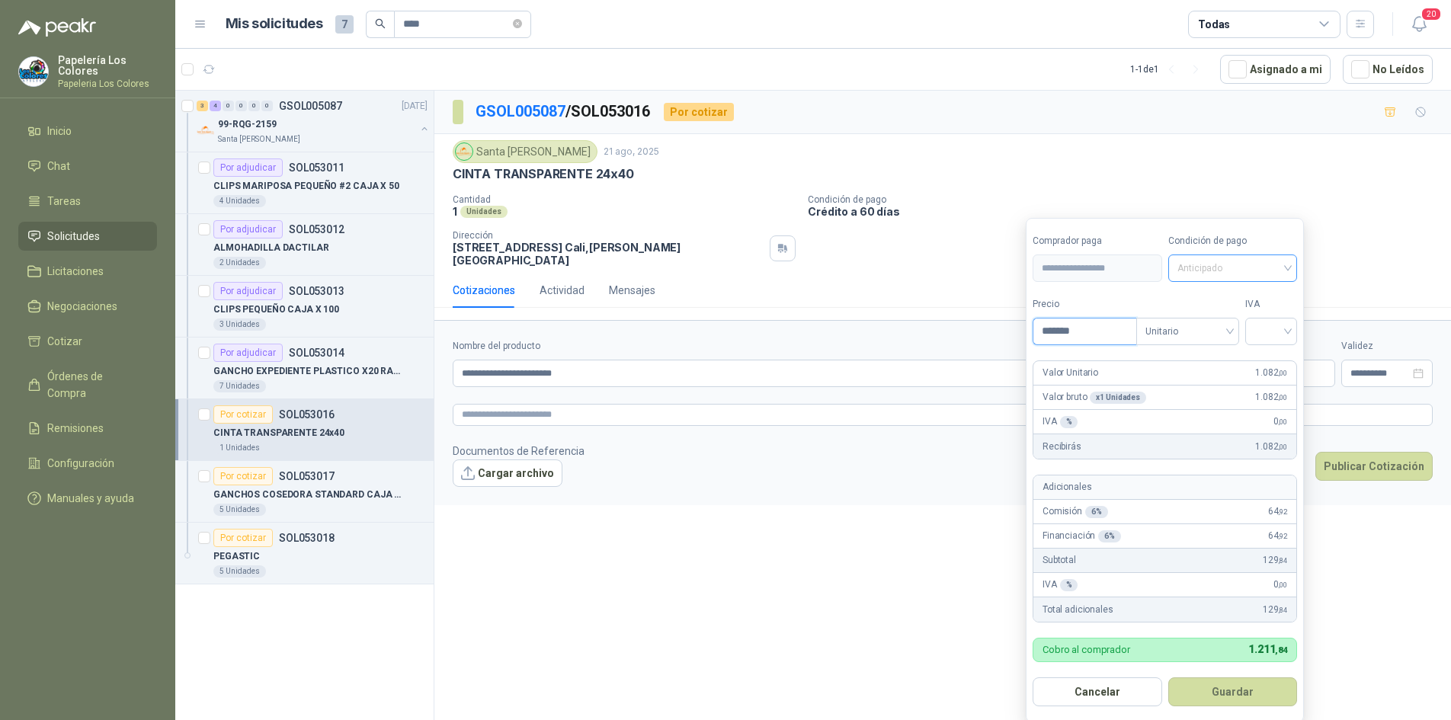
click at [1246, 270] on span "Anticipado" at bounding box center [1232, 268] width 111 height 23
type input "*******"
click at [1221, 345] on div "Crédito a 60 días" at bounding box center [1235, 349] width 107 height 17
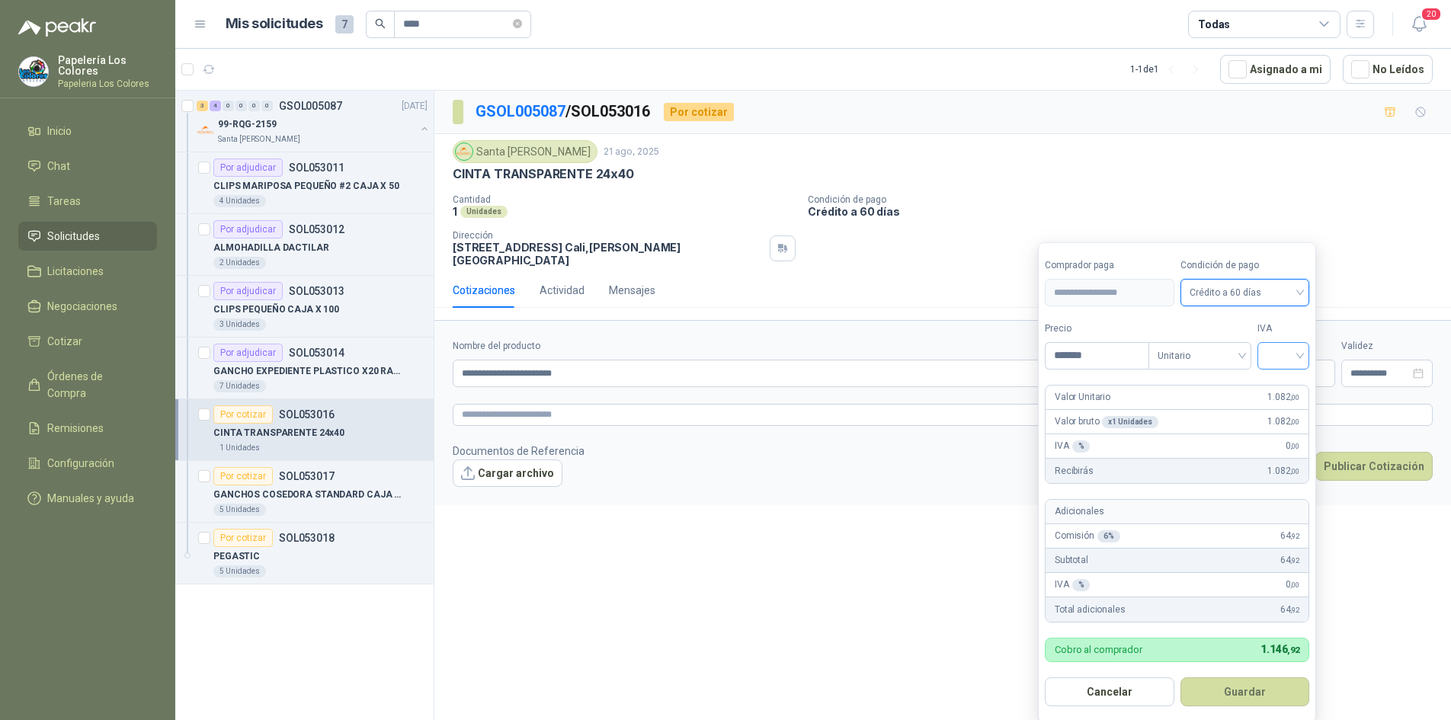
click at [1288, 360] on input "search" at bounding box center [1283, 354] width 34 height 23
click at [1280, 384] on div "19%" at bounding box center [1286, 387] width 28 height 17
click at [1236, 689] on button "Guardar" at bounding box center [1247, 691] width 131 height 29
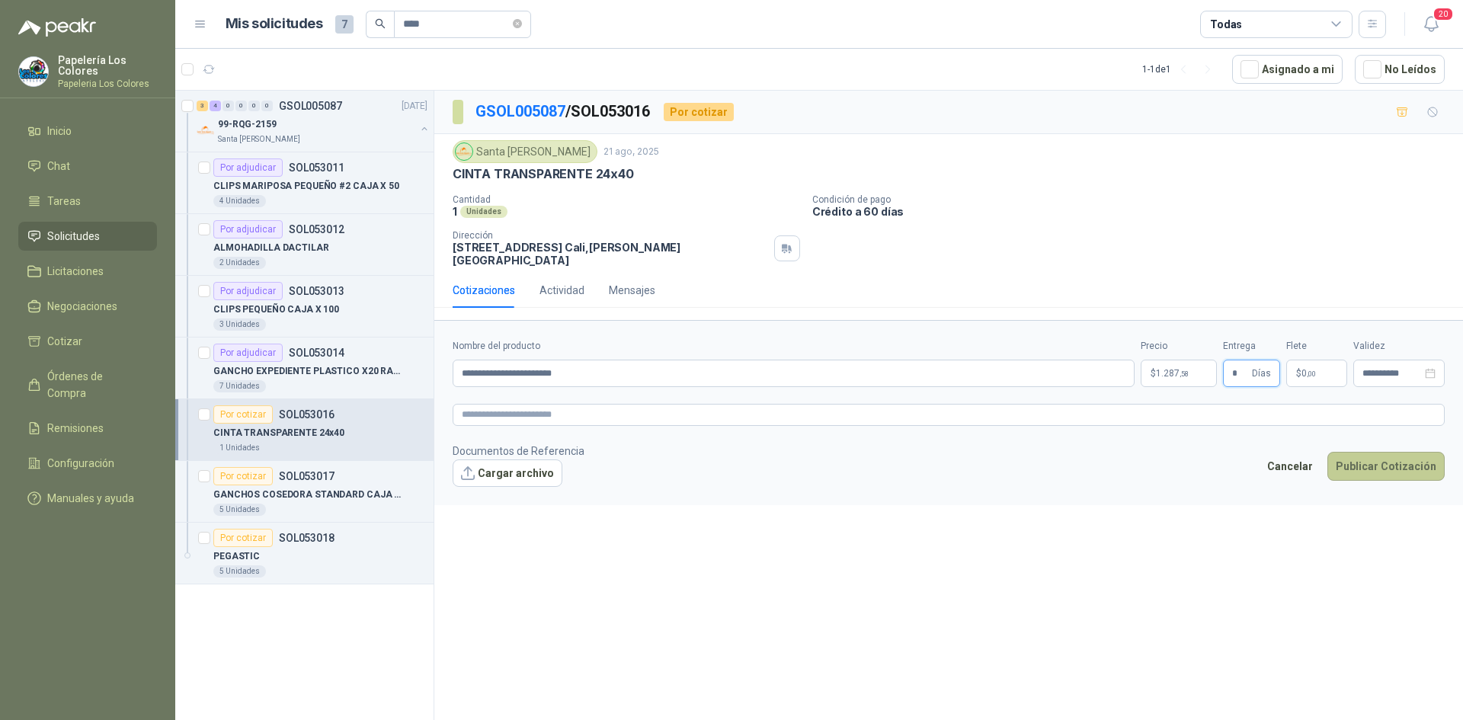
type input "*"
click at [1369, 455] on button "Publicar Cotización" at bounding box center [1385, 466] width 117 height 29
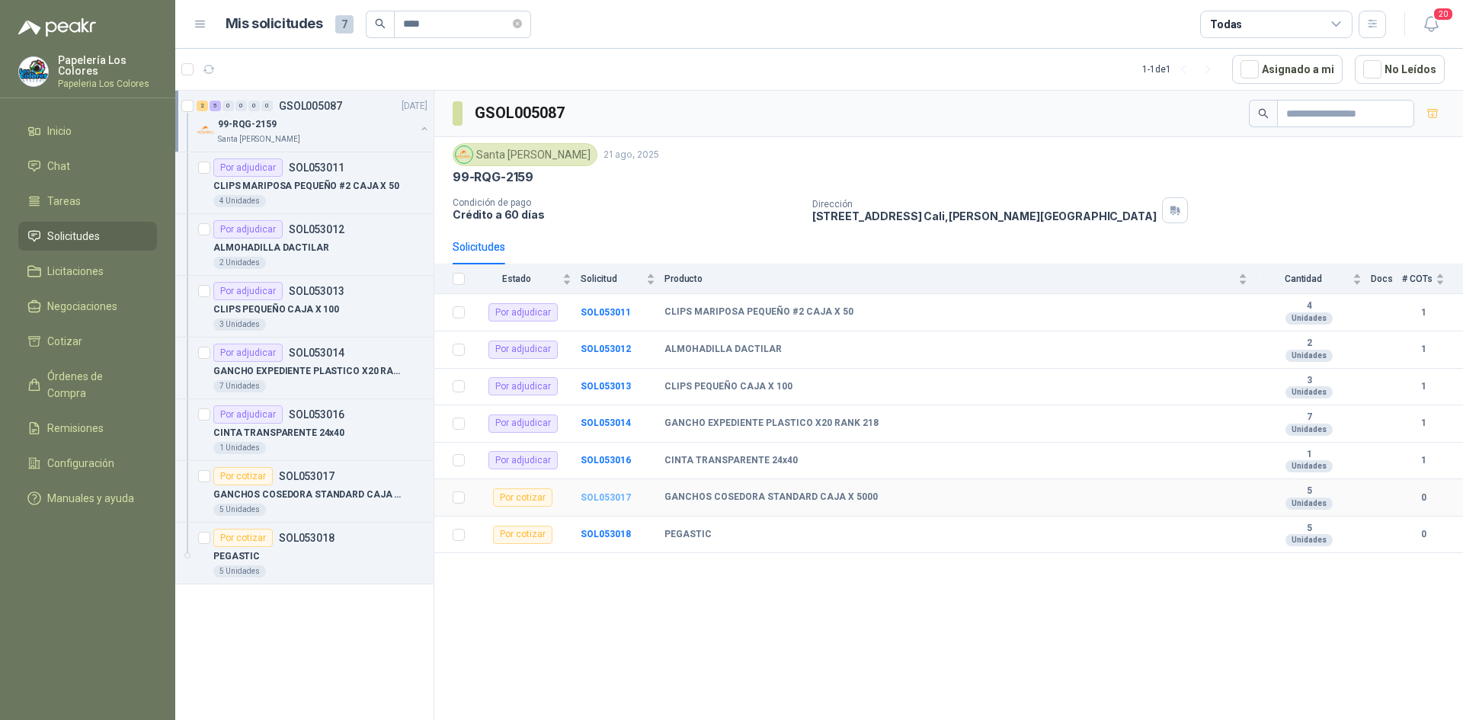
click at [603, 501] on b "SOL053017" at bounding box center [606, 497] width 50 height 11
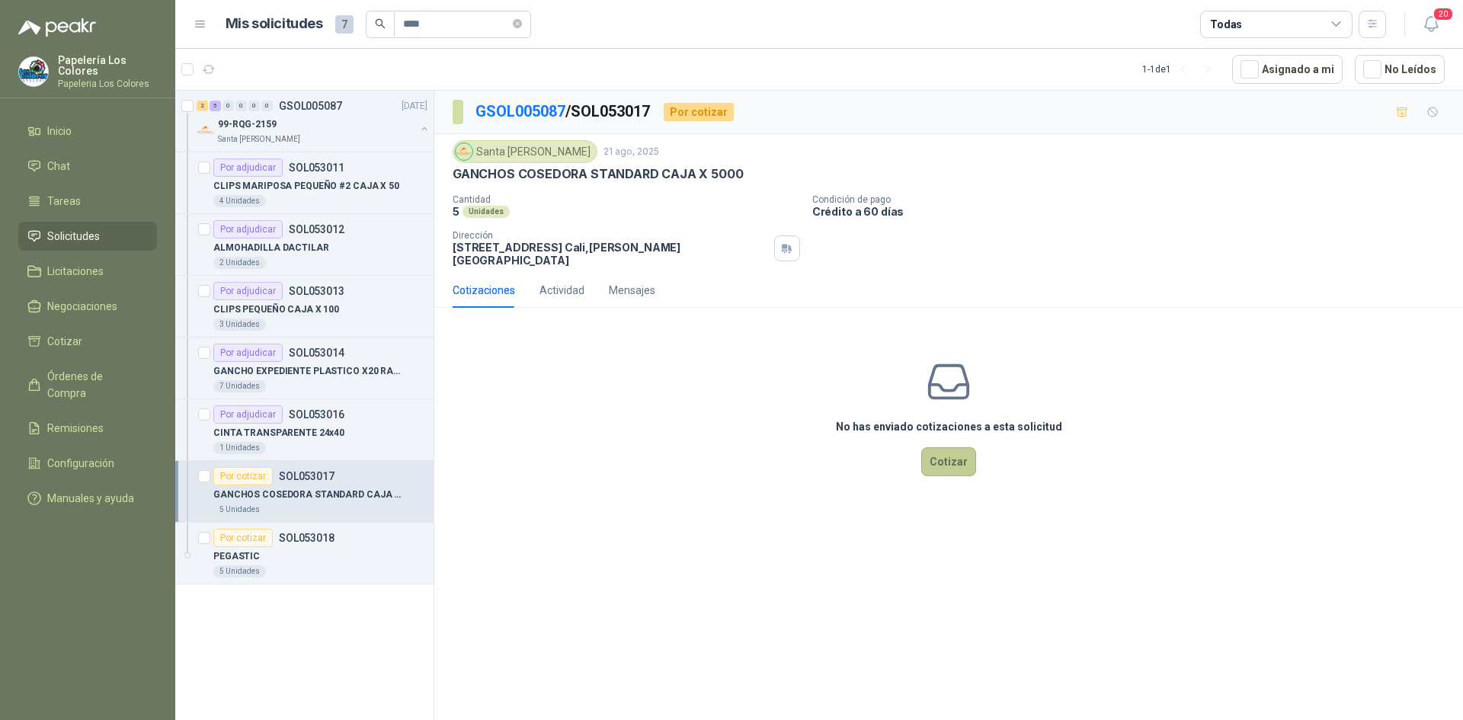
click at [947, 447] on button "Cotizar" at bounding box center [948, 461] width 55 height 29
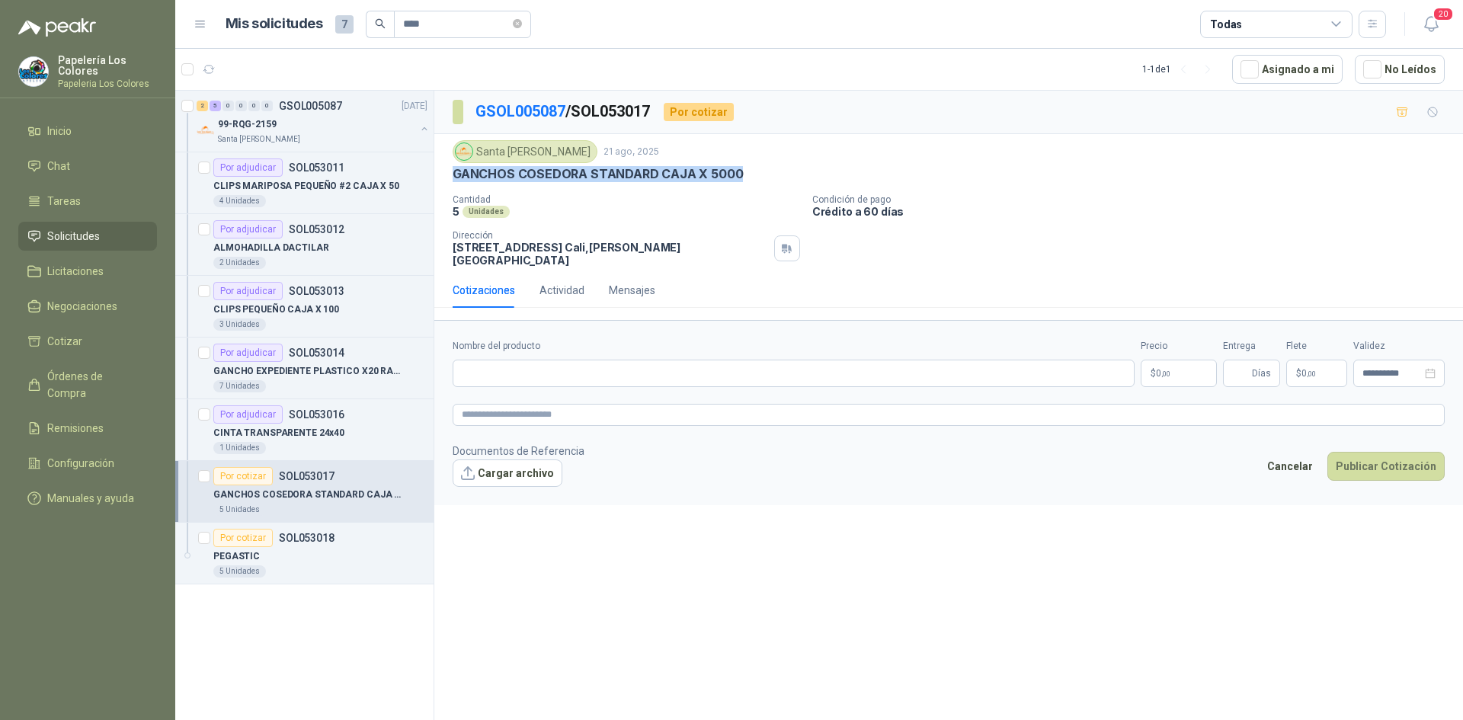
drag, startPoint x: 735, startPoint y: 173, endPoint x: 450, endPoint y: 175, distance: 284.9
click at [450, 175] on div "Santa [PERSON_NAME] 21 ago, 2025 GANCHOS COSEDORA STANDARD CAJA X 5000 Cantidad…" at bounding box center [948, 203] width 1029 height 139
copy p "GANCHOS COSEDORA STANDARD CAJA X 5000"
click at [549, 360] on input "Nombre del producto" at bounding box center [794, 373] width 682 height 27
paste input "**********"
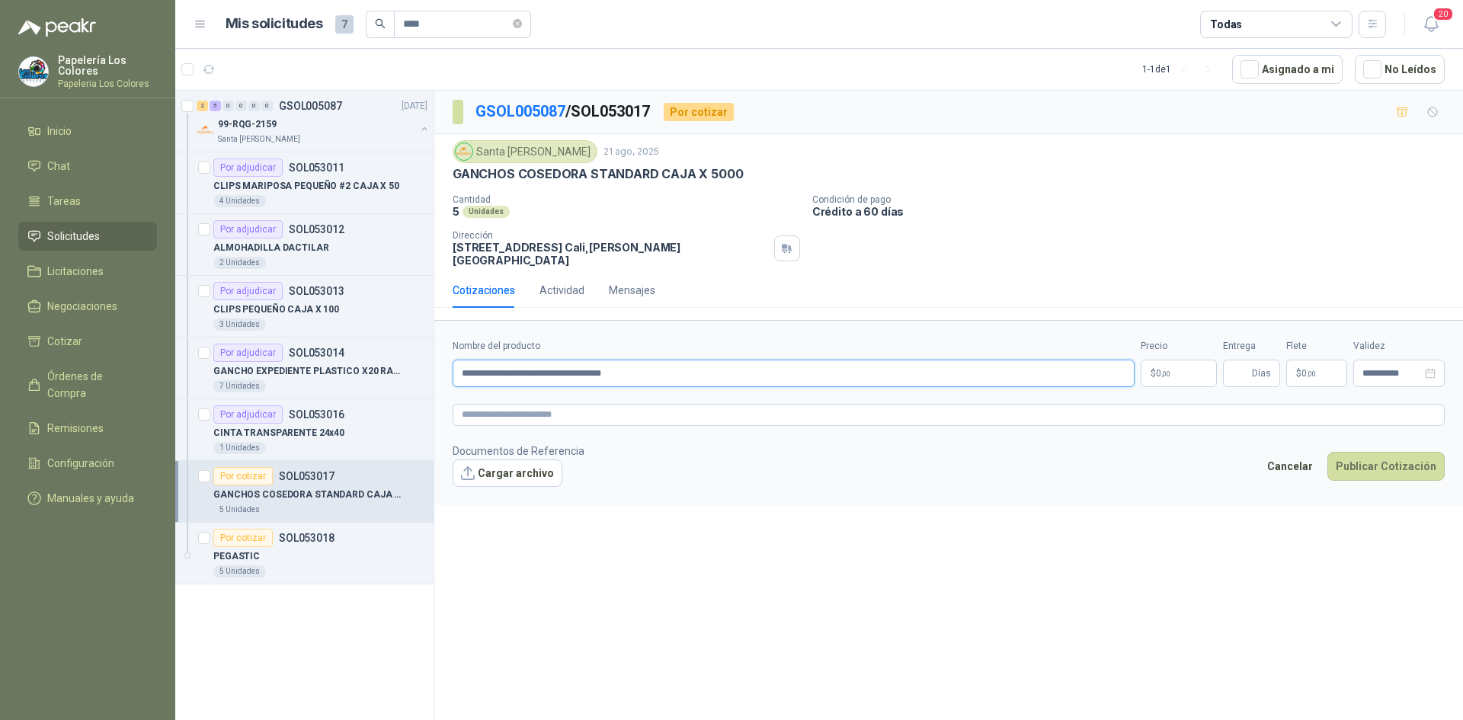
type input "**********"
click at [1175, 362] on body "Papelería Los Colores Papeleria Los Colores Inicio Chat Tareas Solicitudes Lici…" at bounding box center [731, 360] width 1463 height 720
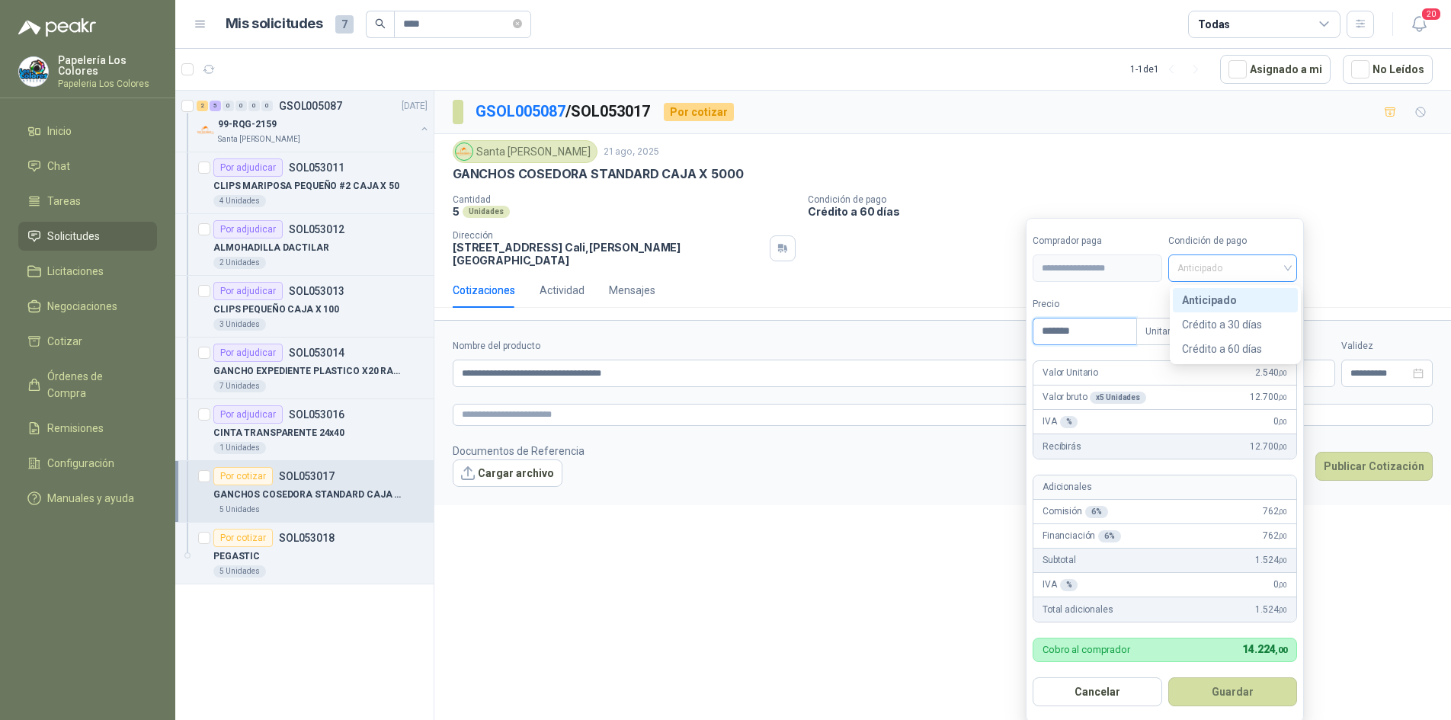
click at [1223, 270] on span "Anticipado" at bounding box center [1232, 268] width 111 height 23
type input "*******"
click at [1227, 346] on div "Crédito a 60 días" at bounding box center [1235, 349] width 107 height 17
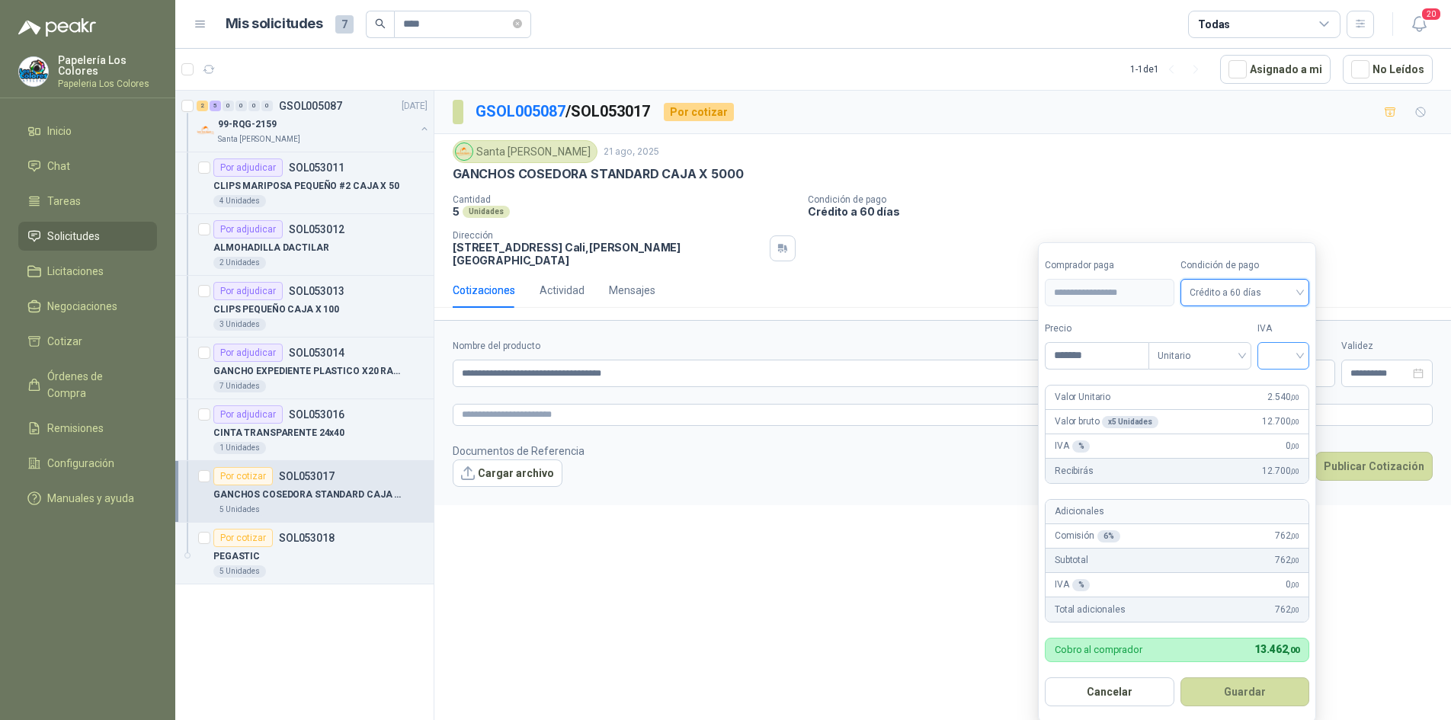
click at [1272, 343] on div at bounding box center [1283, 355] width 52 height 27
click at [1280, 391] on div "19%" at bounding box center [1286, 387] width 28 height 17
click at [1256, 685] on button "Guardar" at bounding box center [1247, 691] width 131 height 29
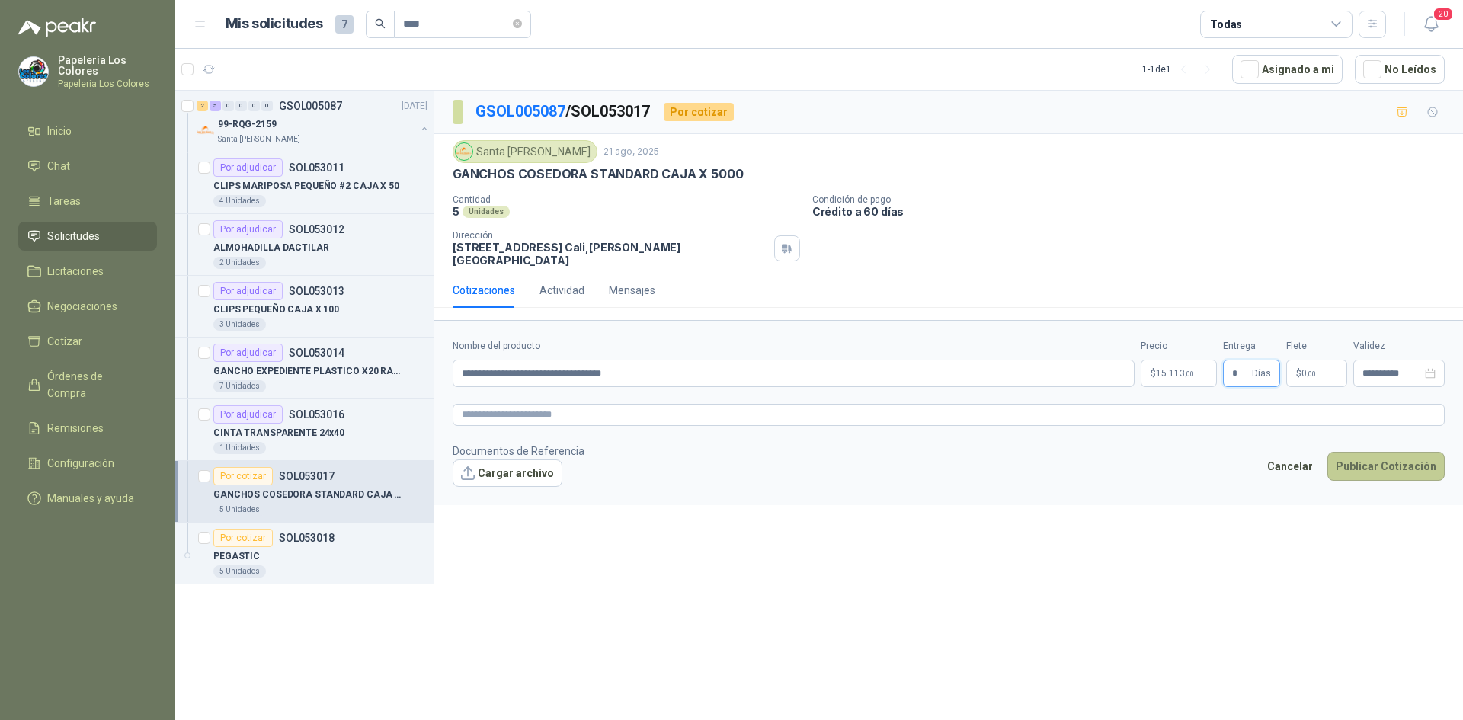
type input "*"
click at [1371, 452] on button "Publicar Cotización" at bounding box center [1385, 466] width 117 height 29
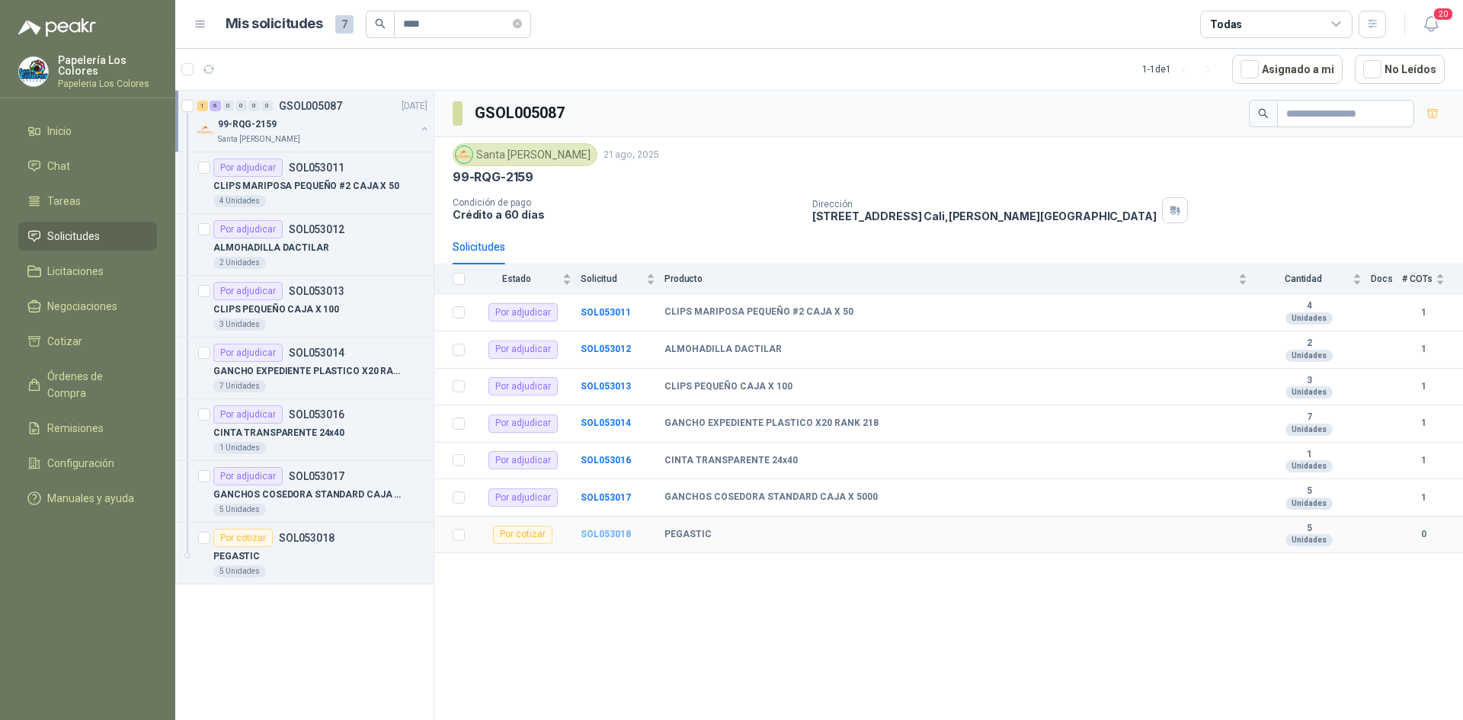
click at [611, 533] on b "SOL053018" at bounding box center [606, 534] width 50 height 11
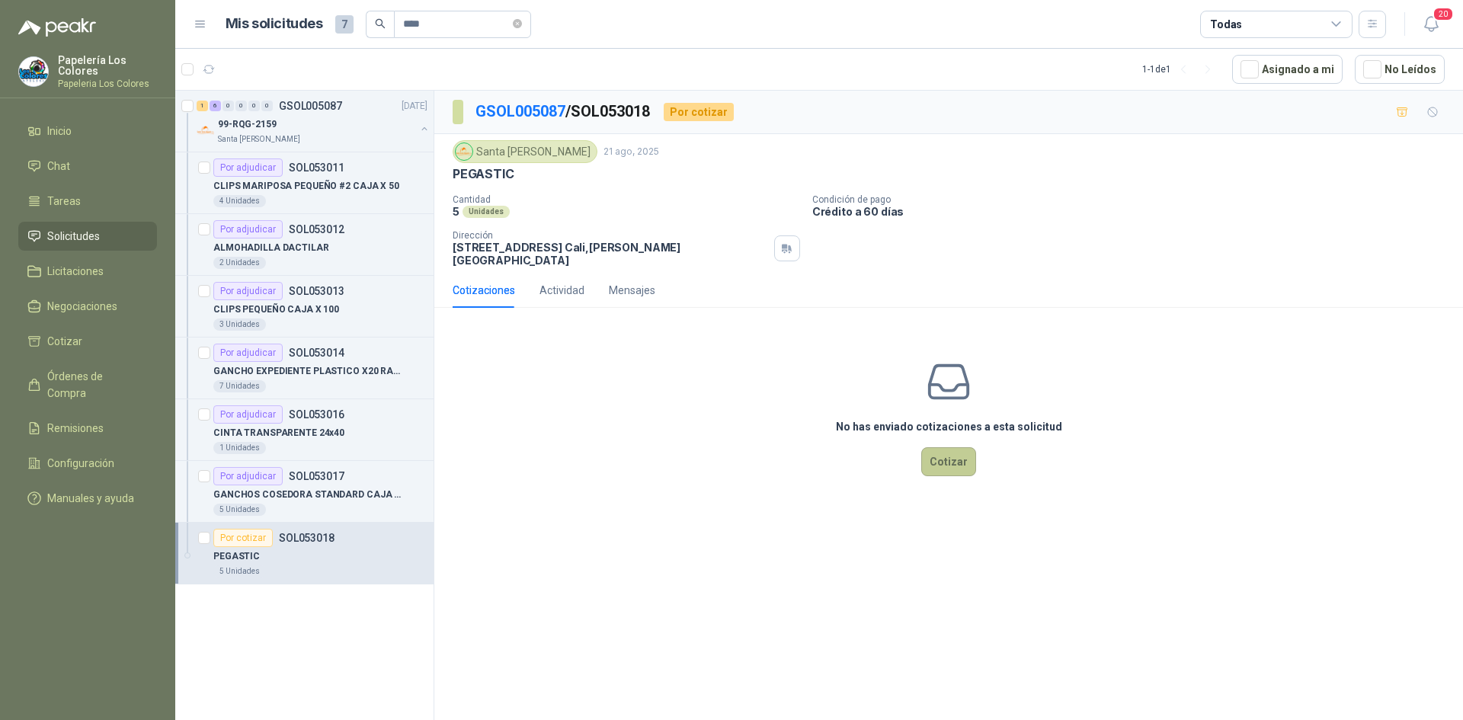
click at [949, 447] on button "Cotizar" at bounding box center [948, 461] width 55 height 29
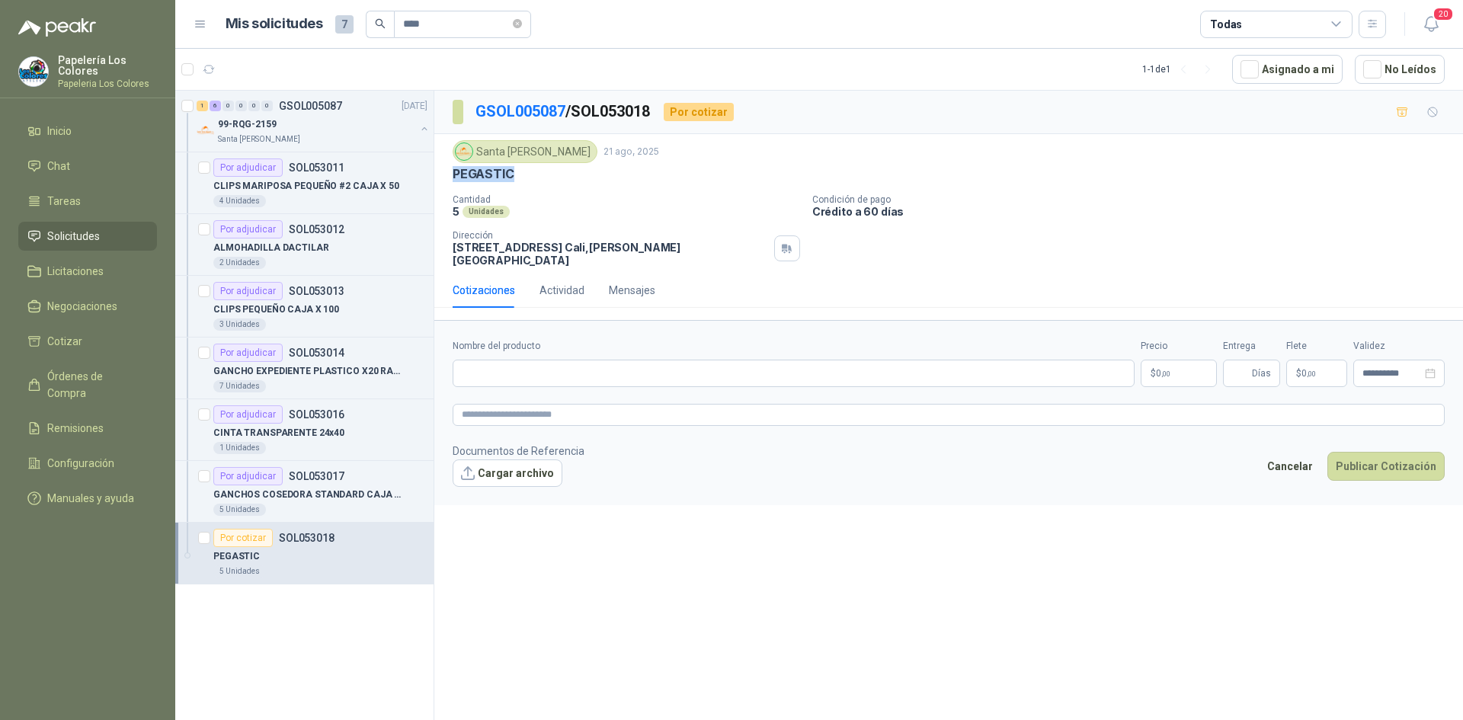
drag, startPoint x: 484, startPoint y: 171, endPoint x: 439, endPoint y: 175, distance: 45.2
click at [439, 175] on div "Santa [PERSON_NAME] 21 ago, 2025 PEGASTIC Cantidad 5 Unidades Condición de pago…" at bounding box center [948, 203] width 1029 height 139
copy p "PEGASTIC"
click at [571, 370] on input "Nombre del producto" at bounding box center [794, 373] width 682 height 27
paste input "********"
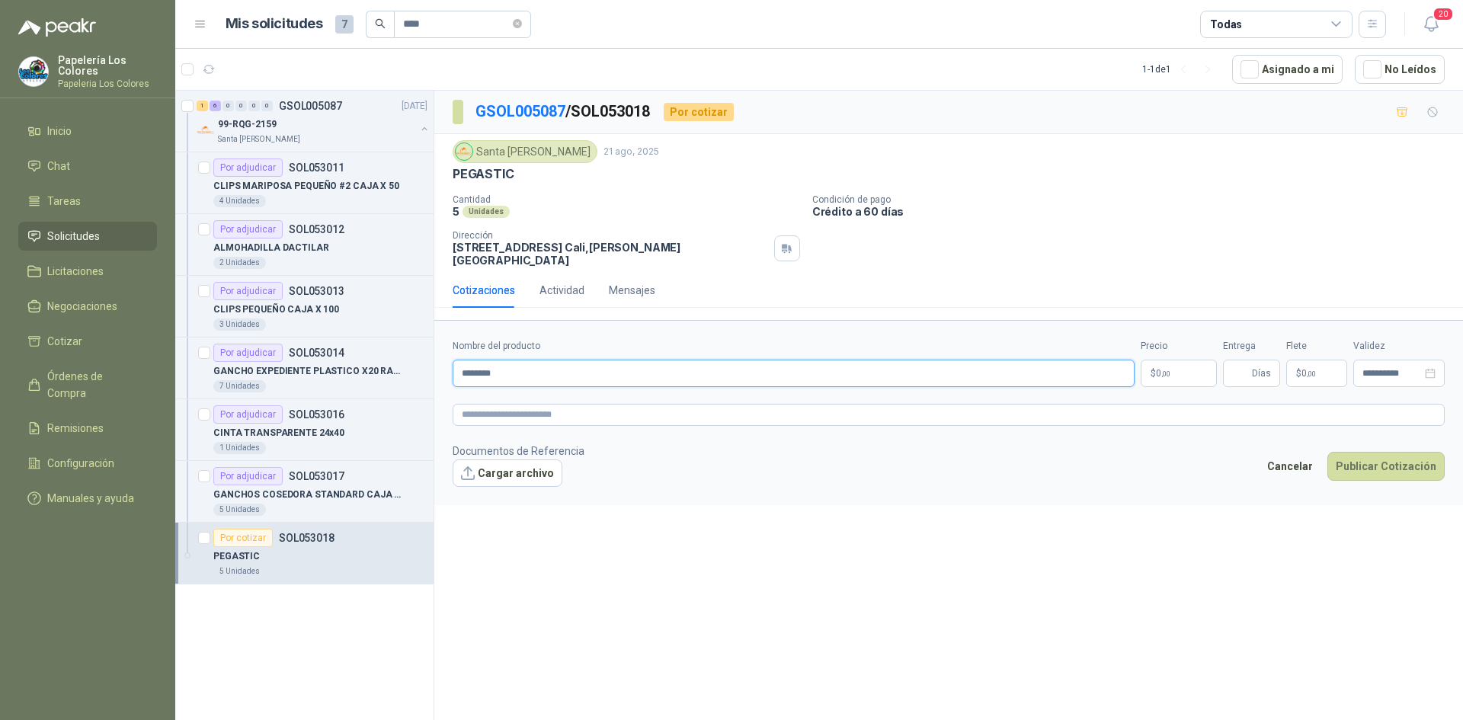
type input "********"
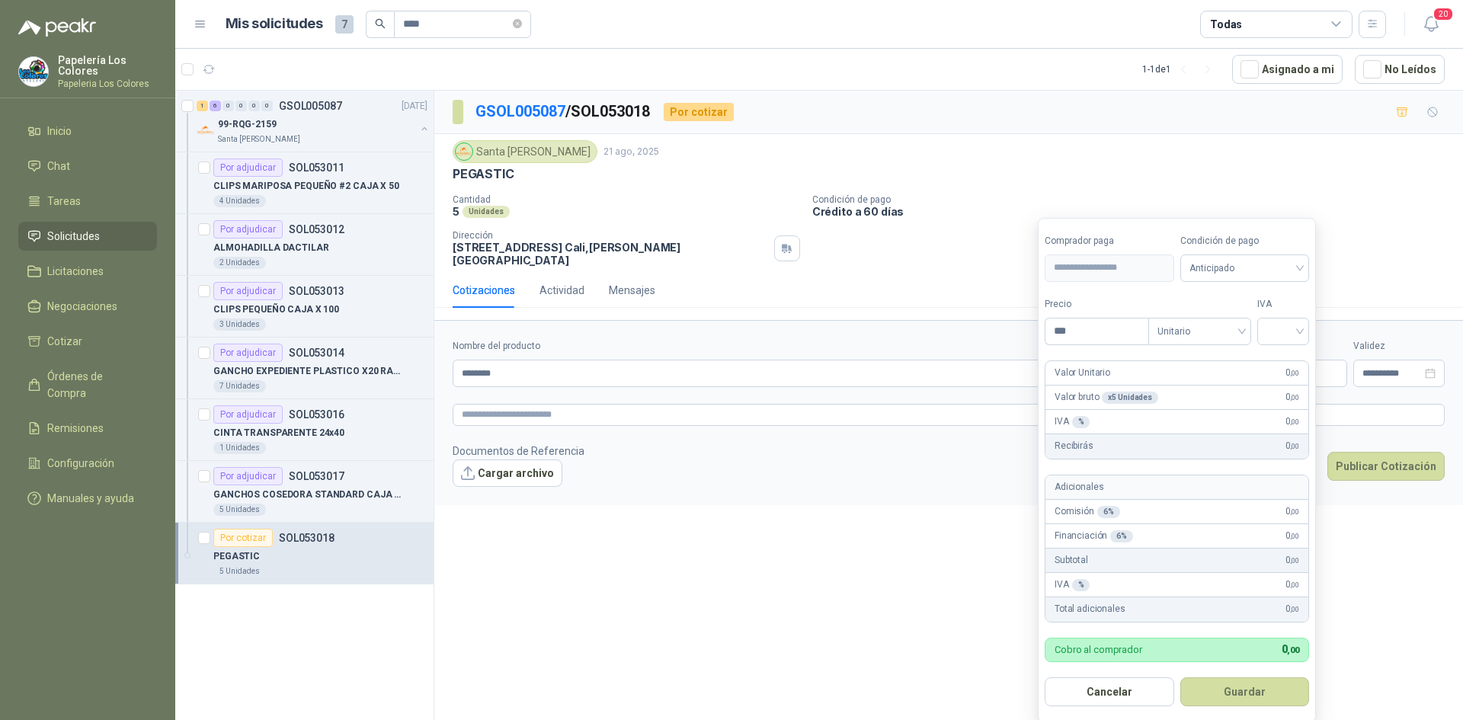
click at [1171, 361] on body "Papelería Los Colores Papeleria Los Colores Inicio Chat Tareas Solicitudes Lici…" at bounding box center [731, 360] width 1463 height 720
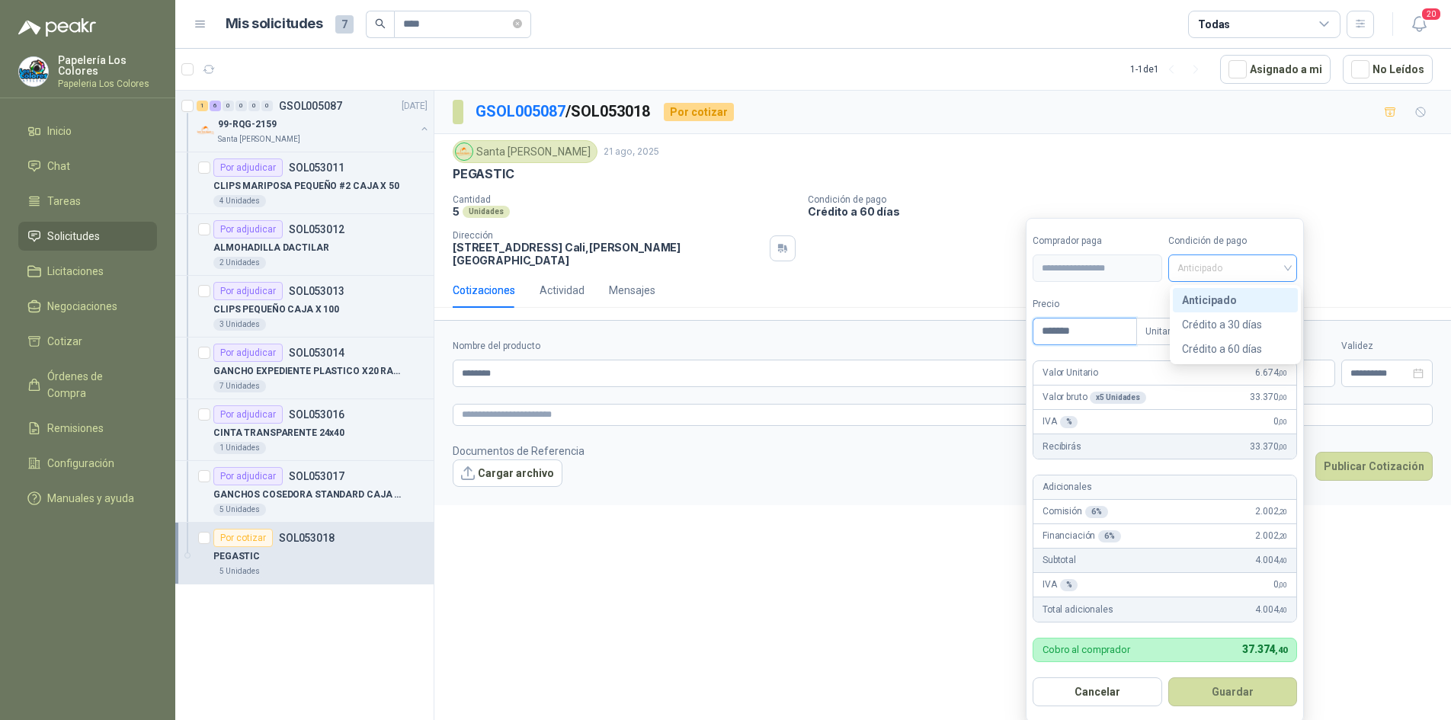
click at [1240, 272] on span "Anticipado" at bounding box center [1232, 268] width 111 height 23
type input "*******"
click at [1211, 345] on div "Crédito a 60 días" at bounding box center [1235, 349] width 107 height 17
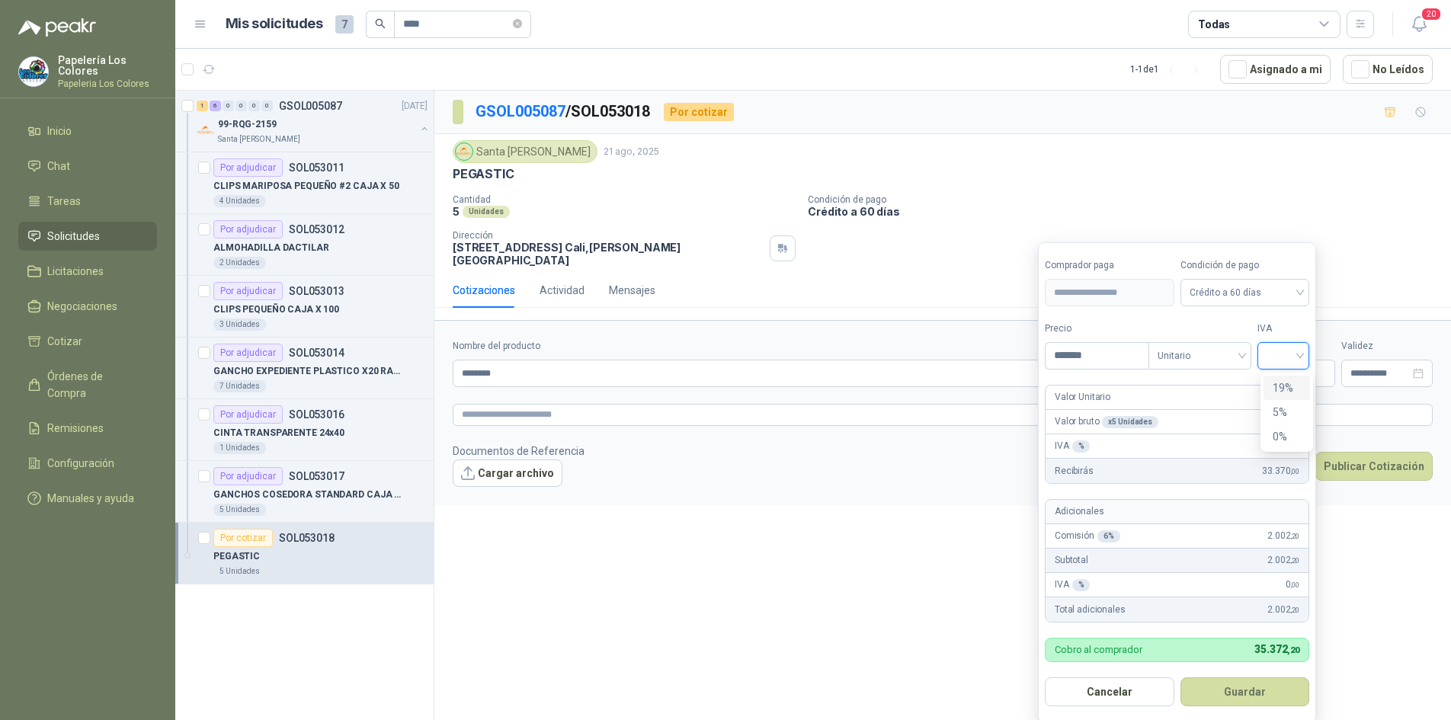
click at [1280, 347] on input "search" at bounding box center [1283, 354] width 34 height 23
click at [1274, 389] on div "19%" at bounding box center [1286, 387] width 28 height 17
click at [1229, 699] on button "Guardar" at bounding box center [1247, 691] width 131 height 29
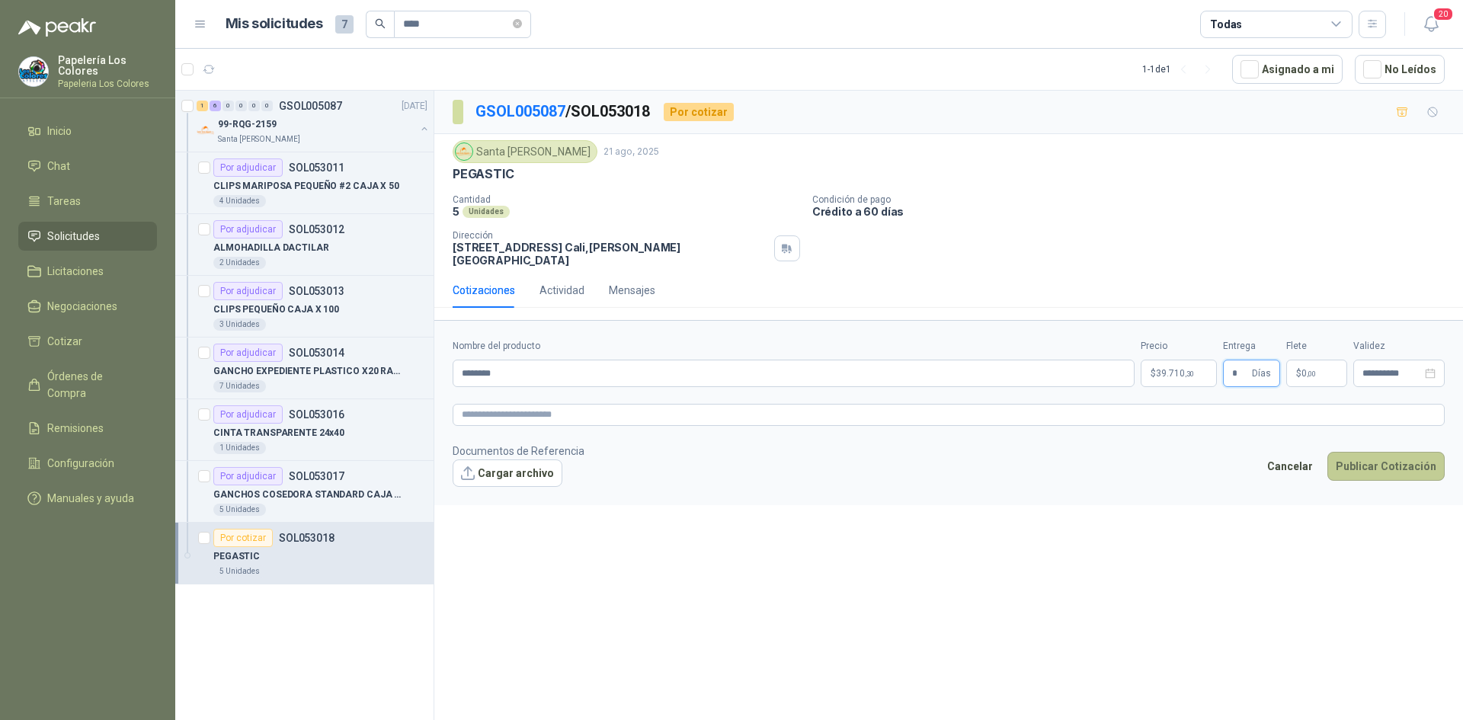
type input "*"
click at [1393, 456] on button "Publicar Cotización" at bounding box center [1385, 466] width 117 height 29
